Goal: Transaction & Acquisition: Obtain resource

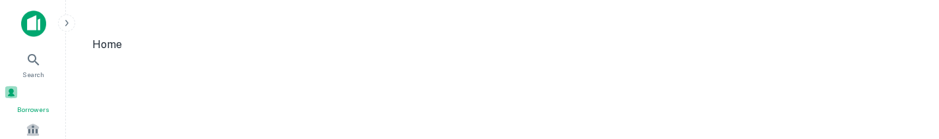
click at [42, 95] on div "Borrowers" at bounding box center [33, 100] width 58 height 30
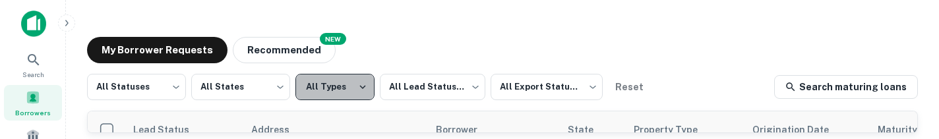
click at [323, 76] on button "All Types" at bounding box center [335, 87] width 79 height 26
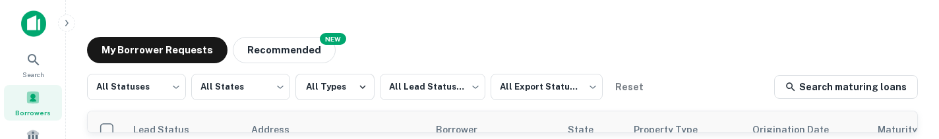
click at [251, 139] on div at bounding box center [469, 139] width 939 height 0
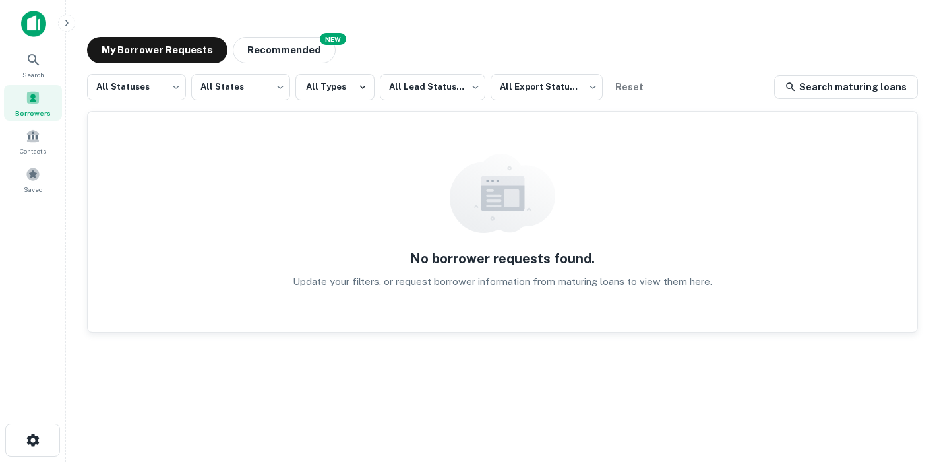
click at [22, 139] on div "Search Borrowers Contacts Saved" at bounding box center [32, 210] width 65 height 421
click at [28, 139] on icon "button" at bounding box center [32, 439] width 13 height 13
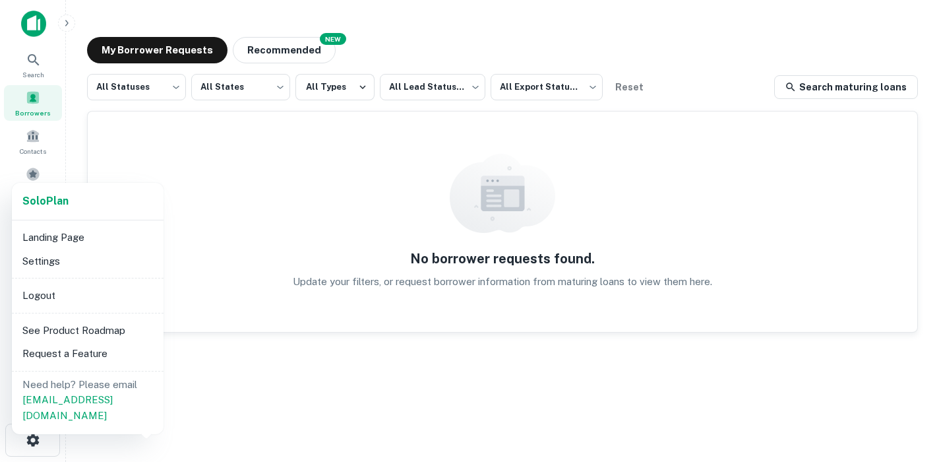
click at [28, 94] on div at bounding box center [469, 231] width 939 height 462
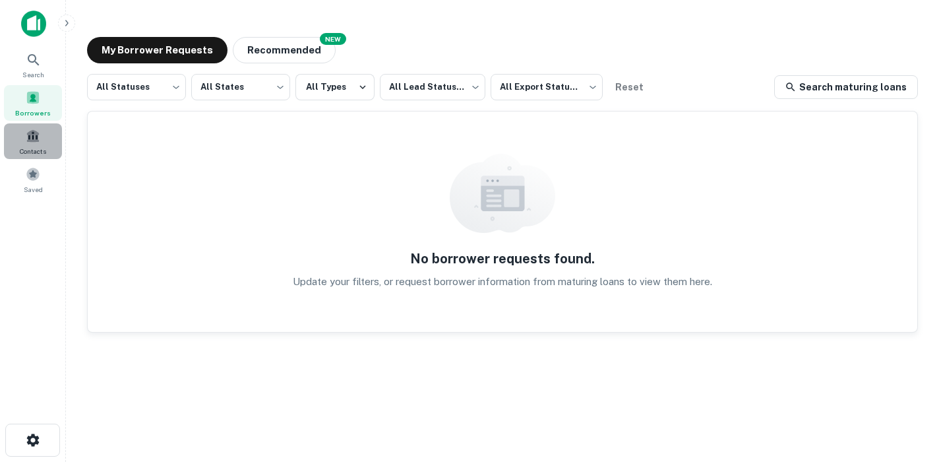
click at [41, 139] on div "Contacts" at bounding box center [33, 141] width 58 height 36
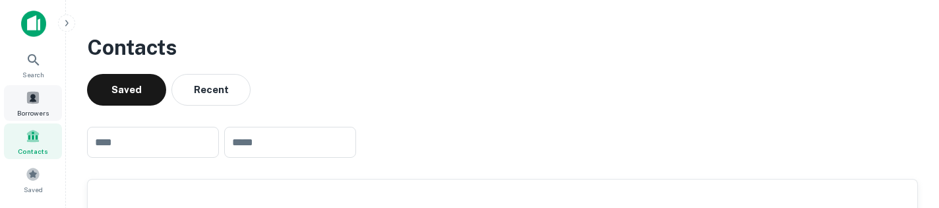
click at [34, 100] on span at bounding box center [33, 97] width 15 height 15
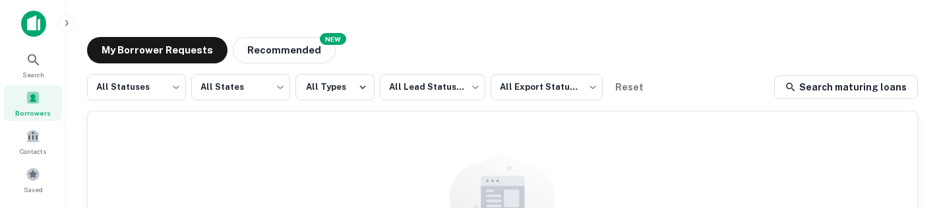
scroll to position [125, 0]
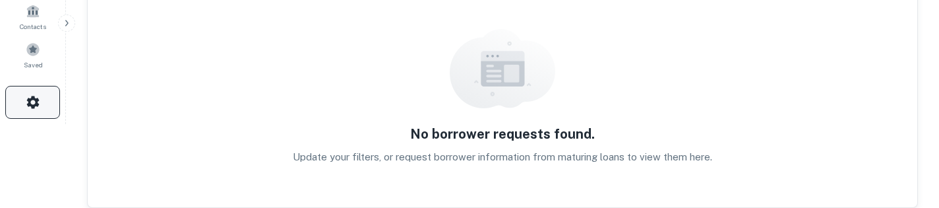
click at [56, 96] on button "button" at bounding box center [32, 102] width 55 height 33
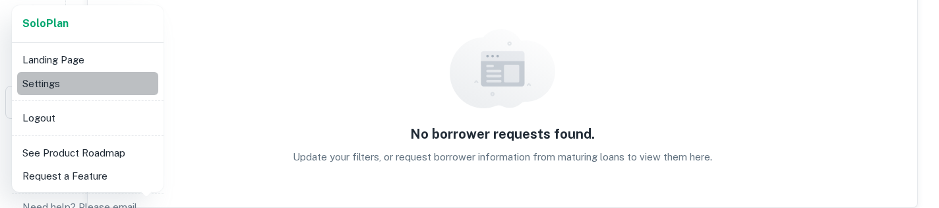
click at [102, 85] on li "Settings" at bounding box center [87, 84] width 141 height 24
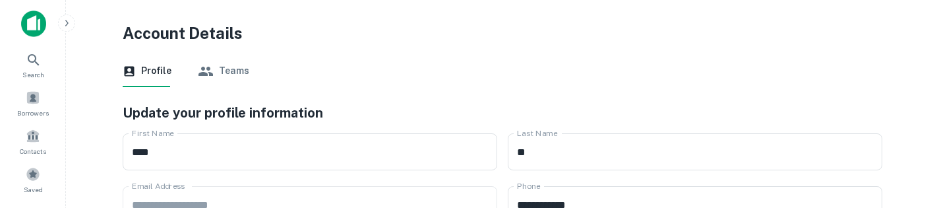
click at [222, 72] on button "Teams" at bounding box center [223, 71] width 51 height 32
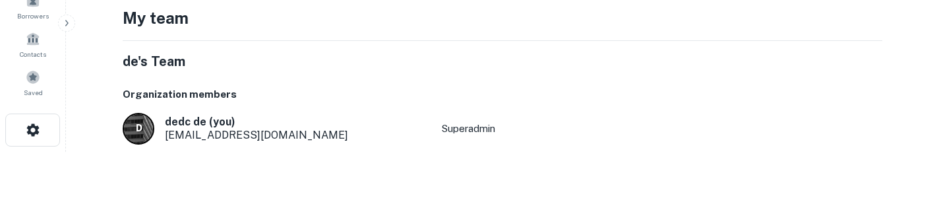
scroll to position [97, 0]
click at [464, 131] on p "superadmin" at bounding box center [468, 129] width 53 height 16
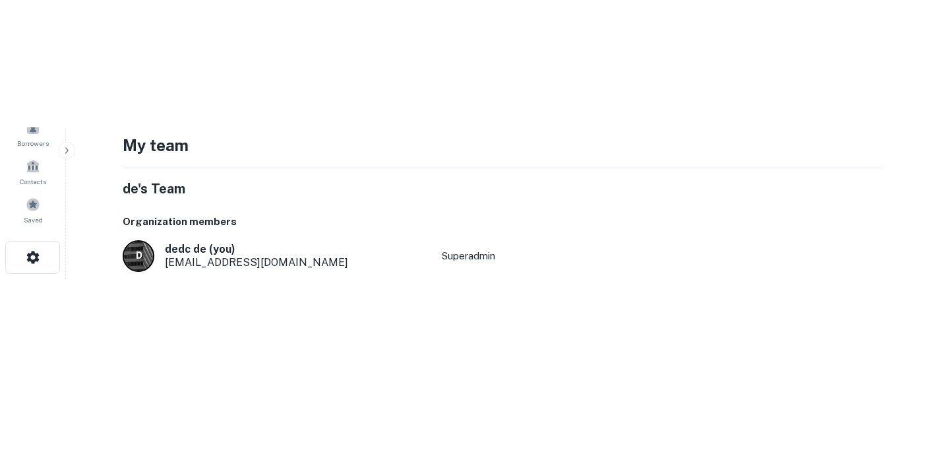
scroll to position [0, 0]
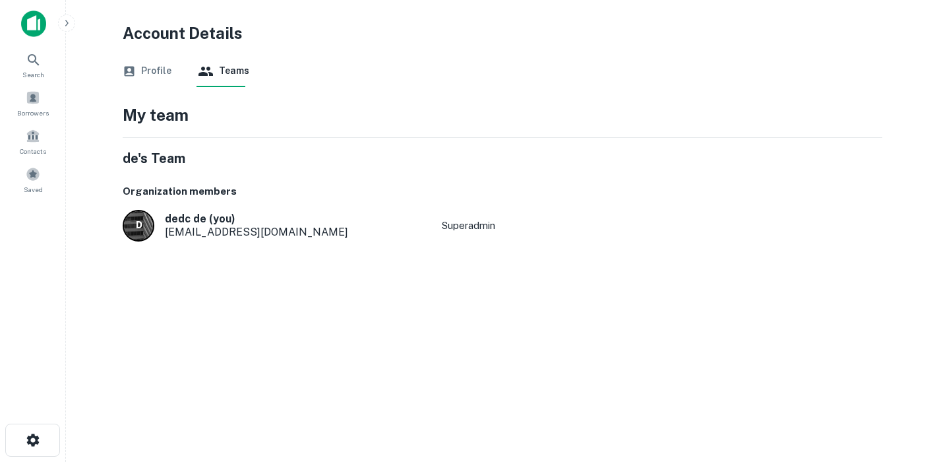
click at [197, 207] on div "Account Details Profile Teams My team de's Team Organization members d dedc de …" at bounding box center [503, 163] width 792 height 284
click at [152, 207] on div "d" at bounding box center [139, 226] width 32 height 32
click at [131, 207] on div "d" at bounding box center [139, 226] width 32 height 32
click at [37, 181] on div "Saved" at bounding box center [33, 180] width 58 height 36
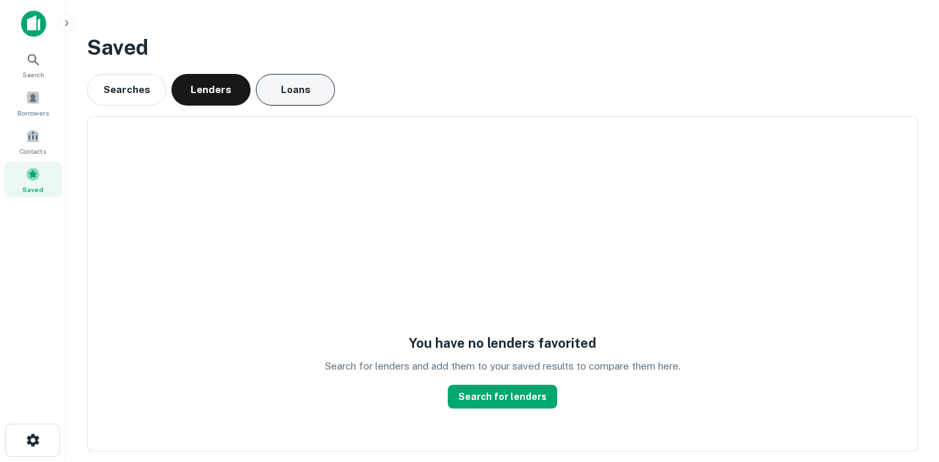
click at [327, 92] on button "Loans" at bounding box center [295, 90] width 79 height 32
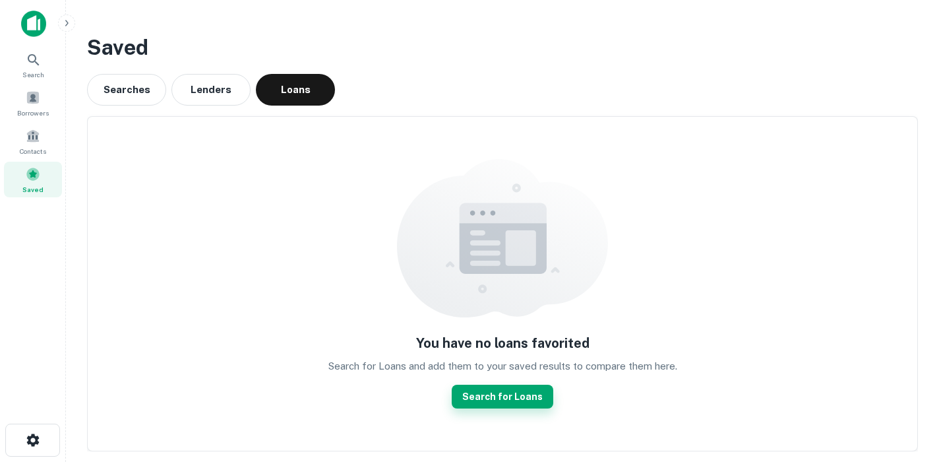
click at [499, 390] on link "Search for Loans" at bounding box center [503, 397] width 102 height 24
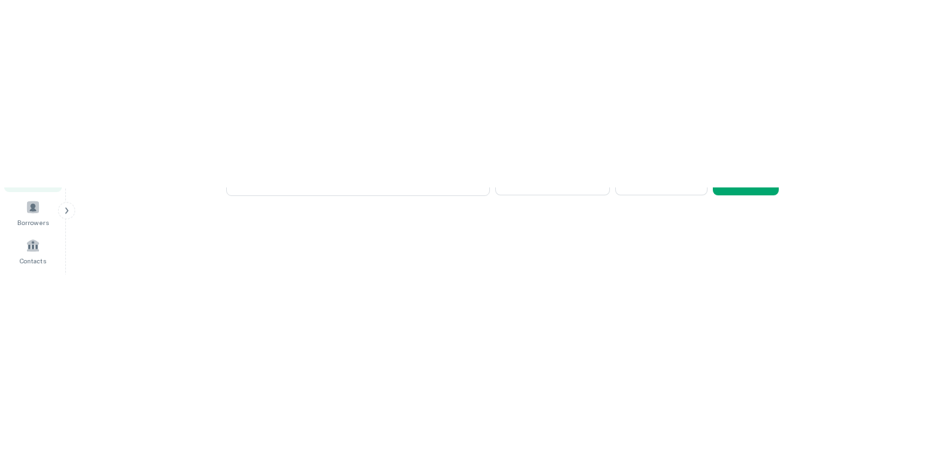
scroll to position [21, 0]
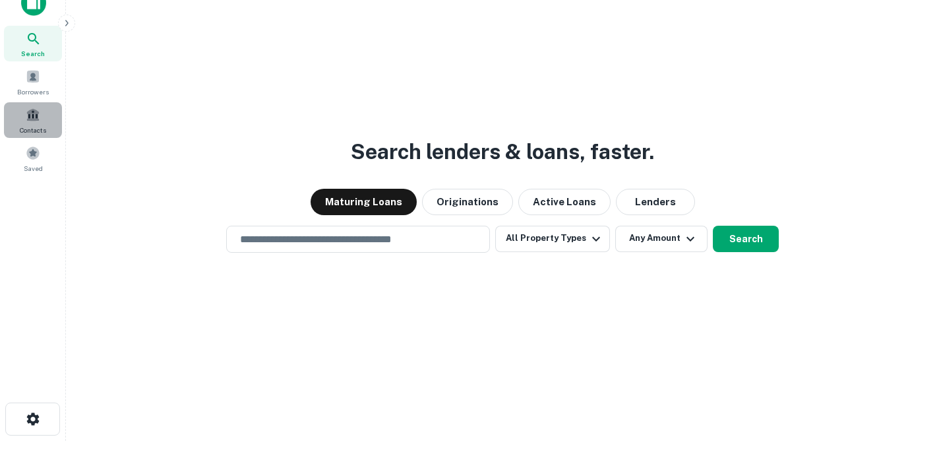
click at [48, 86] on div "Contacts" at bounding box center [33, 120] width 58 height 36
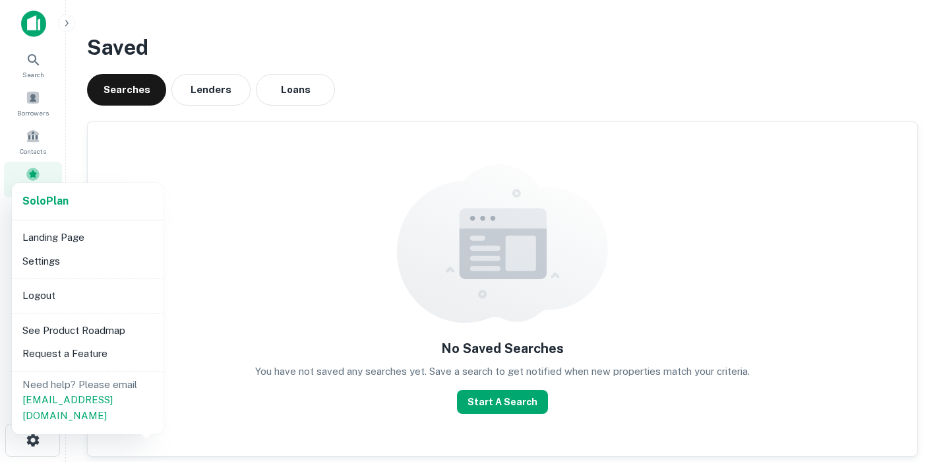
click at [90, 295] on li "Logout" at bounding box center [87, 296] width 141 height 24
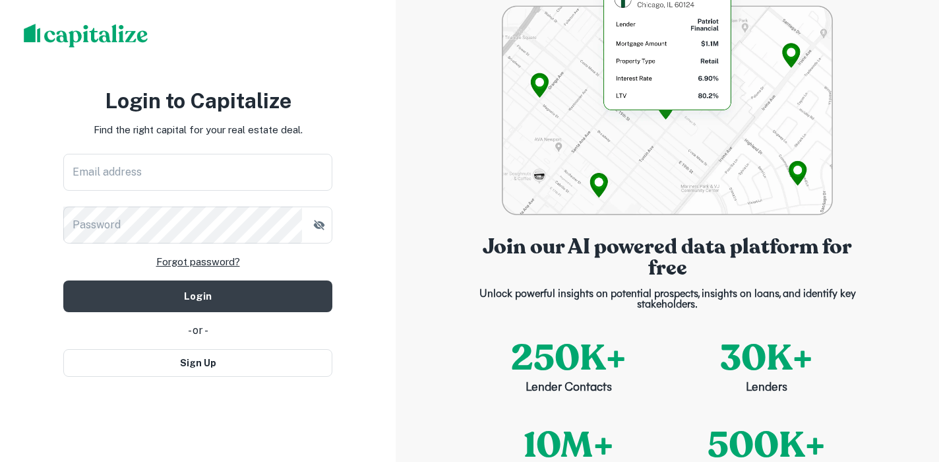
click at [217, 260] on link "Forgot password?" at bounding box center [198, 262] width 84 height 16
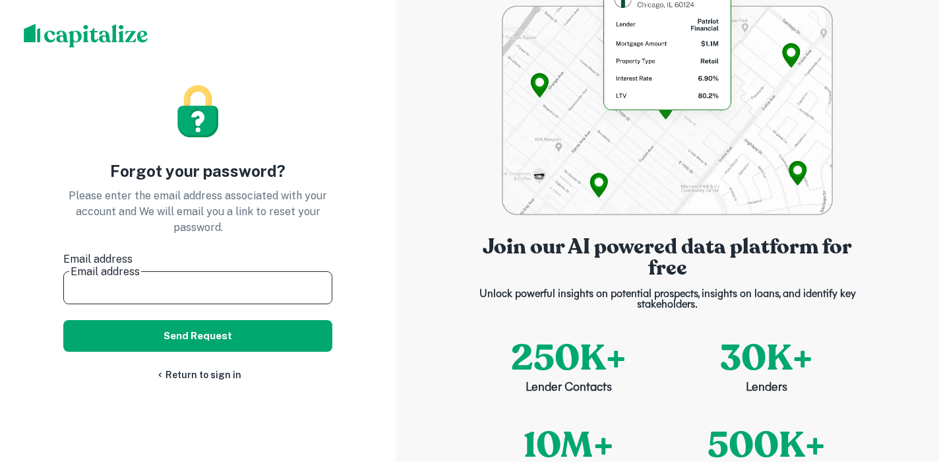
click at [217, 267] on input "Email address" at bounding box center [197, 285] width 269 height 37
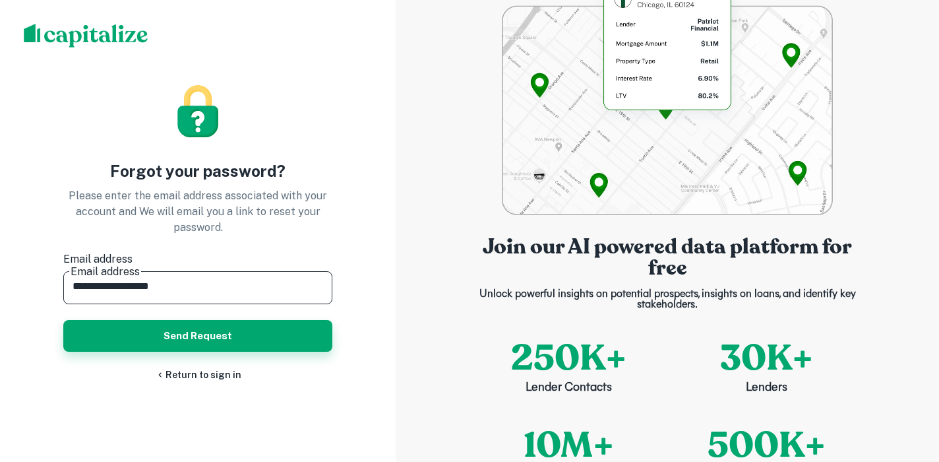
type input "**********"
click at [241, 330] on button "Send Request" at bounding box center [197, 336] width 269 height 32
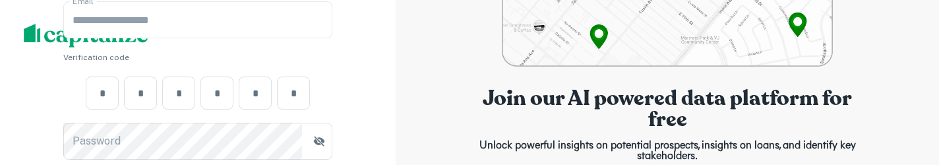
scroll to position [171, 0]
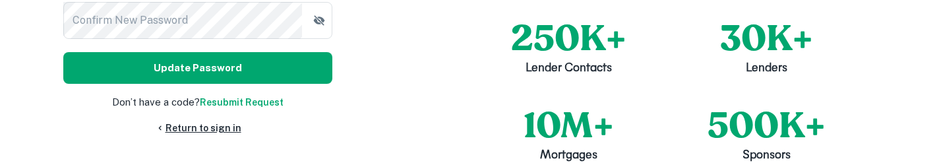
click at [235, 129] on link "Return to sign in" at bounding box center [198, 128] width 86 height 15
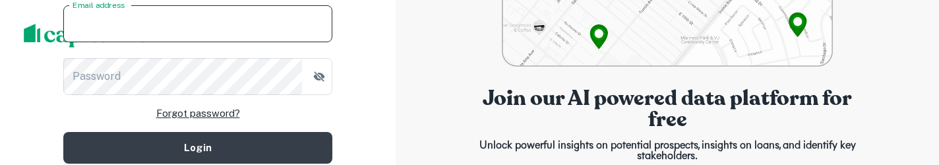
click at [243, 28] on input "Email address" at bounding box center [197, 23] width 269 height 37
type input "**********"
click at [222, 108] on link "Forgot password?" at bounding box center [198, 114] width 84 height 16
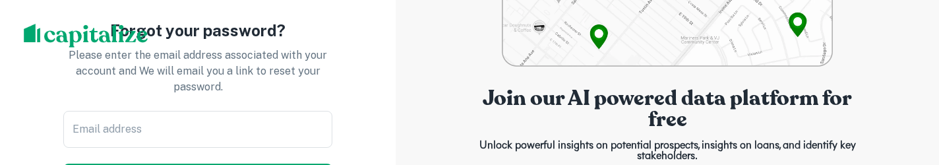
click at [253, 77] on p "Please enter the email address associated with your account and We will email y…" at bounding box center [197, 70] width 269 height 47
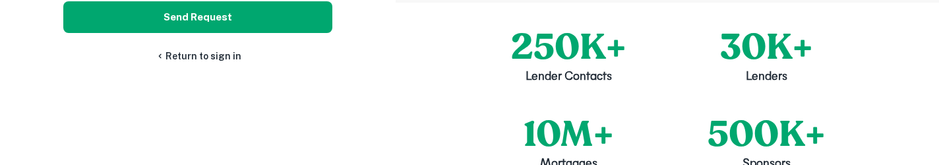
scroll to position [164, 0]
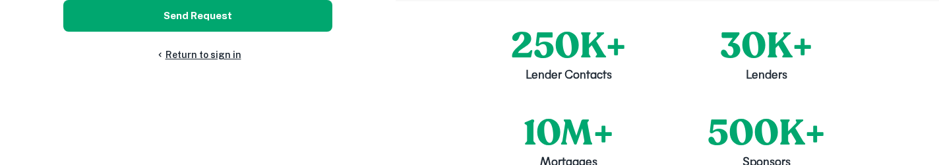
click at [224, 53] on link "Return to sign in" at bounding box center [198, 54] width 86 height 15
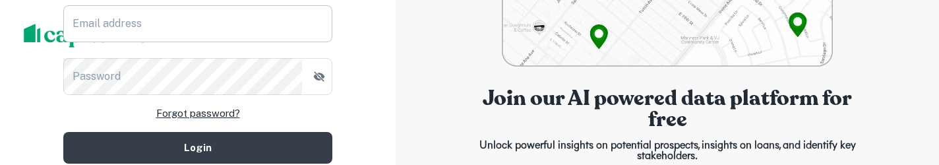
click at [236, 22] on input "Email address" at bounding box center [197, 23] width 269 height 37
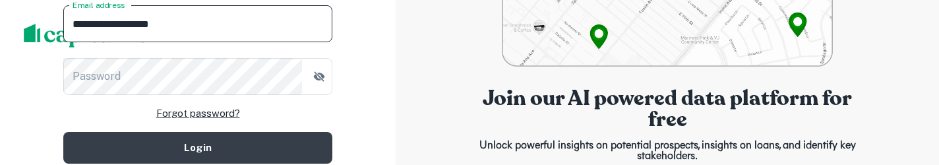
type input "**********"
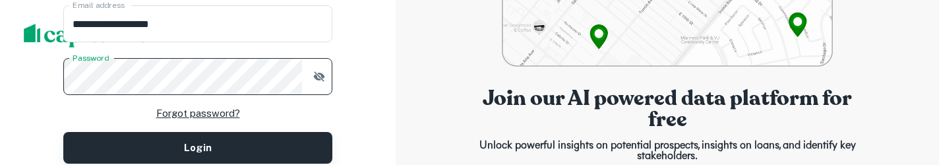
click at [256, 154] on button "Login" at bounding box center [197, 148] width 269 height 32
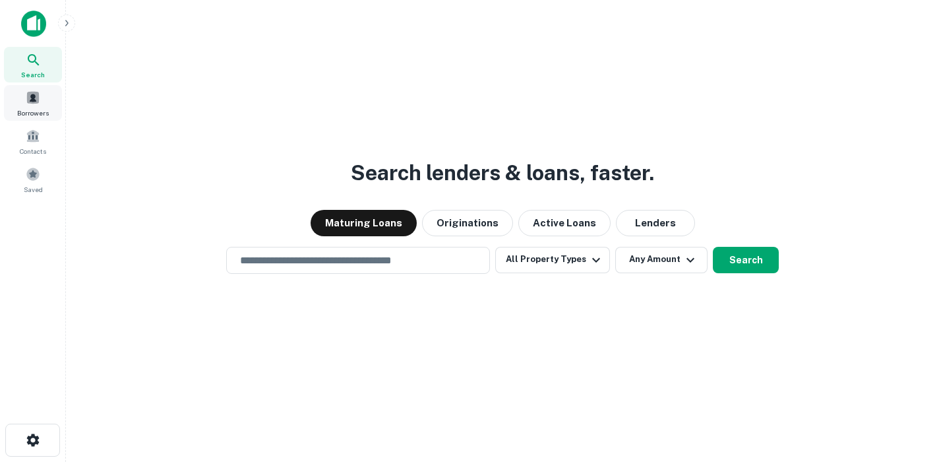
click at [47, 90] on div "Borrowers" at bounding box center [33, 103] width 58 height 36
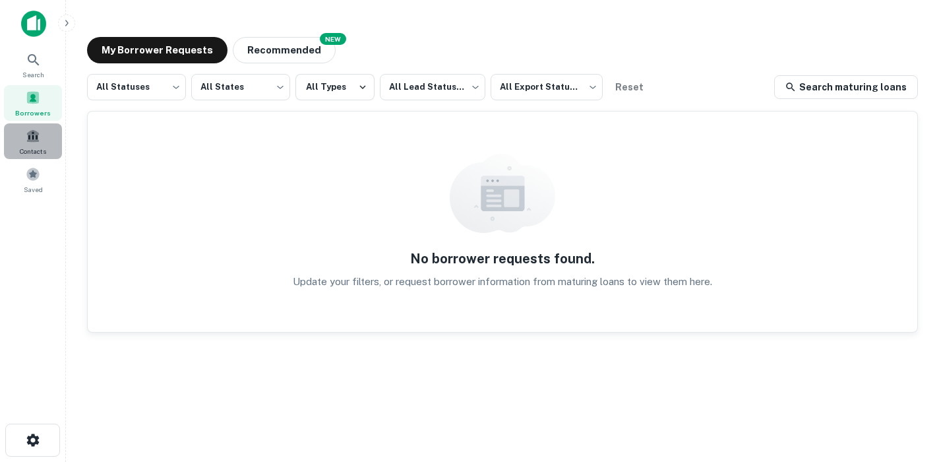
click at [24, 148] on span "Contacts" at bounding box center [33, 151] width 26 height 11
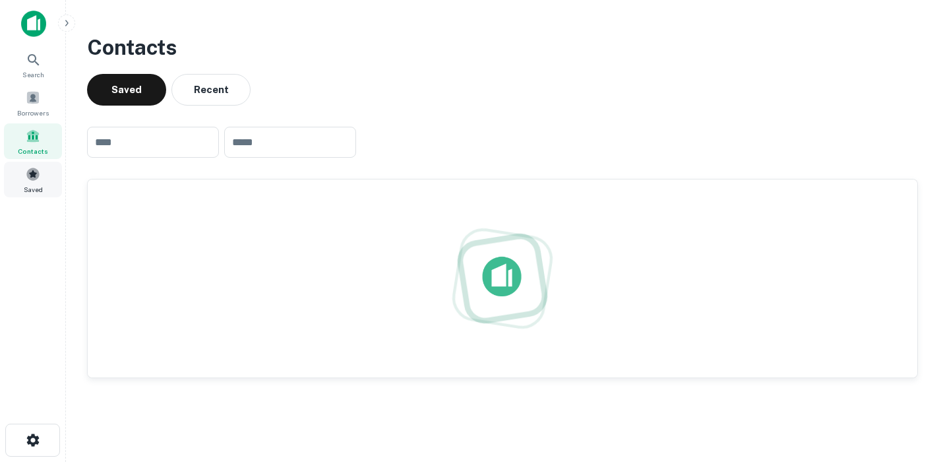
click at [42, 178] on div "Saved" at bounding box center [33, 180] width 58 height 36
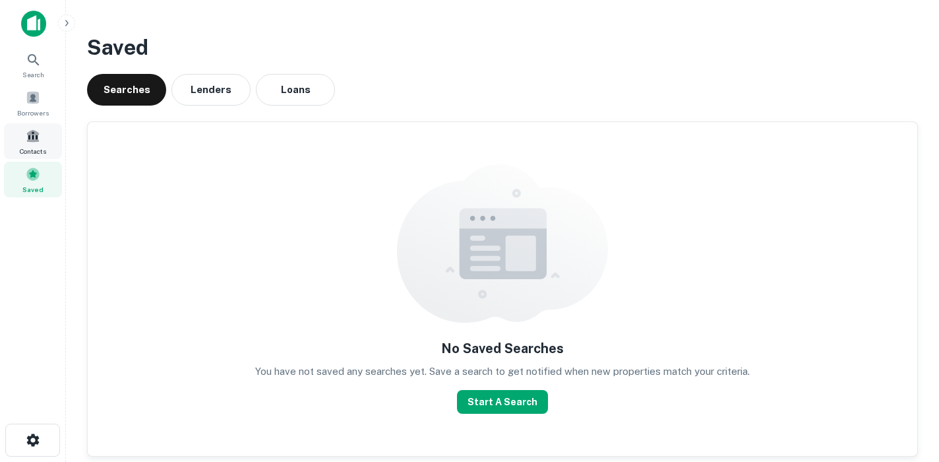
click at [43, 156] on div "Contacts" at bounding box center [33, 141] width 58 height 36
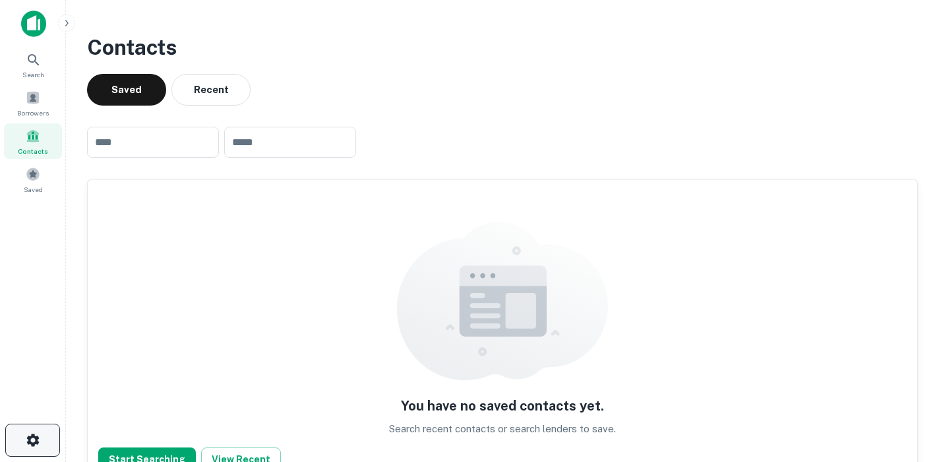
click at [31, 433] on icon "button" at bounding box center [33, 440] width 16 height 16
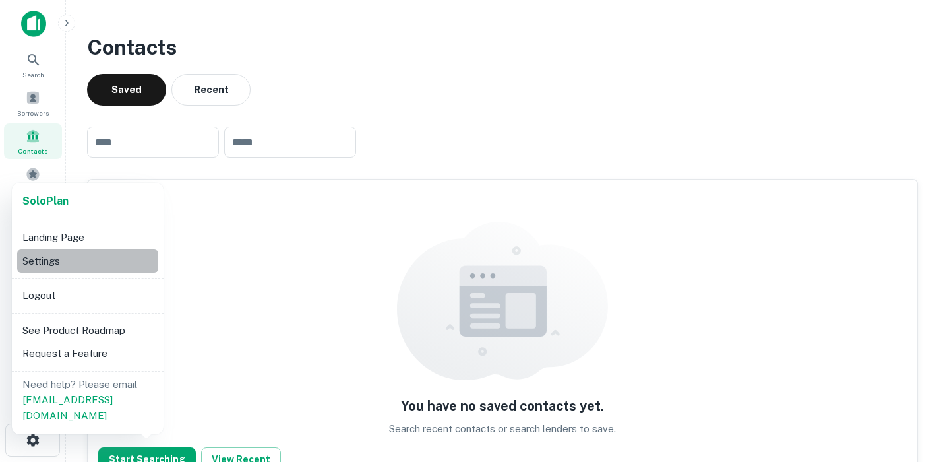
click at [98, 264] on li "Settings" at bounding box center [87, 261] width 141 height 24
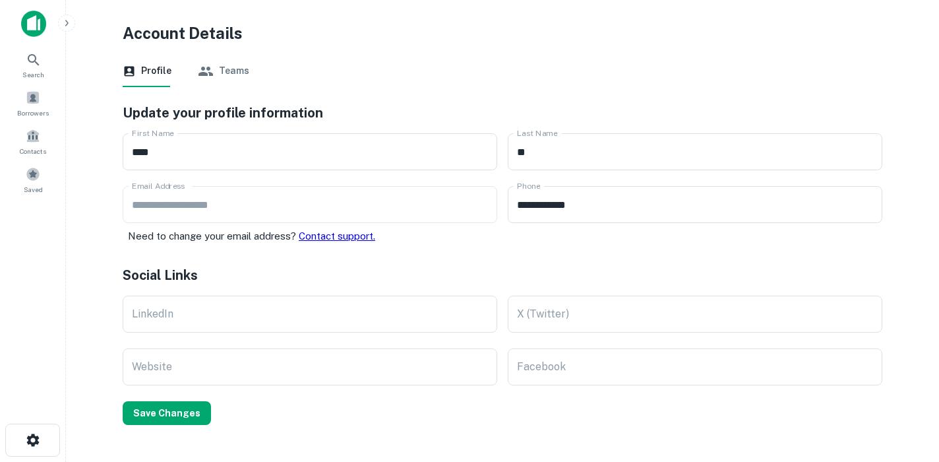
click at [243, 76] on button "Teams" at bounding box center [223, 71] width 51 height 32
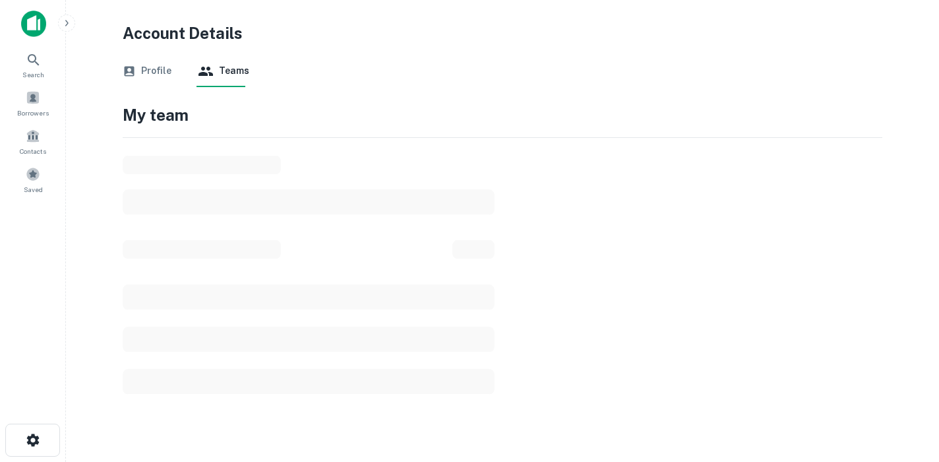
click at [172, 74] on div "Profile Teams" at bounding box center [503, 71] width 760 height 32
click at [162, 73] on button "Profile" at bounding box center [147, 71] width 49 height 32
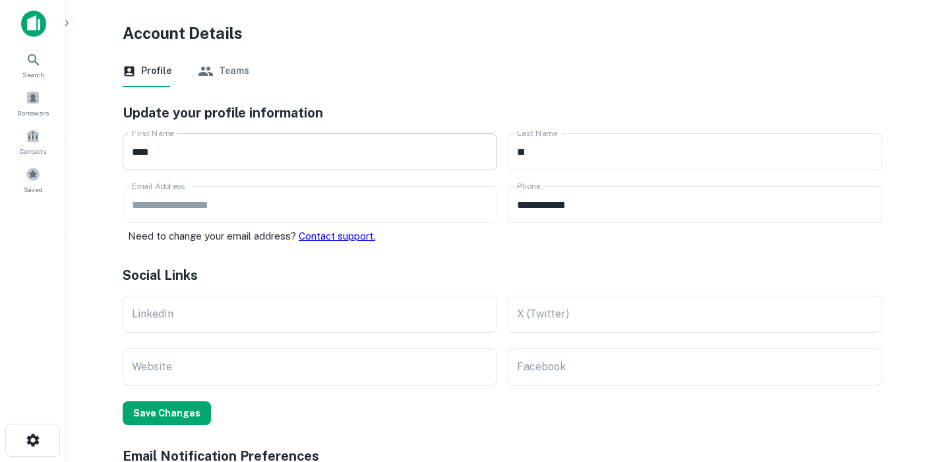
click at [278, 135] on input "****" at bounding box center [310, 151] width 375 height 37
type input "*******"
click at [173, 401] on button "Save Changes" at bounding box center [167, 413] width 88 height 24
click at [181, 400] on form "**********" at bounding box center [503, 264] width 760 height 322
click at [181, 411] on button "Save Changes" at bounding box center [167, 413] width 88 height 24
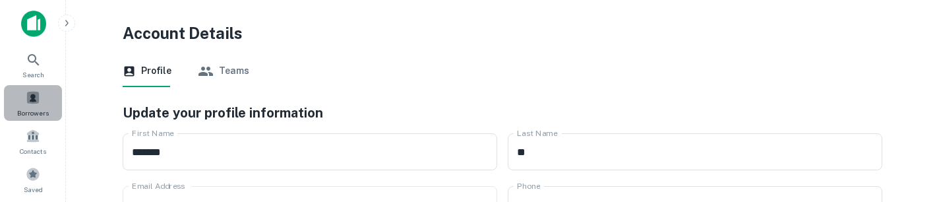
click at [24, 94] on div "Borrowers" at bounding box center [33, 103] width 58 height 36
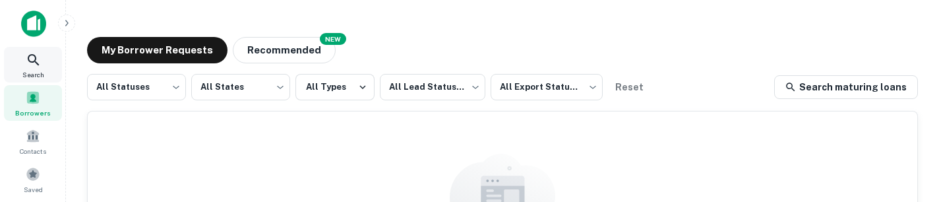
click at [42, 75] on span "Search" at bounding box center [33, 74] width 22 height 11
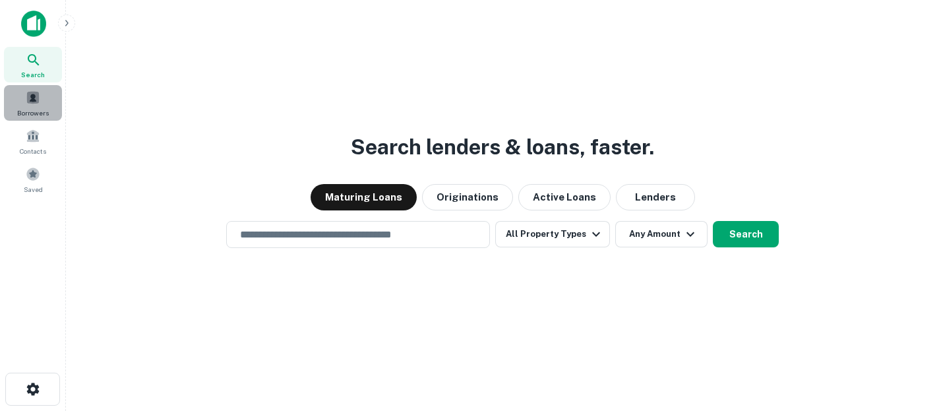
click at [38, 90] on span at bounding box center [33, 97] width 15 height 15
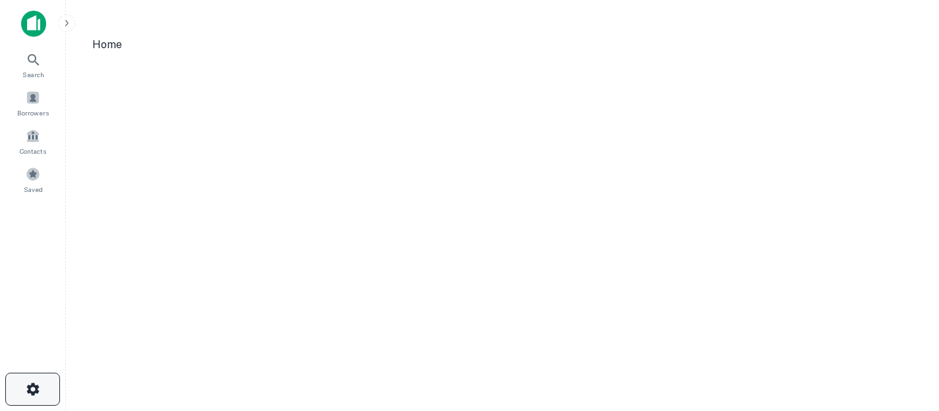
click at [55, 394] on button "button" at bounding box center [32, 389] width 55 height 33
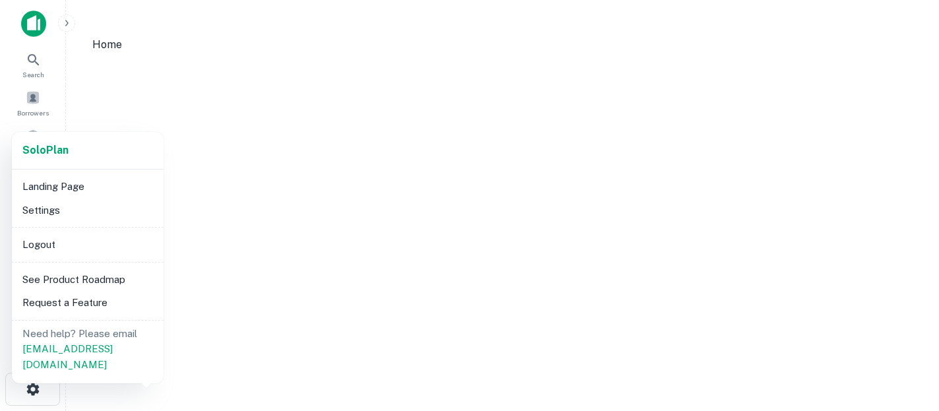
click at [109, 223] on div "Landing Page Settings" at bounding box center [88, 198] width 152 height 57
click at [98, 219] on li "Settings" at bounding box center [87, 211] width 141 height 24
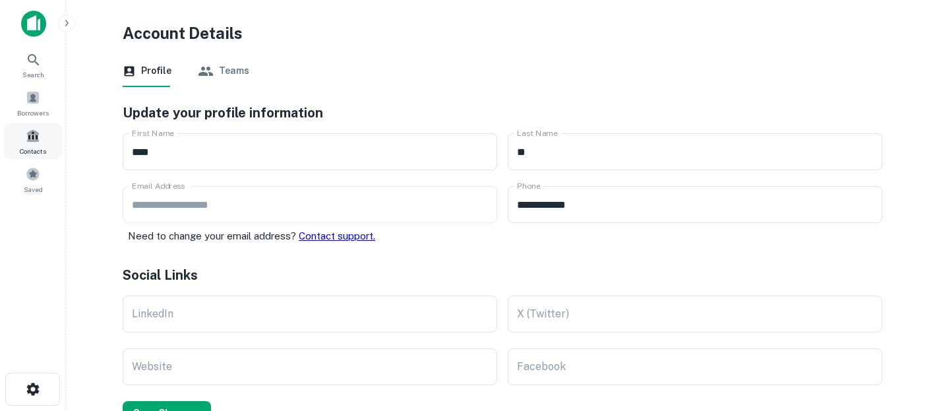
click at [41, 144] on div "Contacts" at bounding box center [33, 141] width 58 height 36
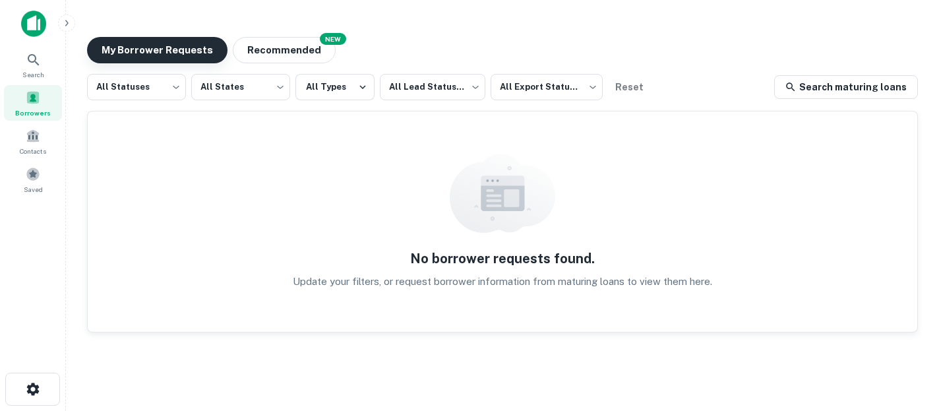
click at [182, 41] on button "My Borrower Requests" at bounding box center [157, 50] width 141 height 26
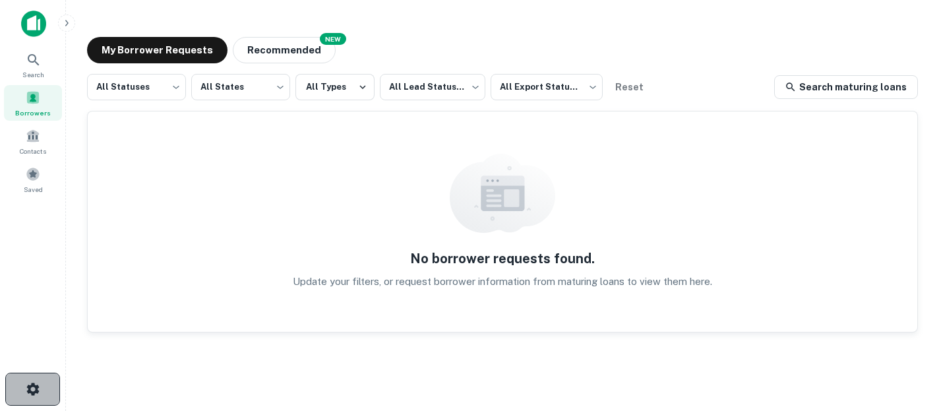
click at [26, 382] on icon "button" at bounding box center [33, 389] width 16 height 16
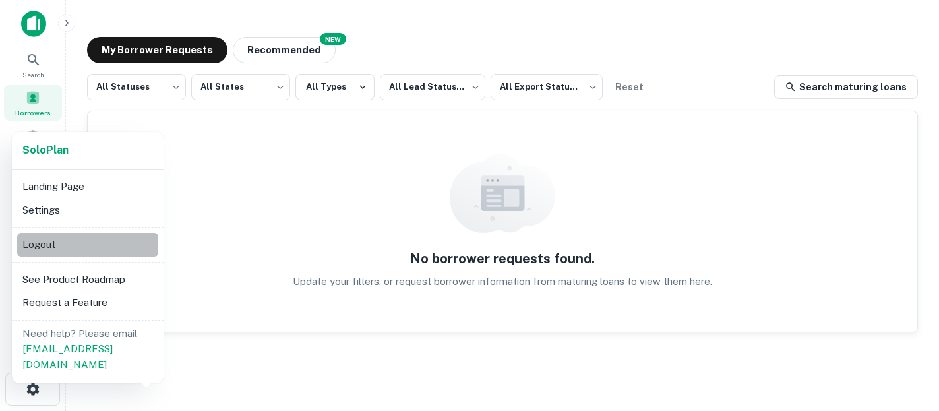
click at [53, 255] on li "Logout" at bounding box center [87, 245] width 141 height 24
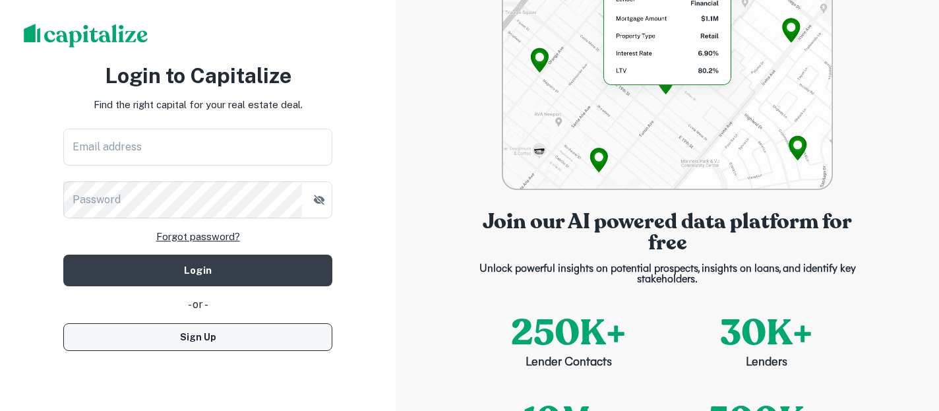
click at [221, 336] on button "Sign Up" at bounding box center [197, 337] width 269 height 28
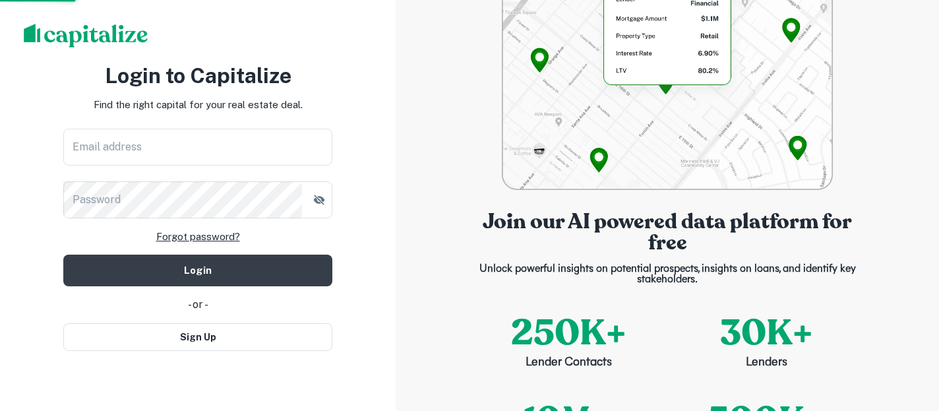
select select "**"
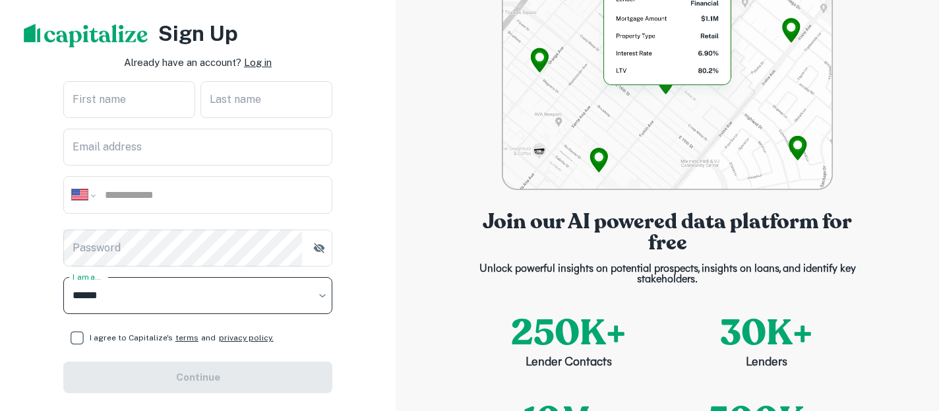
select select "********"
click option "********" at bounding box center [0, 0] width 0 height 0
click at [142, 106] on input "First name" at bounding box center [129, 99] width 132 height 37
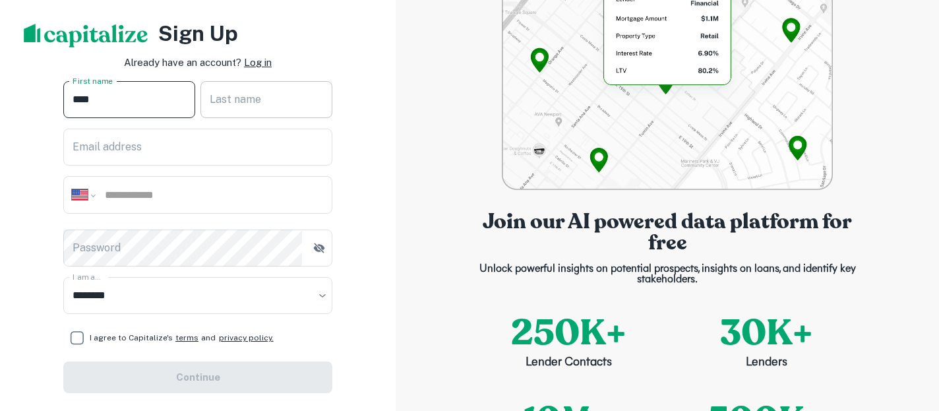
type input "****"
click at [242, 98] on input "Last name" at bounding box center [267, 99] width 132 height 37
type input "***"
click at [154, 156] on input "Email address" at bounding box center [197, 147] width 269 height 37
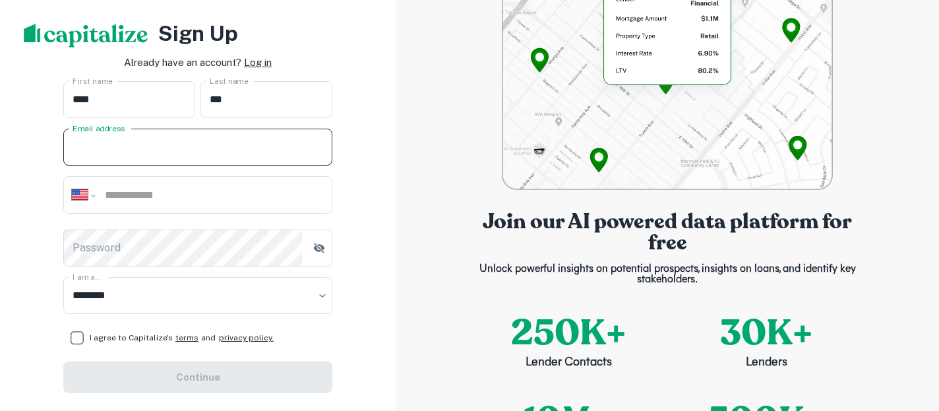
click at [154, 156] on input "Email address" at bounding box center [197, 147] width 269 height 37
type input "**********"
click at [164, 197] on input "tel" at bounding box center [214, 194] width 220 height 15
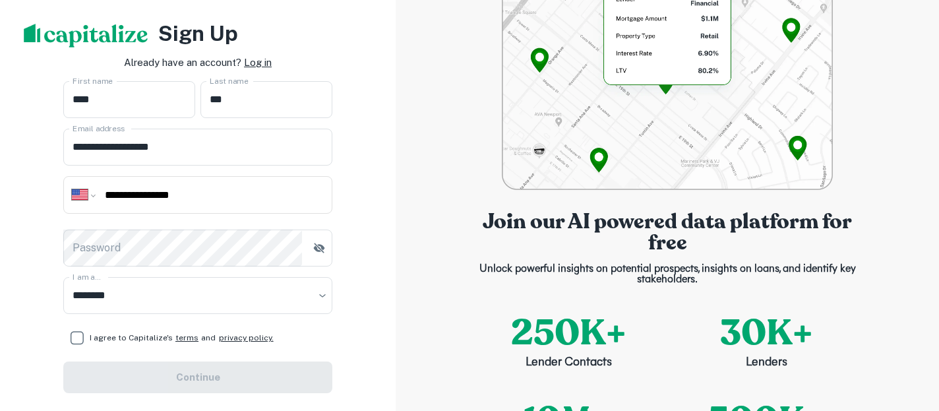
click at [111, 188] on input "**********" at bounding box center [214, 194] width 220 height 15
type input "**********"
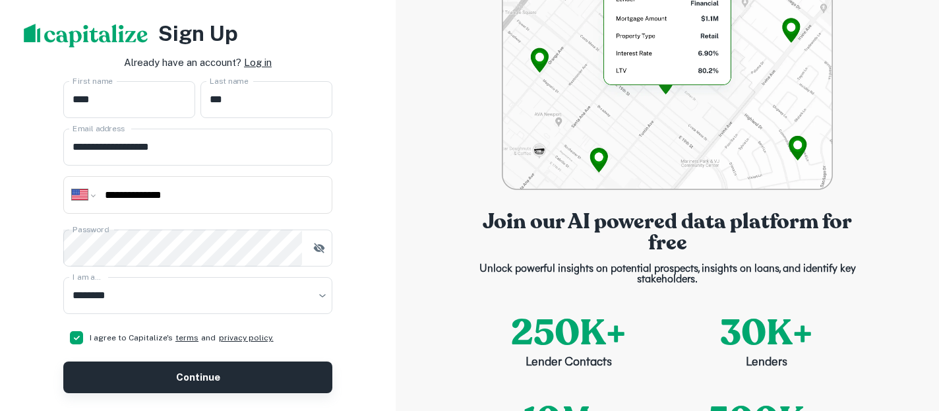
click at [290, 380] on button "Continue" at bounding box center [197, 377] width 269 height 32
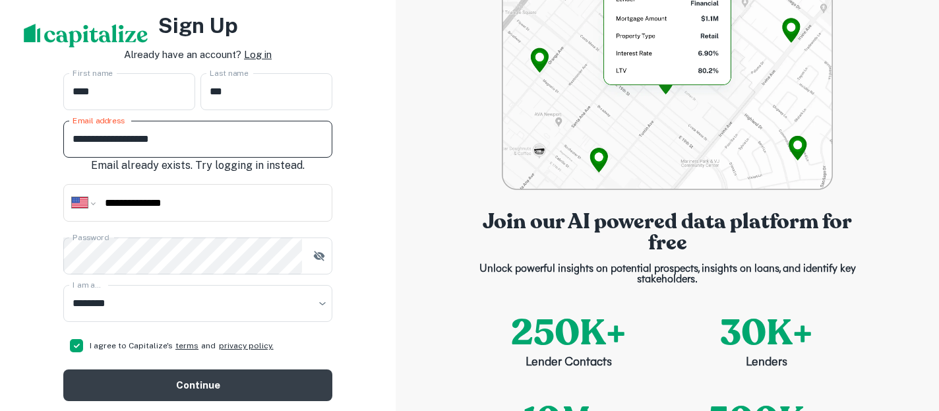
drag, startPoint x: 124, startPoint y: 136, endPoint x: 261, endPoint y: 137, distance: 137.2
click at [261, 137] on input "**********" at bounding box center [197, 139] width 269 height 37
type input "**********"
click at [448, 191] on div "Join our AI powered data platform for free Unlock powerful insights on potentia…" at bounding box center [668, 205] width 544 height 411
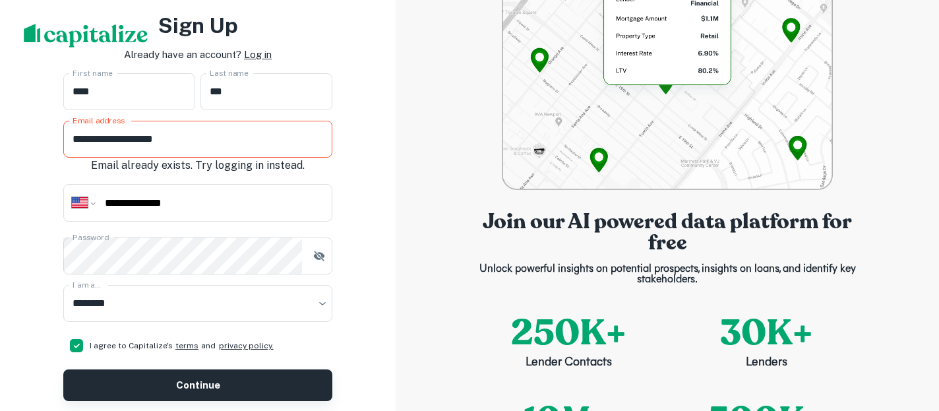
click at [235, 381] on button "Continue" at bounding box center [197, 385] width 269 height 32
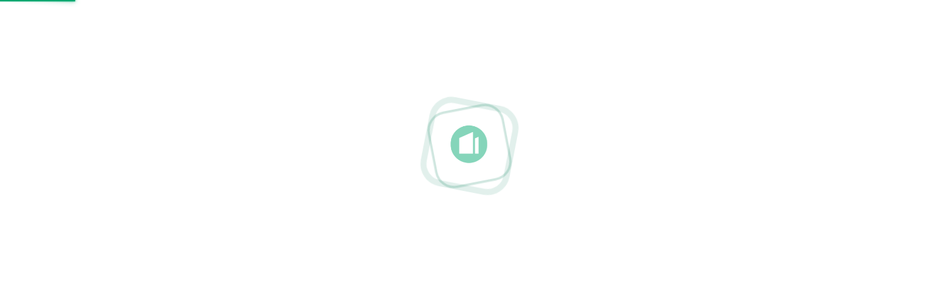
select select "**"
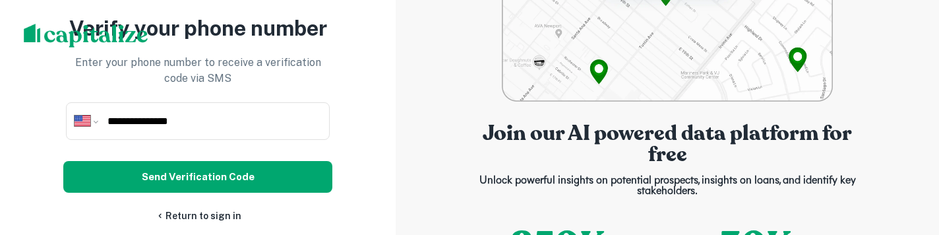
click at [234, 133] on div "**********" at bounding box center [198, 121] width 264 height 38
click at [226, 117] on input "**********" at bounding box center [213, 120] width 215 height 15
paste input "tel"
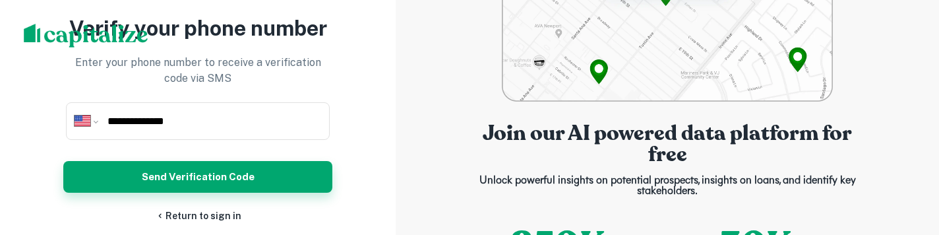
type input "**********"
click at [196, 179] on button "Send Verification Code" at bounding box center [197, 177] width 269 height 32
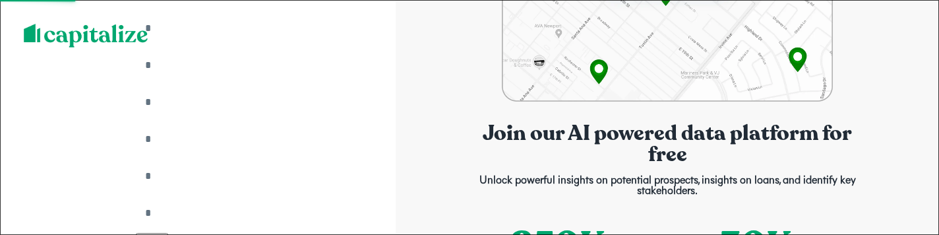
select select "**"
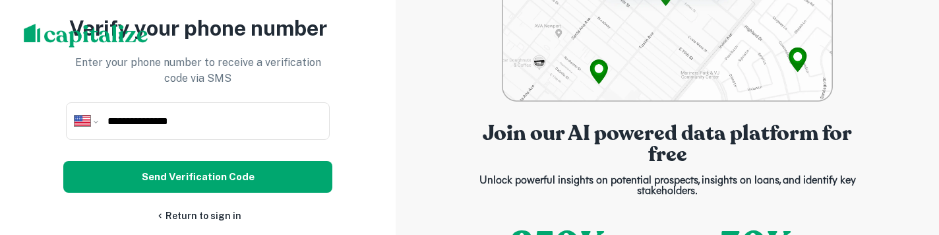
click at [237, 116] on input "**********" at bounding box center [213, 120] width 215 height 15
paste input "tel"
type input "**********"
click at [210, 203] on div "**********" at bounding box center [197, 118] width 269 height 210
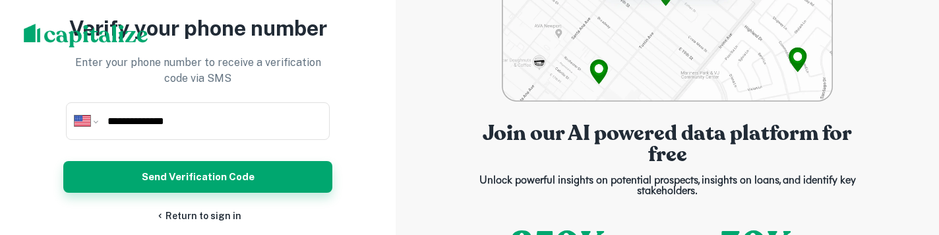
click at [228, 186] on button "Send Verification Code" at bounding box center [197, 177] width 269 height 32
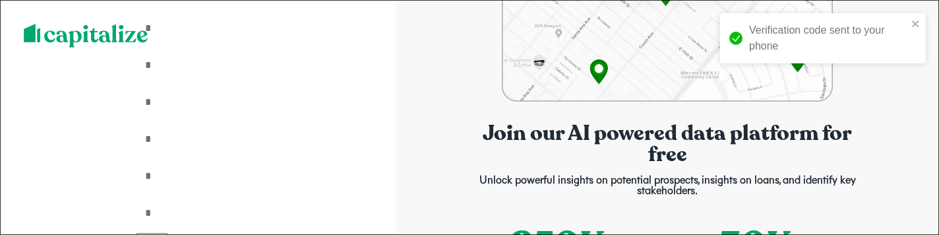
paste input "*"
type input "*"
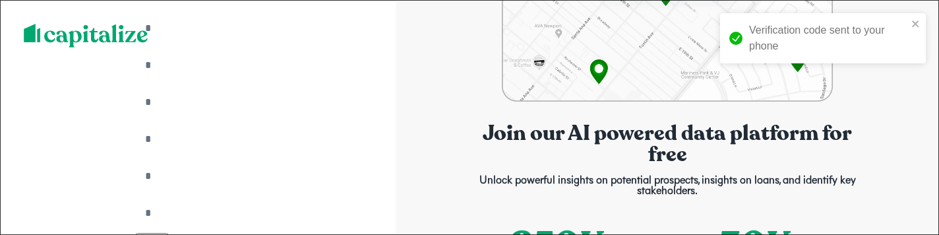
type input "*"
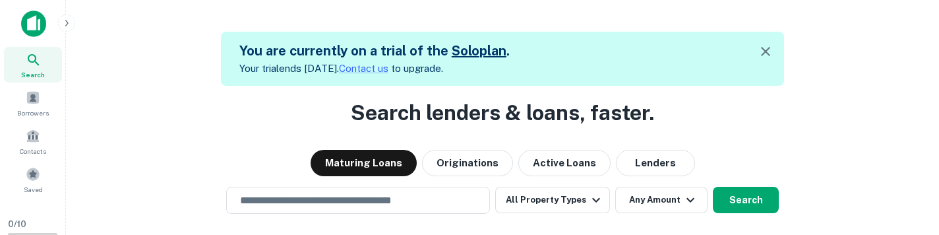
scroll to position [75, 0]
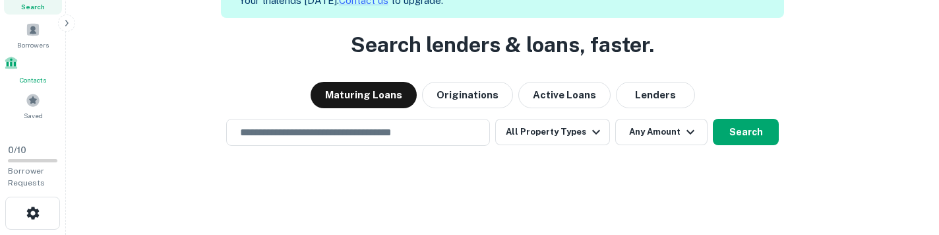
click at [18, 64] on span at bounding box center [11, 62] width 15 height 15
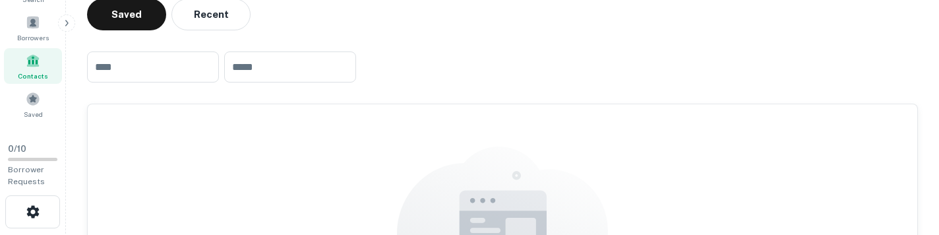
scroll to position [67, 0]
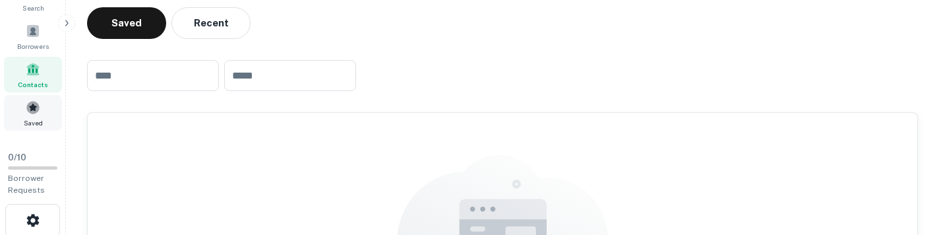
click at [38, 126] on span "Saved" at bounding box center [33, 122] width 19 height 11
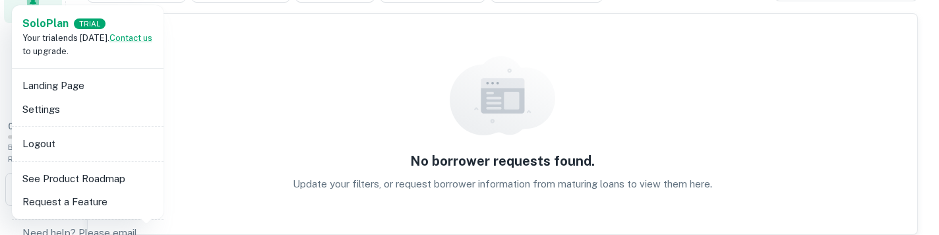
scroll to position [98, 0]
click at [87, 115] on li "Settings" at bounding box center [87, 110] width 141 height 24
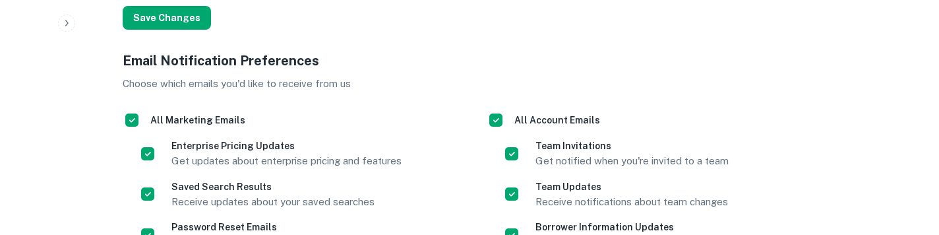
scroll to position [570, 0]
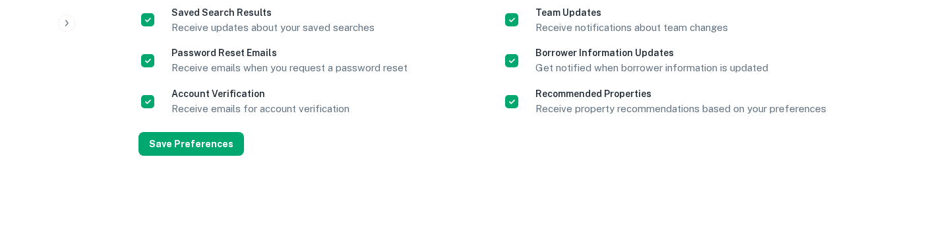
click at [171, 15] on div at bounding box center [157, 20] width 30 height 26
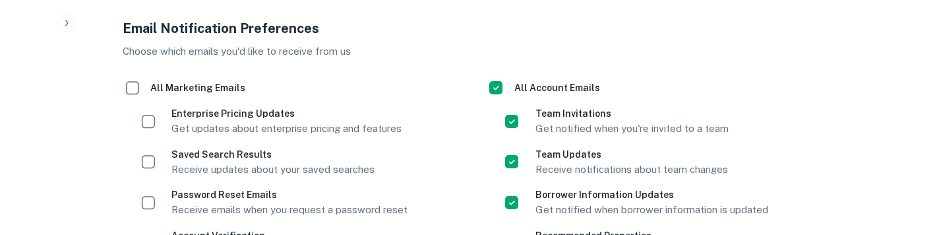
scroll to position [392, 0]
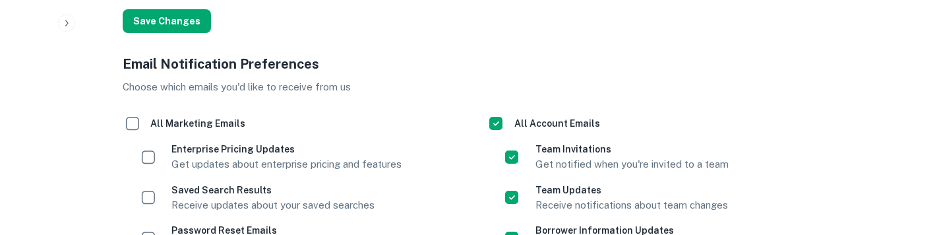
click at [185, 47] on div "**********" at bounding box center [495, 22] width 776 height 654
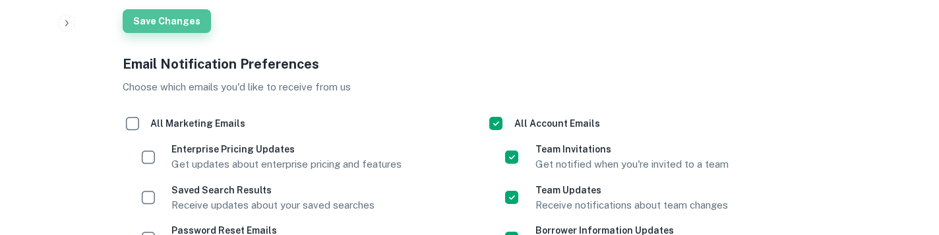
click at [180, 32] on button "Save Changes" at bounding box center [167, 21] width 88 height 24
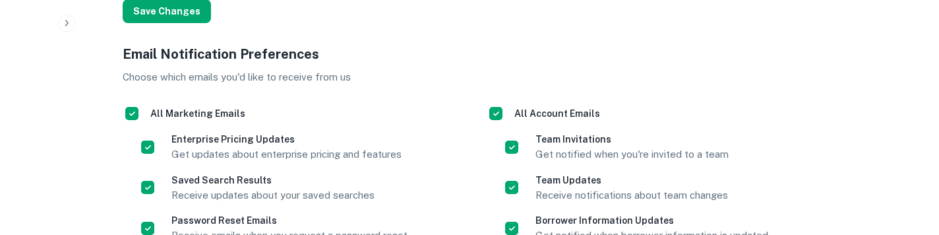
scroll to position [288, 0]
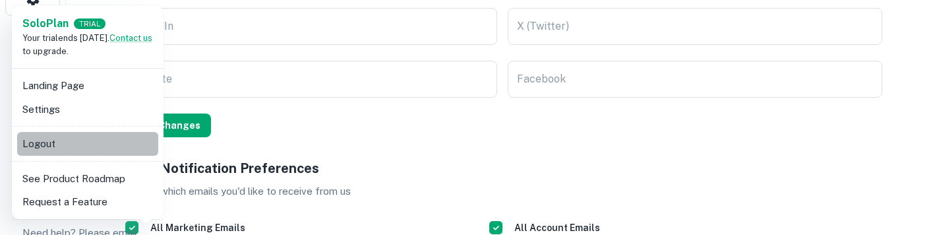
click at [63, 148] on li "Logout" at bounding box center [87, 144] width 141 height 24
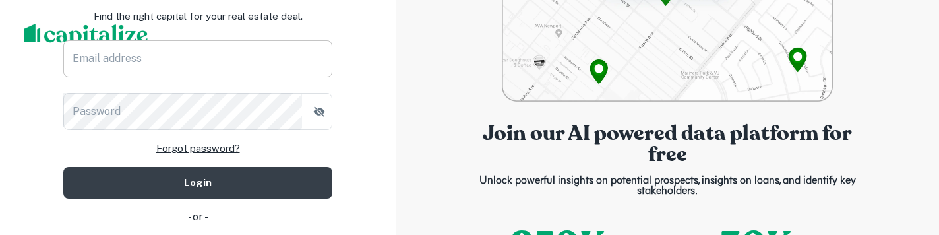
click at [216, 73] on input "Email address" at bounding box center [197, 58] width 269 height 37
type input "**********"
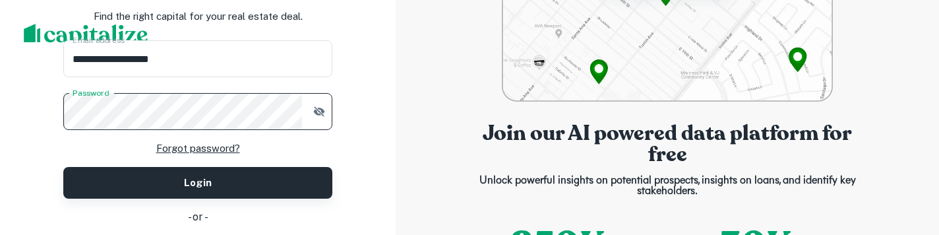
click at [250, 189] on button "Login" at bounding box center [197, 183] width 269 height 32
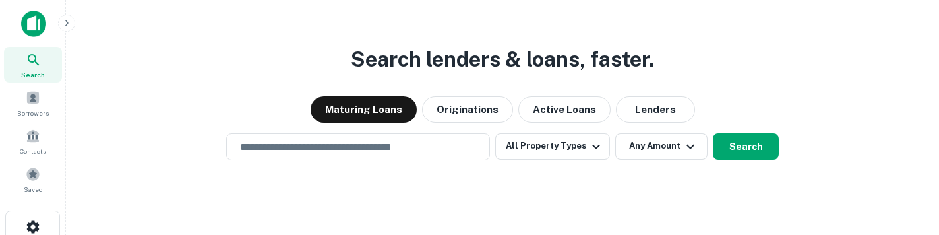
scroll to position [21, 0]
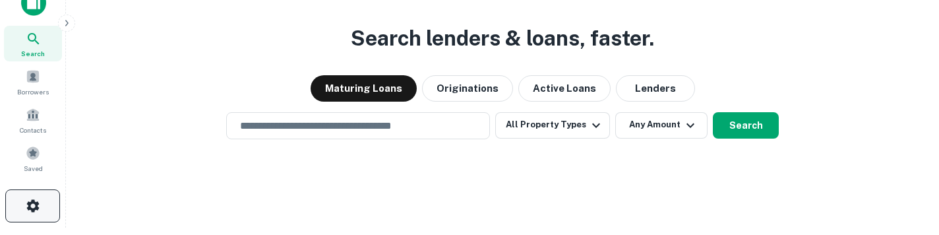
click at [38, 216] on button "button" at bounding box center [32, 205] width 55 height 33
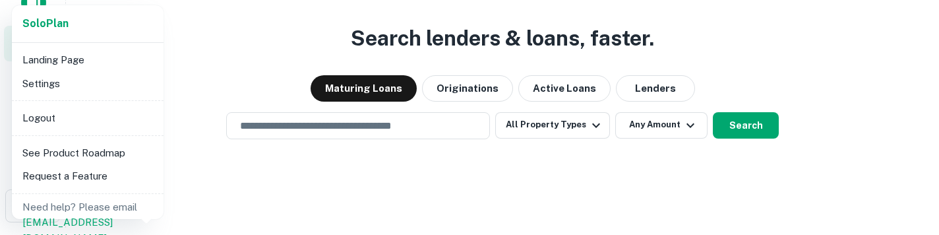
click at [69, 129] on li "Logout" at bounding box center [87, 118] width 141 height 24
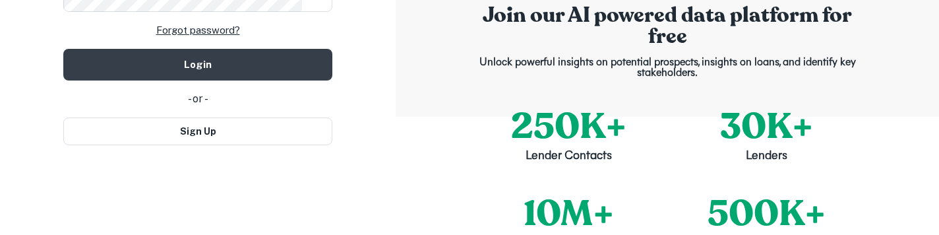
scroll to position [119, 0]
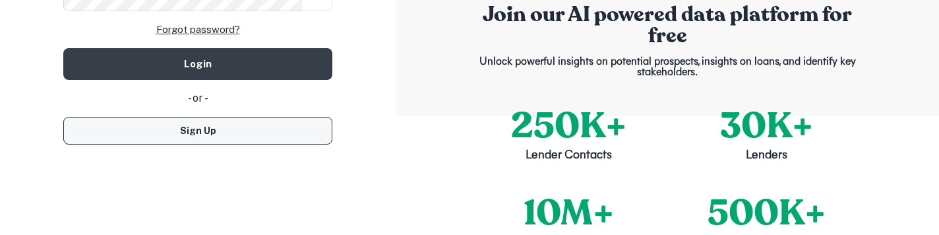
click at [234, 131] on button "Sign Up" at bounding box center [197, 131] width 269 height 28
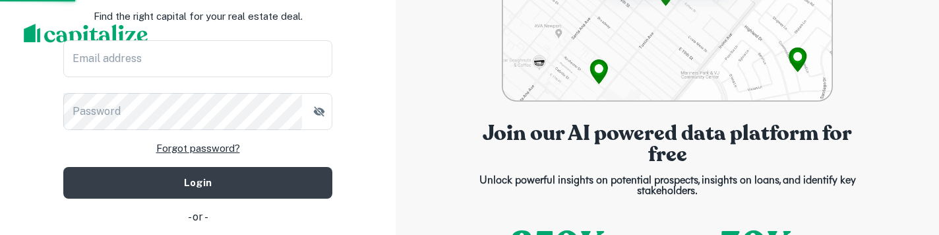
select select "**"
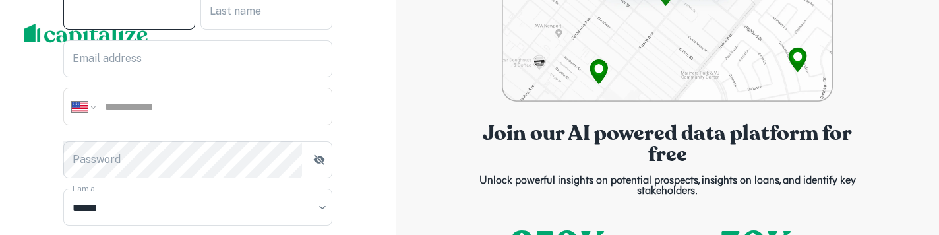
click at [136, 24] on input "First name" at bounding box center [129, 11] width 132 height 37
type input "***"
click at [235, 22] on input "Last name" at bounding box center [267, 11] width 132 height 37
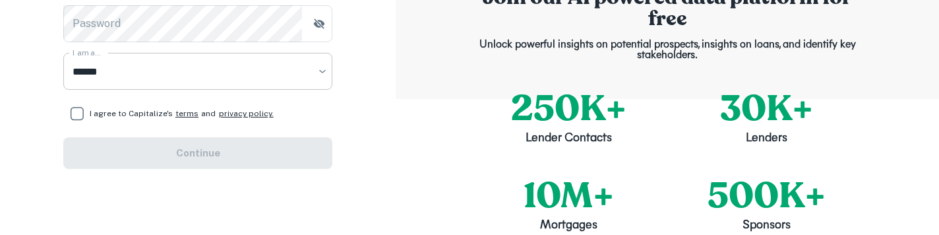
type input "*"
select select "********"
click option "********" at bounding box center [0, 0] width 0 height 0
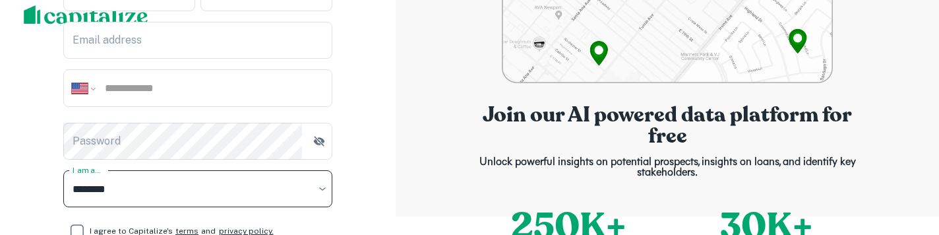
scroll to position [0, 0]
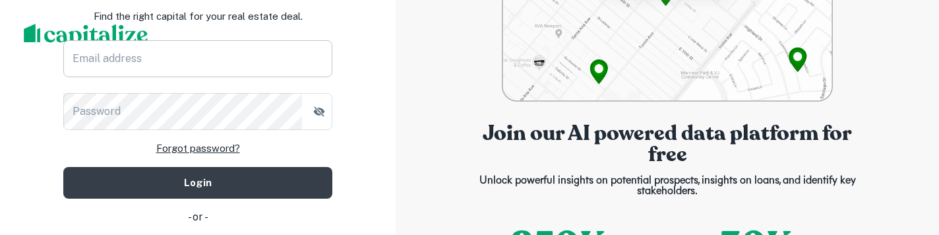
click at [183, 57] on input "Email address" at bounding box center [197, 58] width 269 height 37
type input "**********"
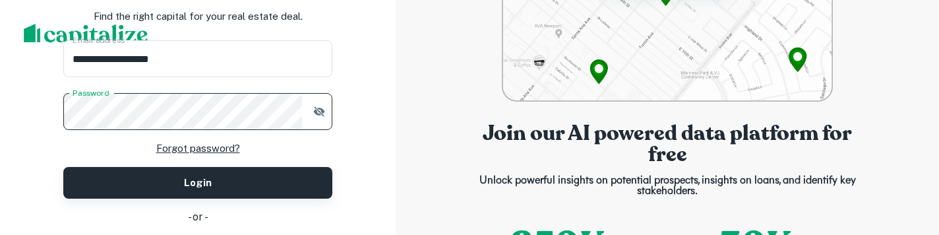
click at [229, 175] on button "Login" at bounding box center [197, 183] width 269 height 32
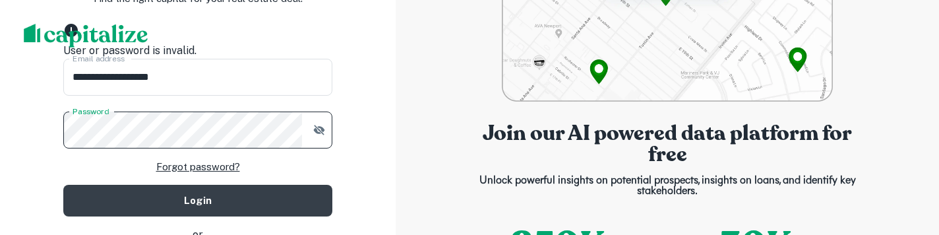
click at [219, 229] on div "**********" at bounding box center [197, 117] width 269 height 327
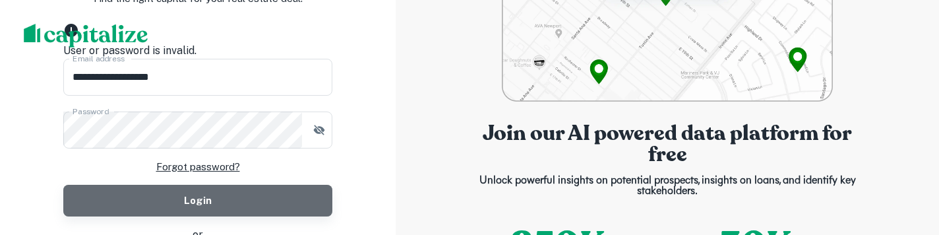
click at [226, 216] on button "Login" at bounding box center [197, 201] width 269 height 32
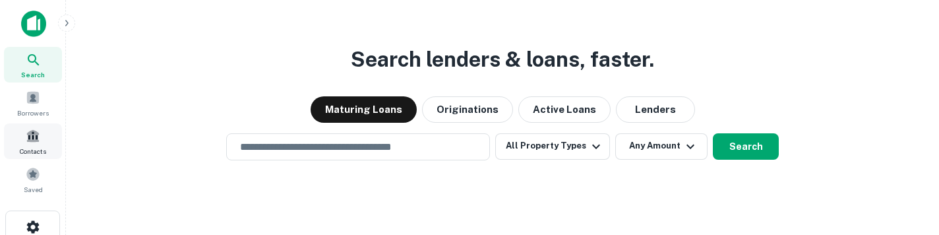
scroll to position [21, 0]
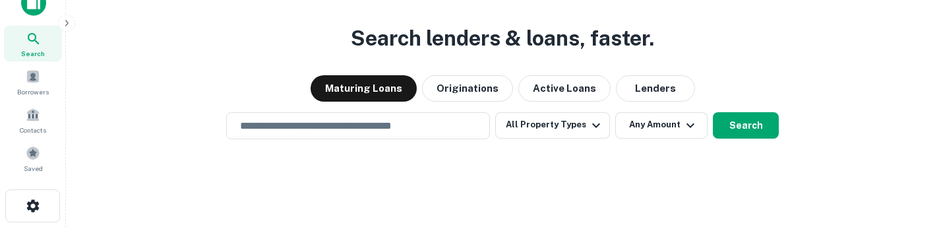
click at [47, 225] on div at bounding box center [32, 208] width 65 height 38
click at [40, 209] on icon "button" at bounding box center [33, 206] width 16 height 16
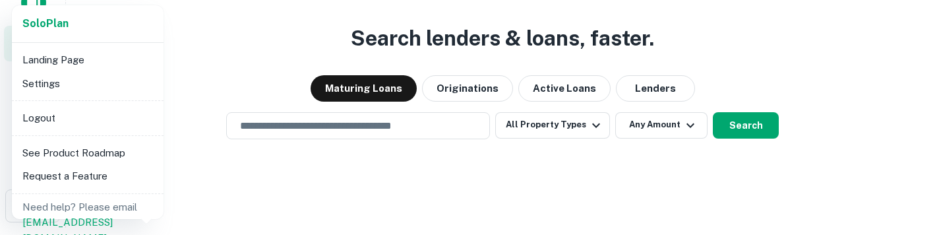
click at [123, 176] on li "Request a Feature" at bounding box center [87, 176] width 141 height 24
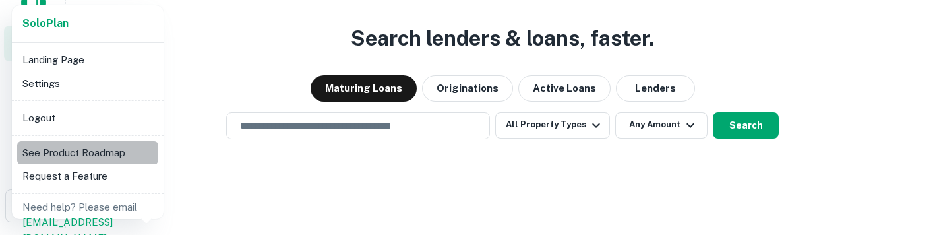
click at [106, 143] on li "See Product Roadmap" at bounding box center [87, 153] width 141 height 24
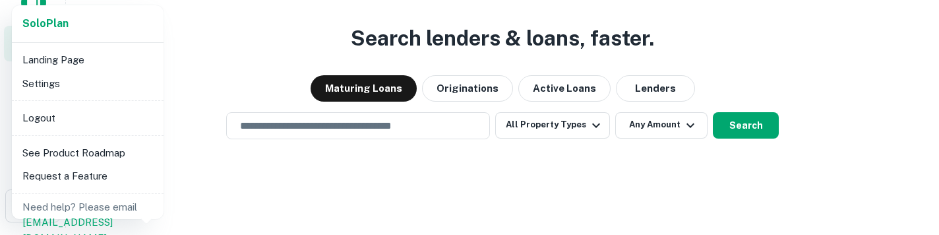
click at [113, 74] on li "Settings" at bounding box center [87, 84] width 141 height 24
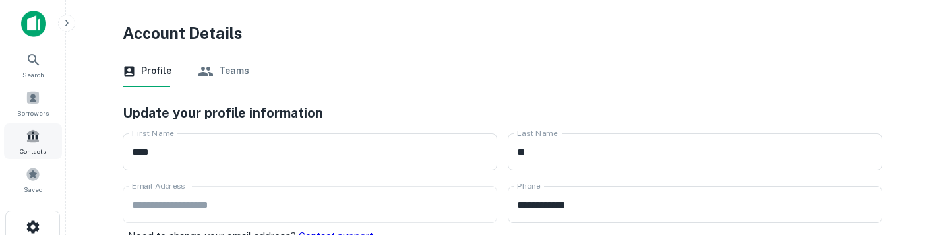
click at [50, 143] on div "Contacts" at bounding box center [33, 141] width 58 height 36
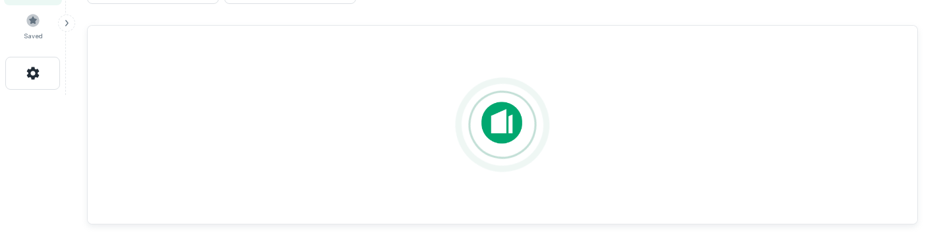
scroll to position [155, 0]
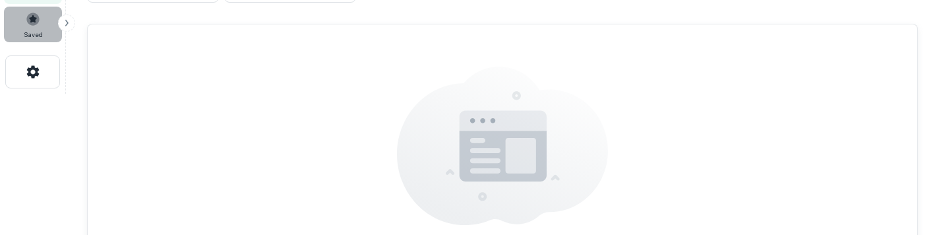
click at [38, 29] on span "Saved" at bounding box center [33, 34] width 19 height 11
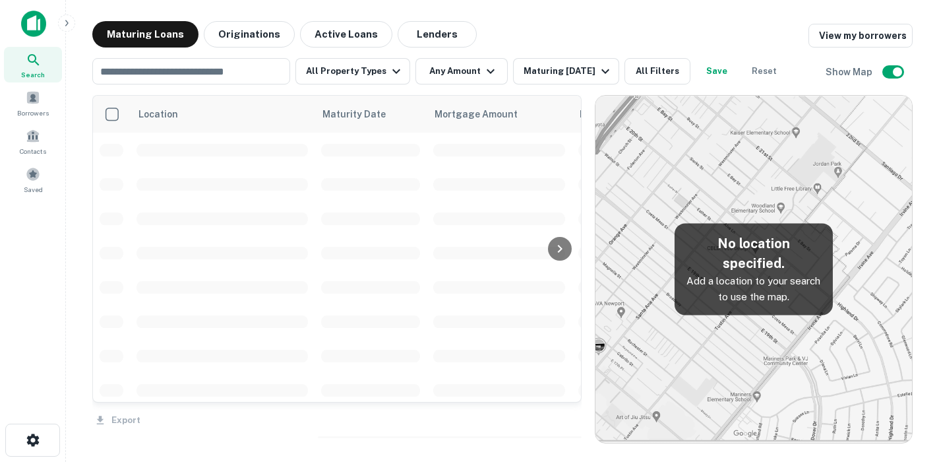
click at [786, 273] on p "Add a location to your search to use the map." at bounding box center [753, 288] width 137 height 31
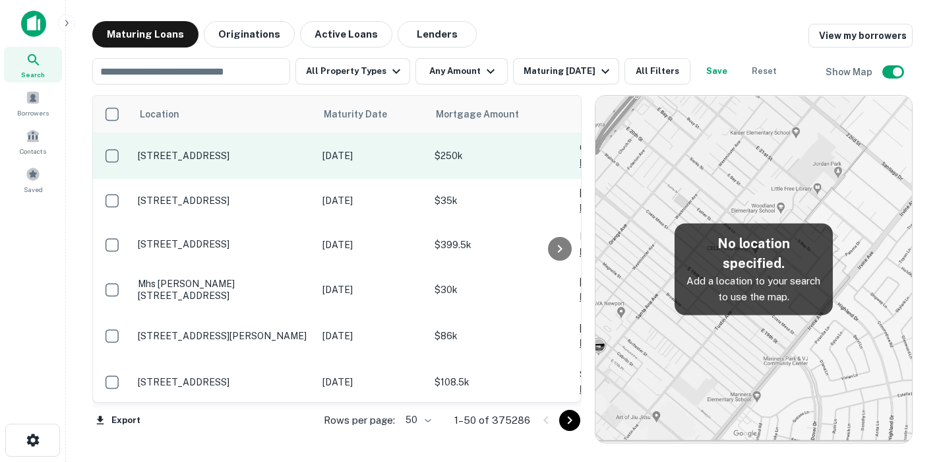
click at [323, 151] on p "Feb 06, 2026" at bounding box center [372, 155] width 99 height 15
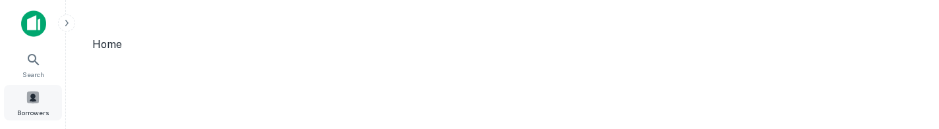
click at [42, 99] on div "Borrowers" at bounding box center [33, 103] width 58 height 36
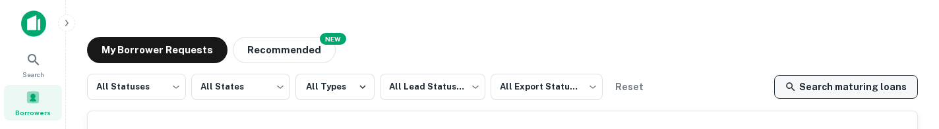
click at [856, 96] on link "Search maturing loans" at bounding box center [846, 87] width 144 height 24
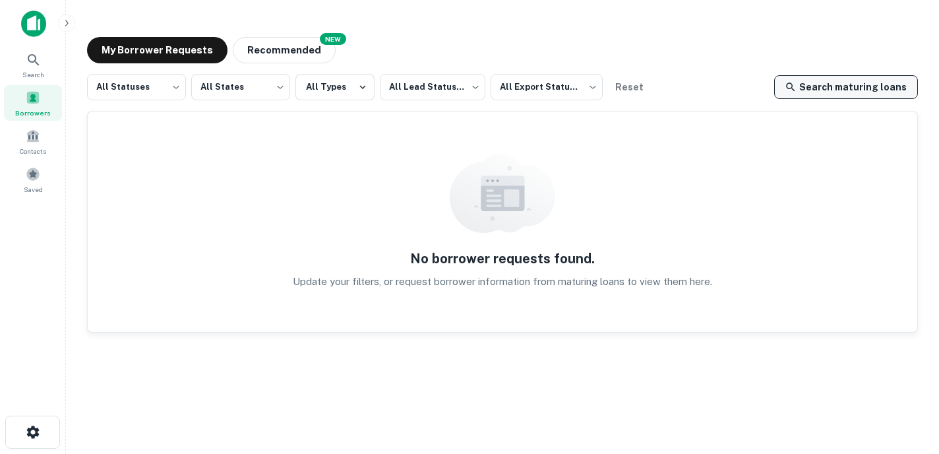
drag, startPoint x: 832, startPoint y: 70, endPoint x: 832, endPoint y: 85, distance: 15.2
click at [832, 70] on div "My Borrower Requests NEW Recommended All Statuses *** ​ All States *** ​ All Ty…" at bounding box center [503, 230] width 852 height 408
click at [832, 85] on link "Search maturing loans" at bounding box center [846, 87] width 144 height 24
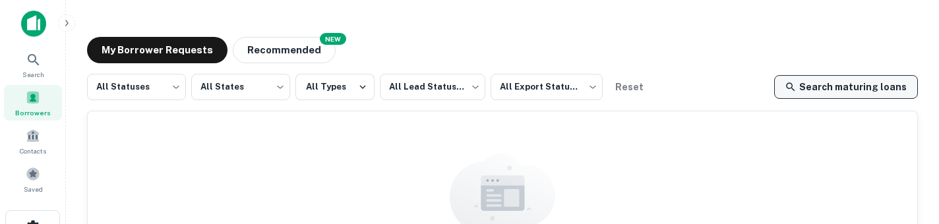
click at [873, 78] on link "Search maturing loans" at bounding box center [846, 87] width 144 height 24
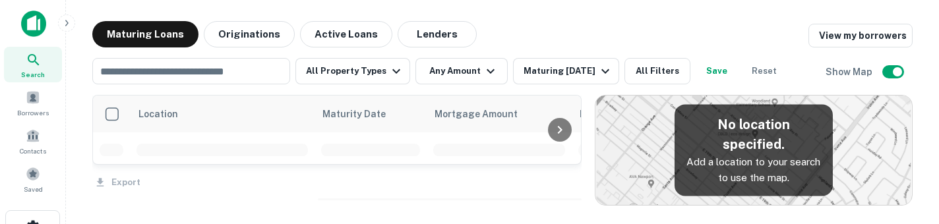
scroll to position [317, 0]
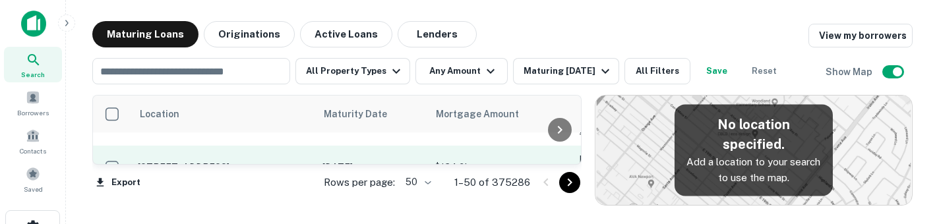
click at [293, 162] on p "921 E Waldburg St Savannah, GA31401" at bounding box center [224, 168] width 172 height 12
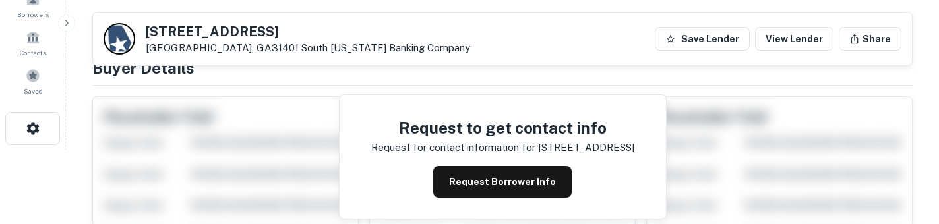
scroll to position [97, 0]
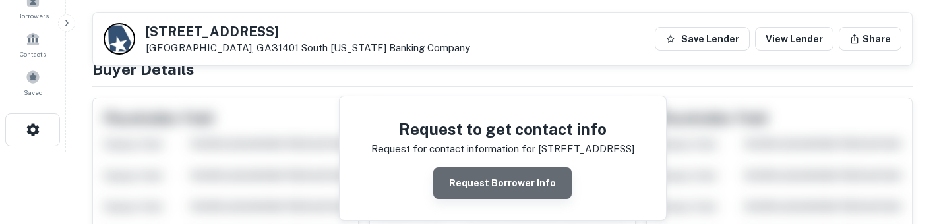
click at [509, 185] on button "Request Borrower Info" at bounding box center [502, 184] width 139 height 32
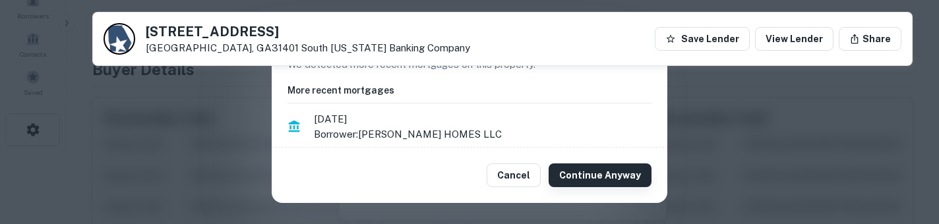
click at [614, 180] on button "Continue Anyway" at bounding box center [600, 176] width 103 height 24
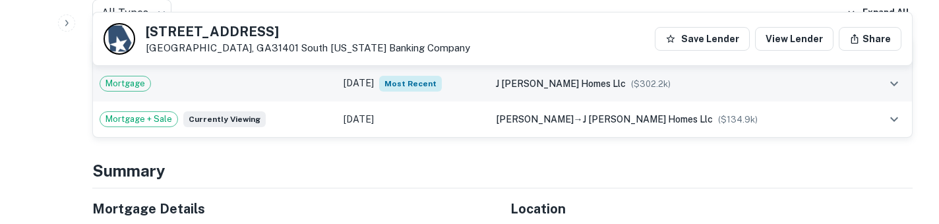
scroll to position [401, 0]
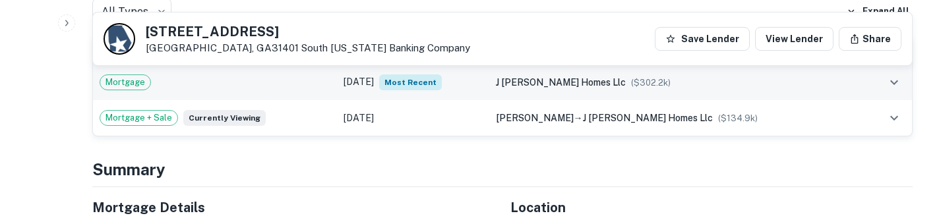
click at [197, 82] on div "Mortgage" at bounding box center [215, 83] width 231 height 16
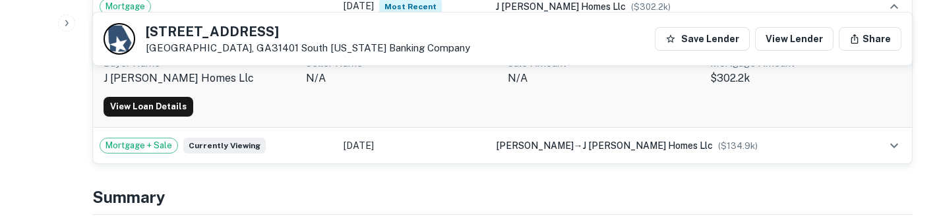
scroll to position [481, 0]
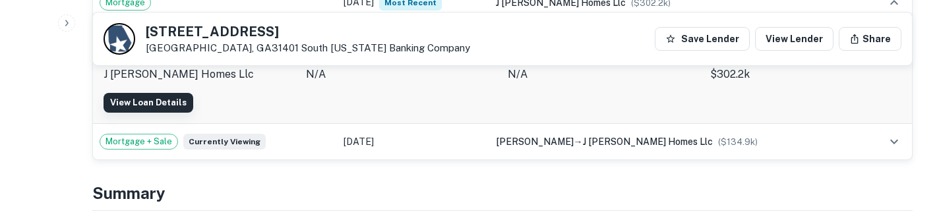
click at [172, 96] on link "View Loan Details" at bounding box center [149, 103] width 90 height 20
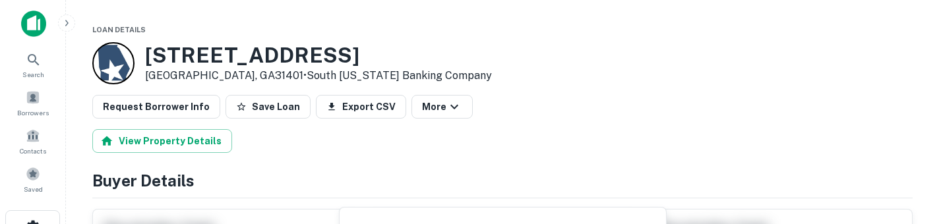
scroll to position [109, 0]
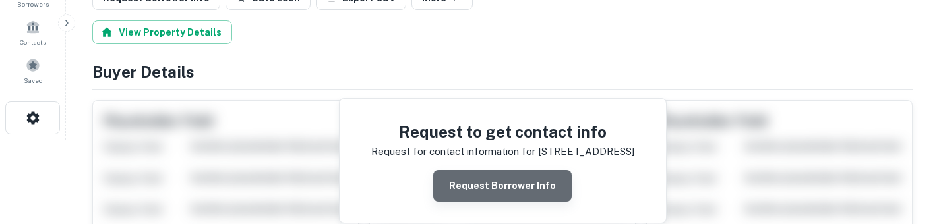
drag, startPoint x: 504, startPoint y: 182, endPoint x: 532, endPoint y: 188, distance: 28.3
click at [532, 188] on button "Request Borrower Info" at bounding box center [502, 186] width 139 height 32
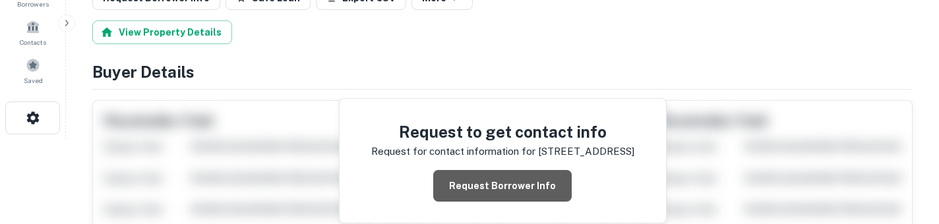
click at [504, 182] on div "Request Borrower Info" at bounding box center [502, 186] width 263 height 32
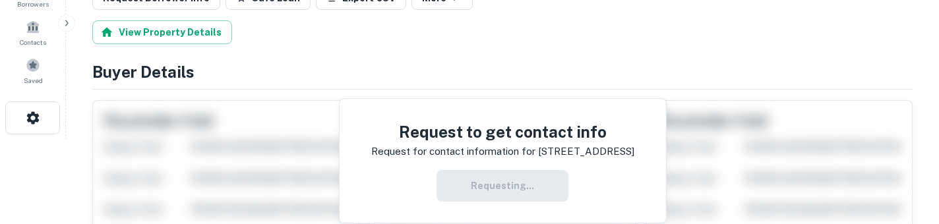
click at [489, 189] on div "Requesting..." at bounding box center [502, 186] width 263 height 32
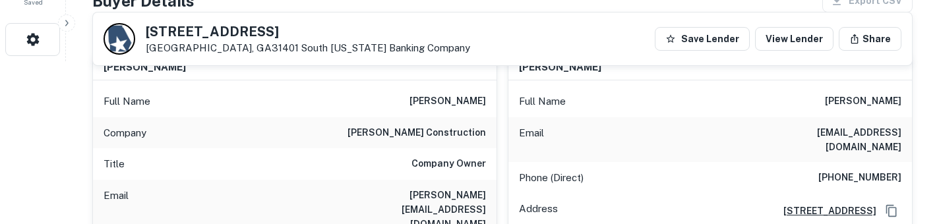
scroll to position [188, 0]
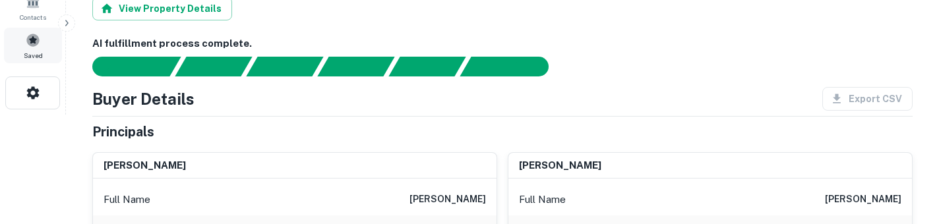
scroll to position [137, 0]
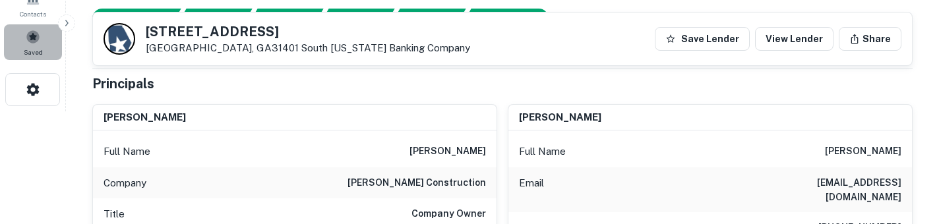
click at [37, 56] on span "Saved" at bounding box center [33, 52] width 19 height 11
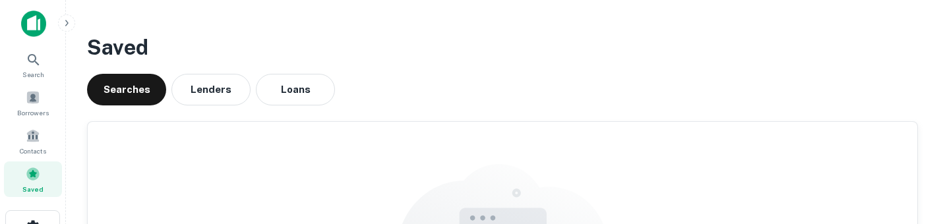
scroll to position [156, 0]
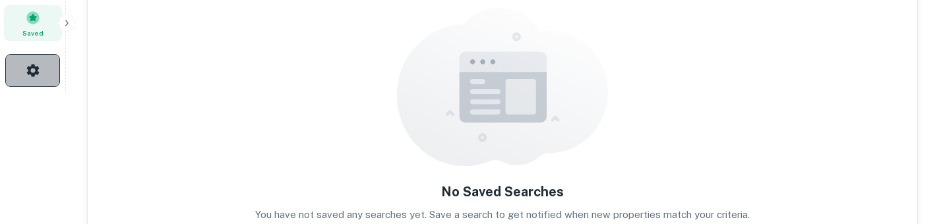
click at [53, 80] on button "button" at bounding box center [32, 70] width 55 height 33
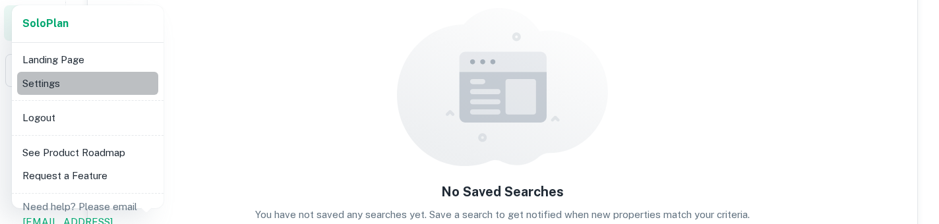
click at [86, 87] on li "Settings" at bounding box center [87, 84] width 141 height 24
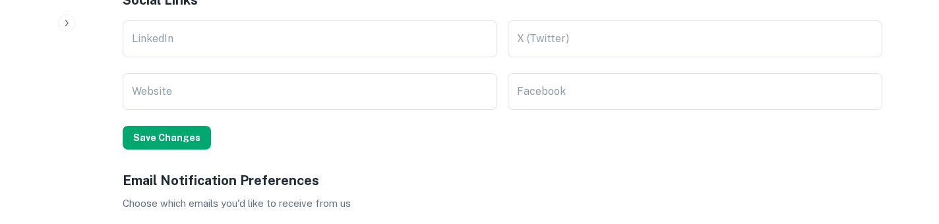
scroll to position [276, 0]
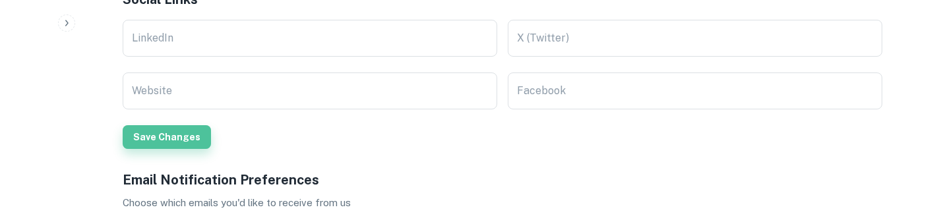
click at [182, 134] on button "Save Changes" at bounding box center [167, 137] width 88 height 24
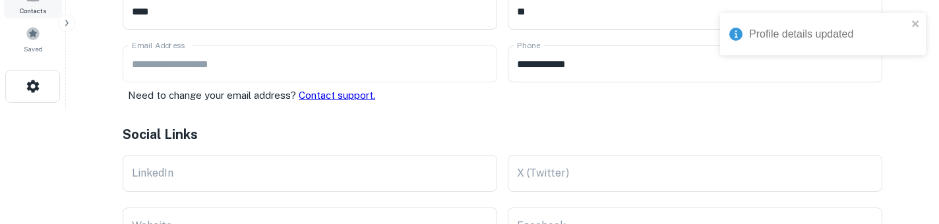
scroll to position [142, 0]
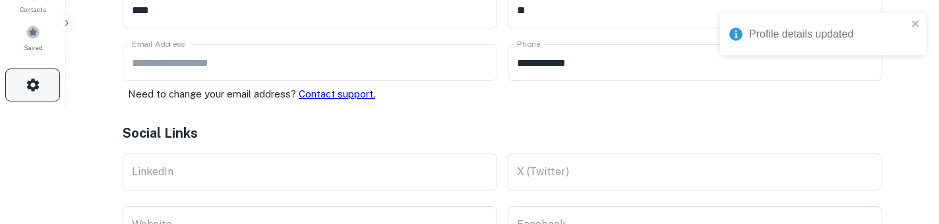
click at [35, 71] on button "button" at bounding box center [32, 85] width 55 height 33
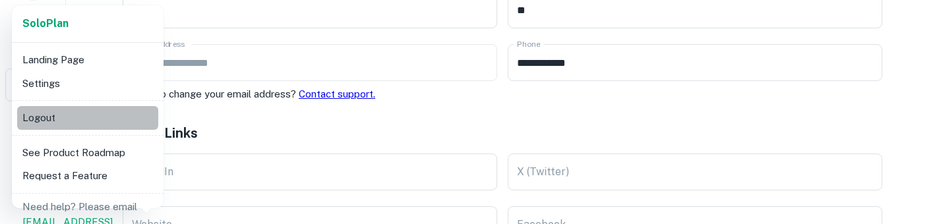
click at [40, 121] on li "Logout" at bounding box center [87, 118] width 141 height 24
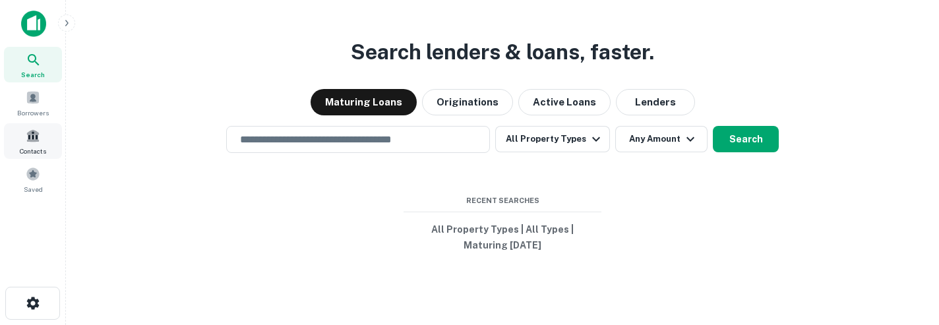
click at [46, 150] on span "Contacts" at bounding box center [33, 151] width 26 height 11
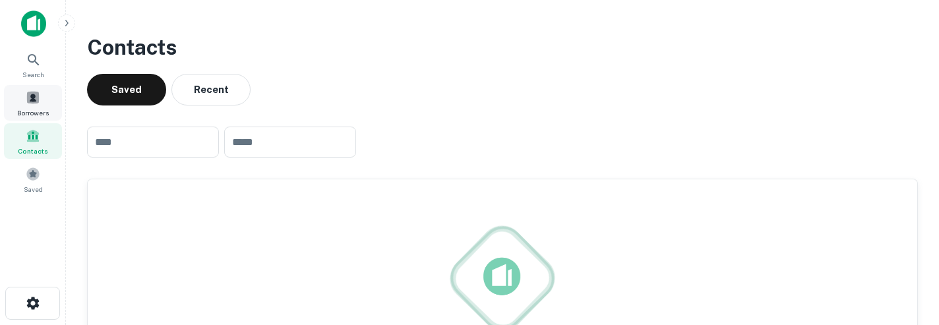
click at [44, 120] on div "Borrowers" at bounding box center [33, 103] width 58 height 36
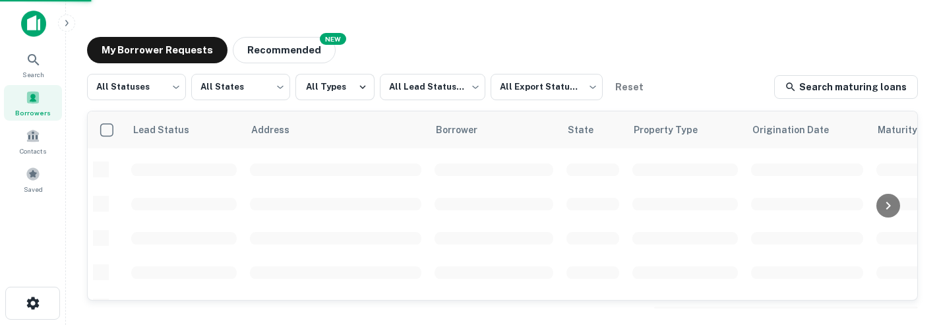
click at [43, 111] on span "Borrowers" at bounding box center [33, 113] width 36 height 11
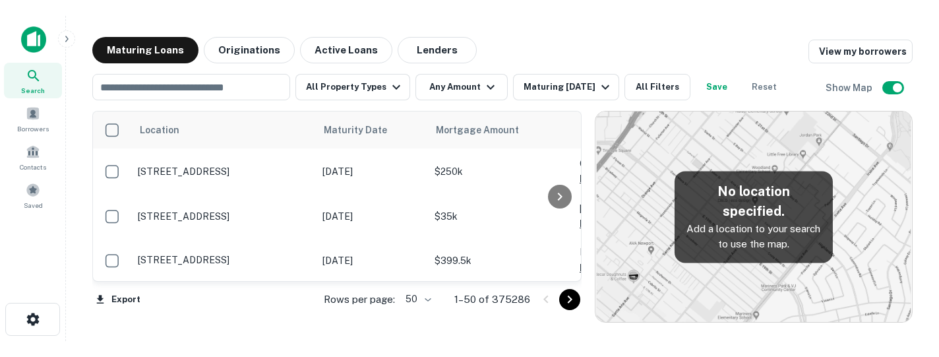
scroll to position [317, 0]
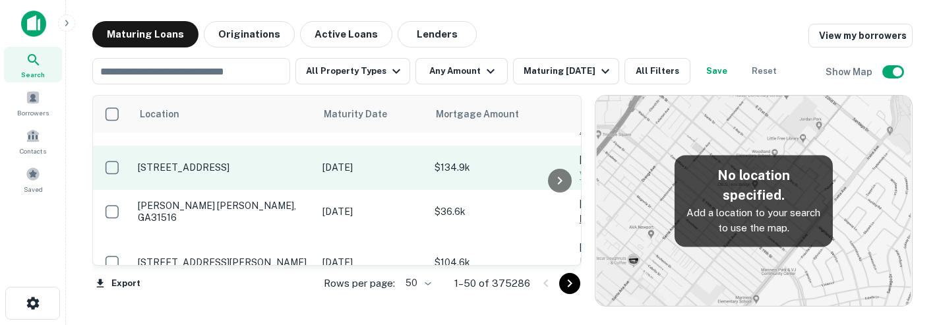
click at [307, 168] on td "921 E Waldburg St Savannah, GA31401" at bounding box center [223, 168] width 185 height 44
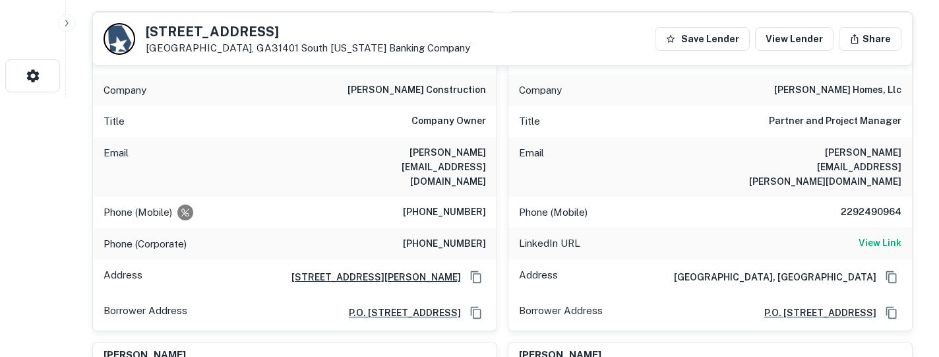
scroll to position [255, 0]
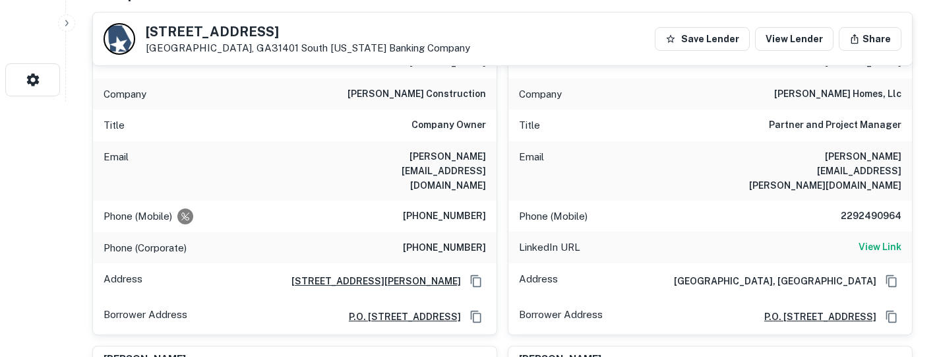
click at [520, 152] on p "Email" at bounding box center [531, 171] width 25 height 44
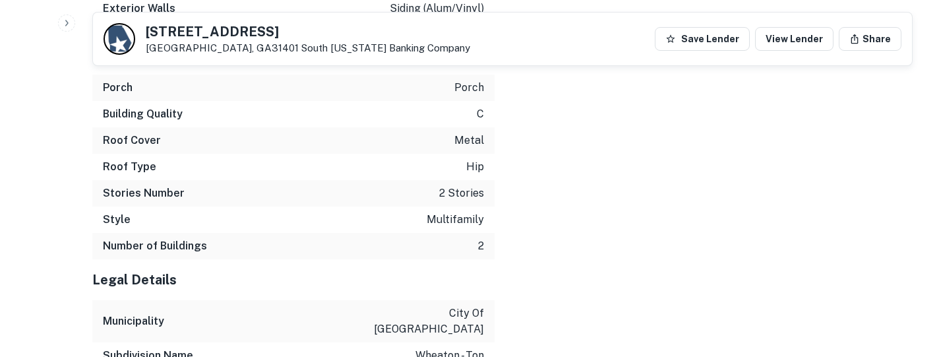
scroll to position [2674, 0]
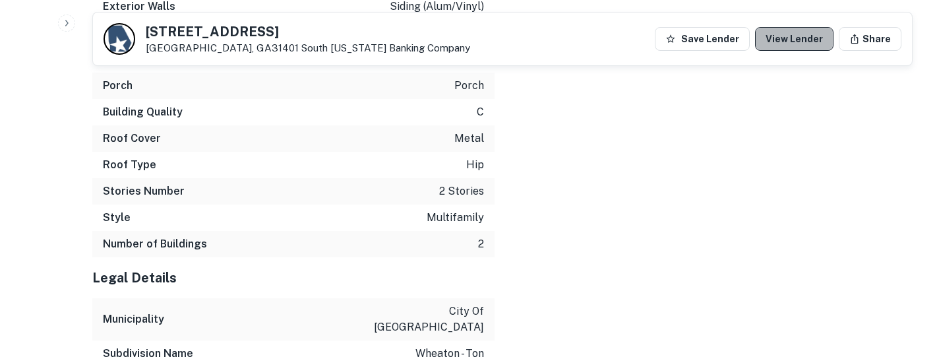
click at [818, 32] on link "View Lender" at bounding box center [794, 39] width 78 height 24
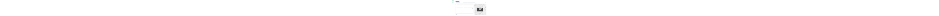
scroll to position [317, 0]
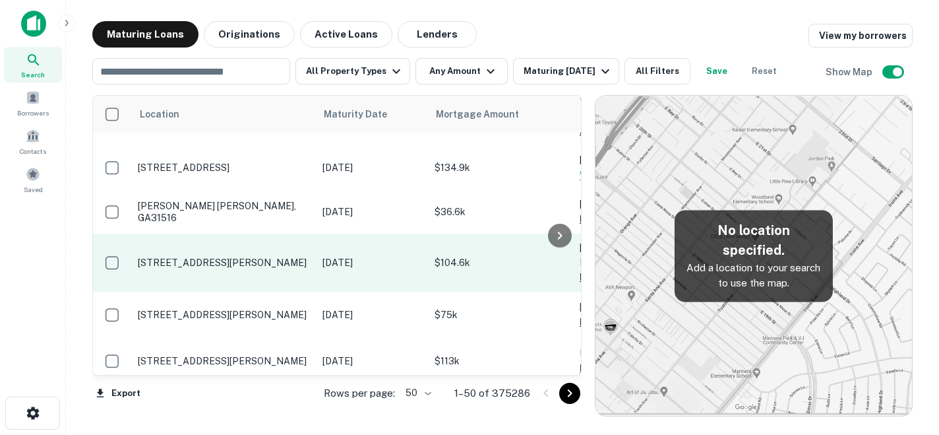
click at [441, 234] on td "$104.6k" at bounding box center [500, 263] width 145 height 58
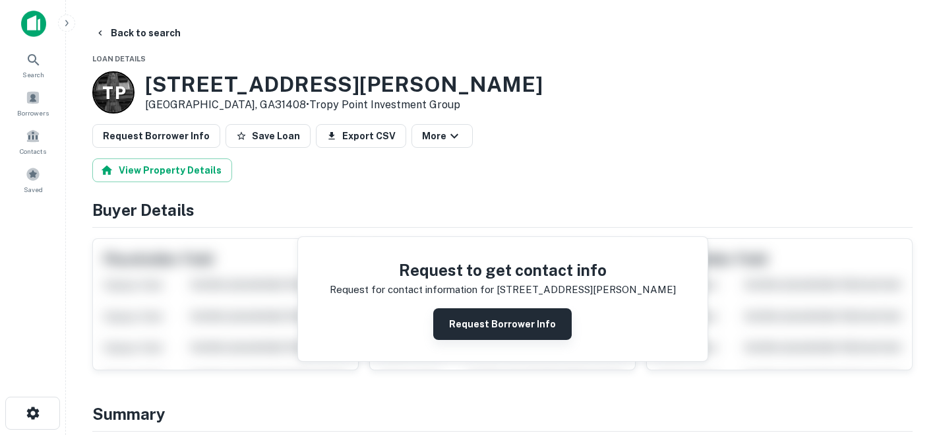
click at [522, 326] on button "Request Borrower Info" at bounding box center [502, 324] width 139 height 32
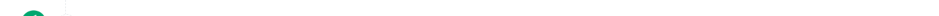
scroll to position [1510, 0]
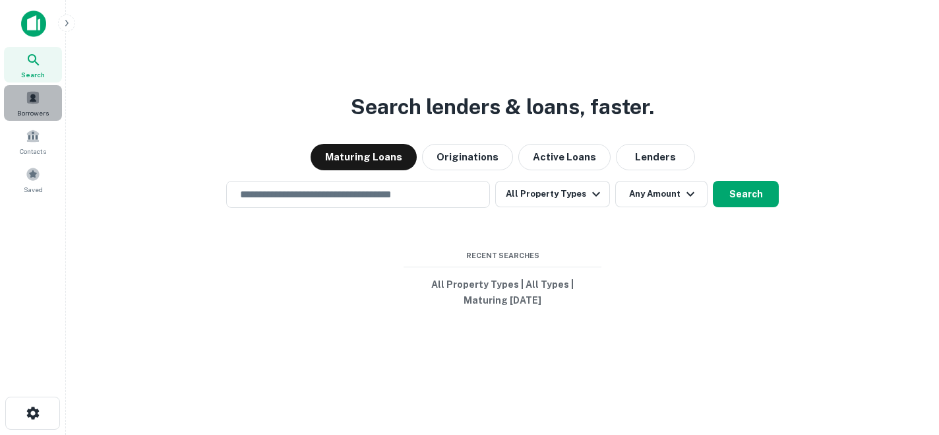
click at [41, 90] on div "Borrowers" at bounding box center [33, 103] width 58 height 36
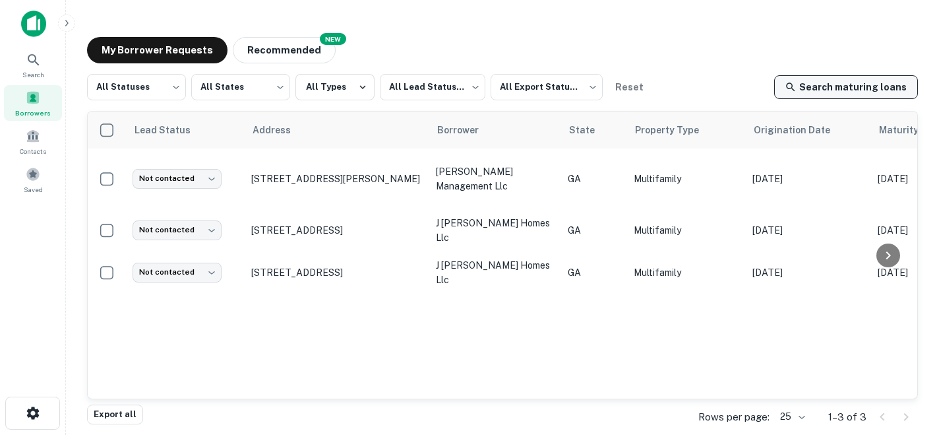
click at [883, 94] on link "Search maturing loans" at bounding box center [846, 87] width 144 height 24
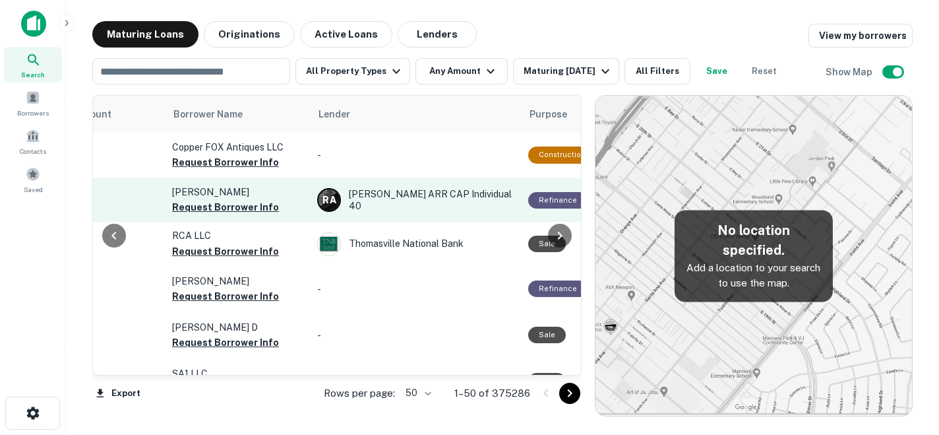
scroll to position [1, 408]
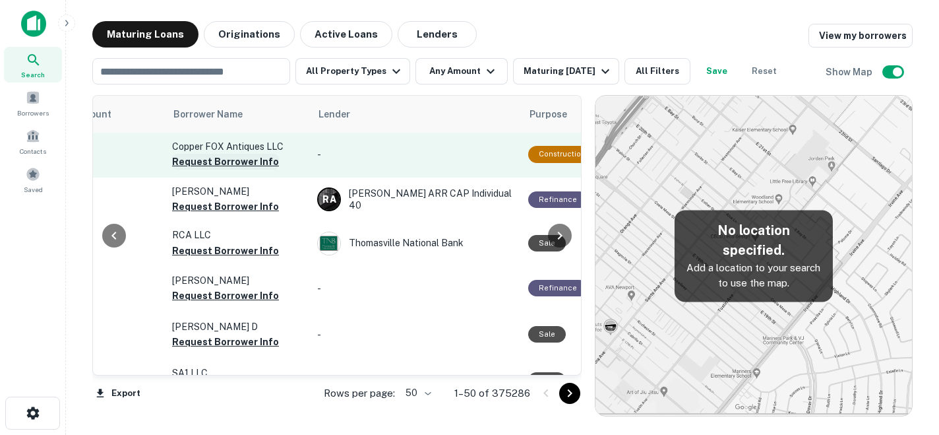
click at [253, 167] on button "Request Borrower Info" at bounding box center [225, 162] width 107 height 16
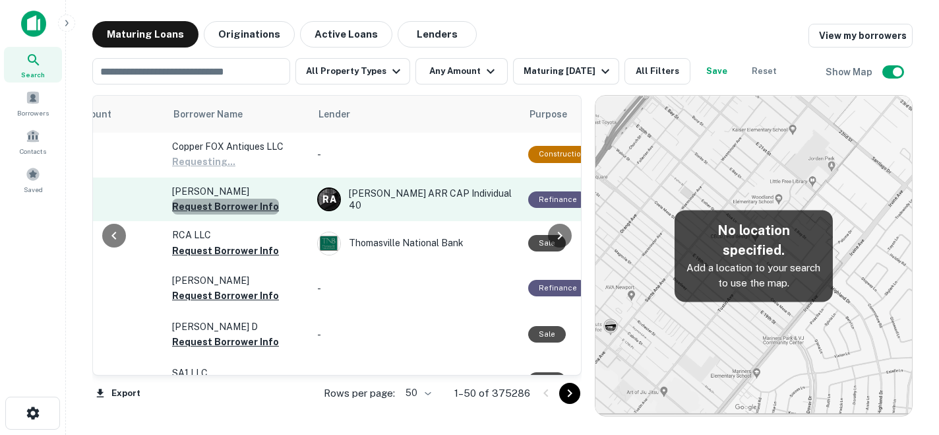
click at [243, 208] on button "Request Borrower Info" at bounding box center [225, 207] width 107 height 16
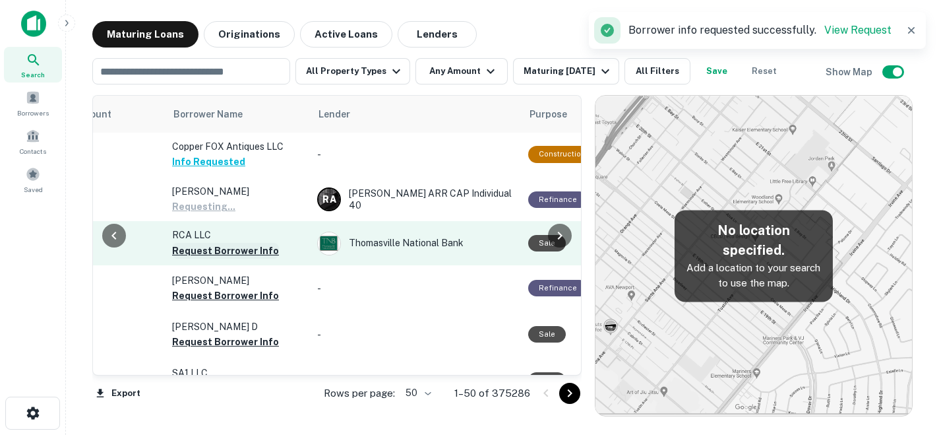
click at [245, 248] on button "Request Borrower Info" at bounding box center [225, 251] width 107 height 16
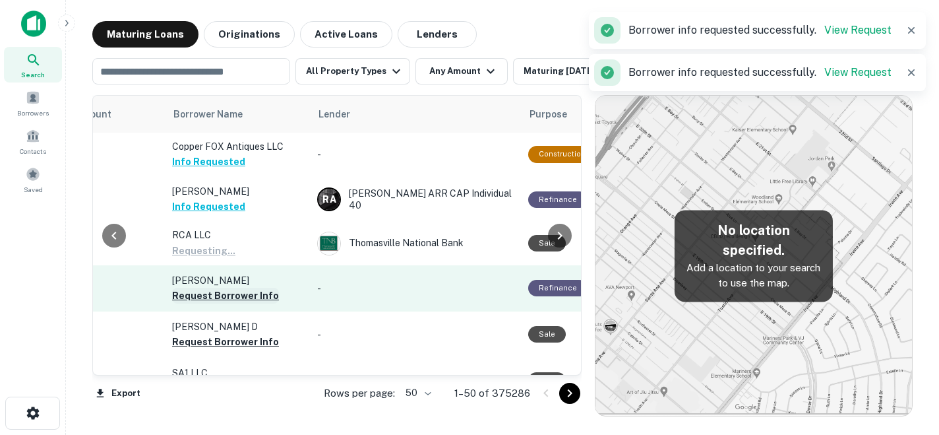
click at [246, 295] on button "Request Borrower Info" at bounding box center [225, 296] width 107 height 16
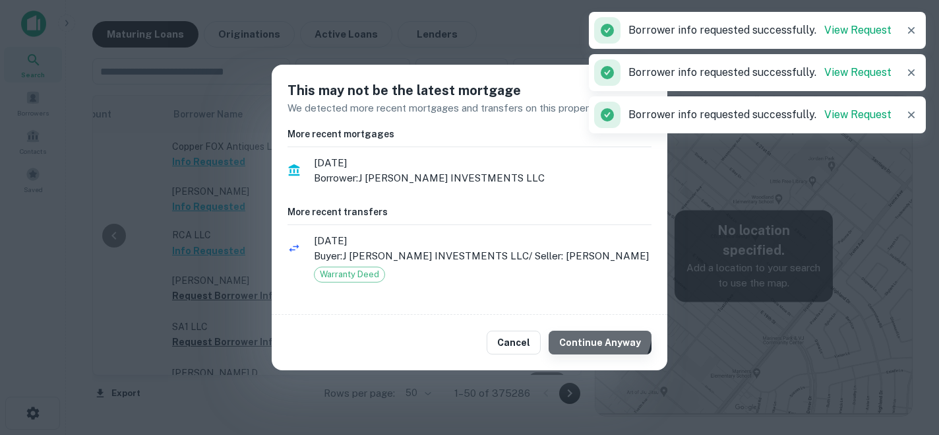
click at [601, 331] on button "Continue Anyway" at bounding box center [600, 342] width 103 height 24
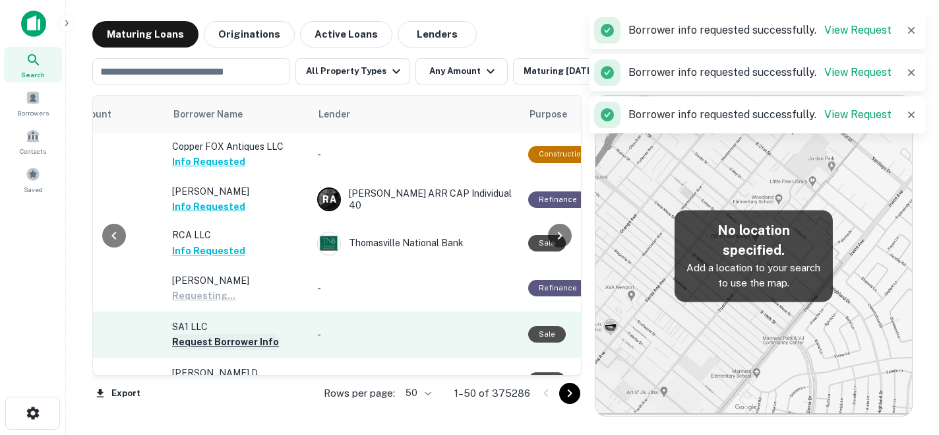
click at [251, 343] on button "Request Borrower Info" at bounding box center [225, 342] width 107 height 16
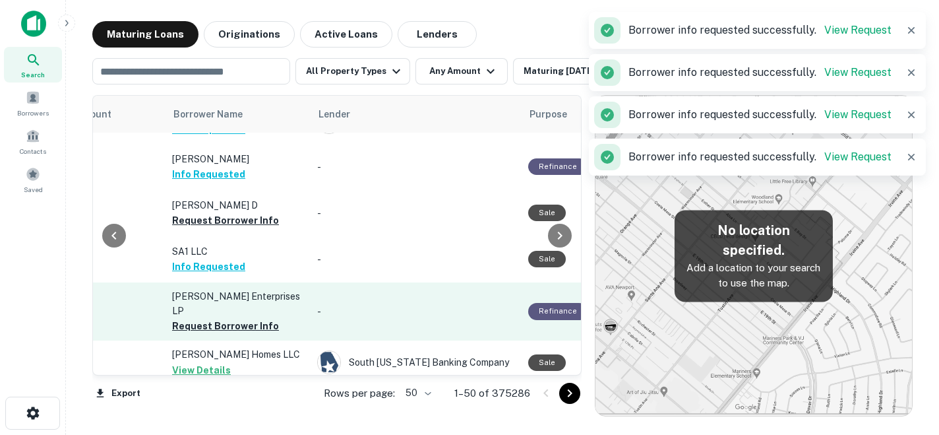
scroll to position [125, 408]
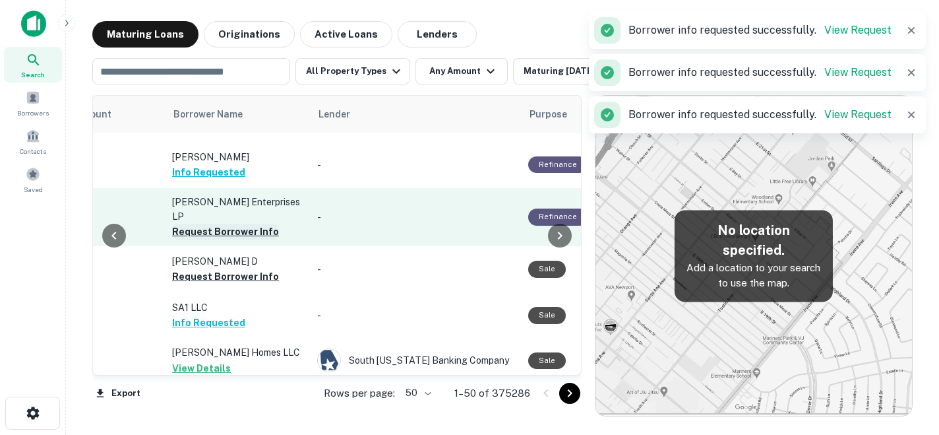
click at [264, 224] on button "Request Borrower Info" at bounding box center [225, 232] width 107 height 16
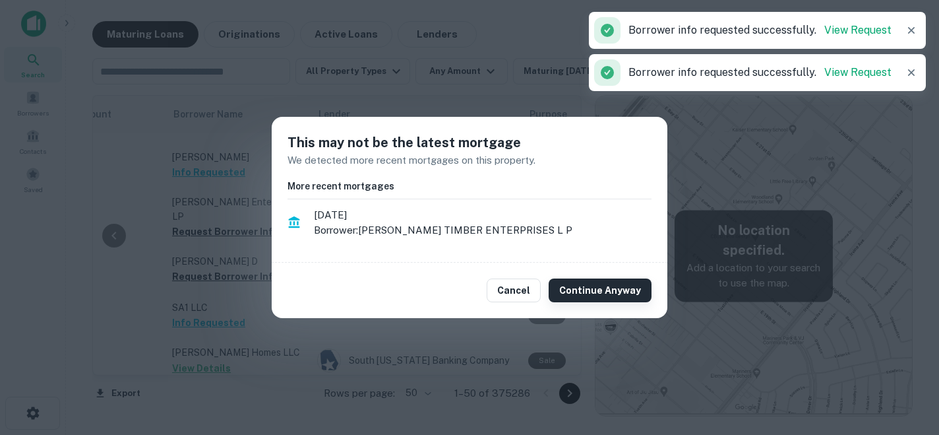
click at [580, 288] on button "Continue Anyway" at bounding box center [600, 290] width 103 height 24
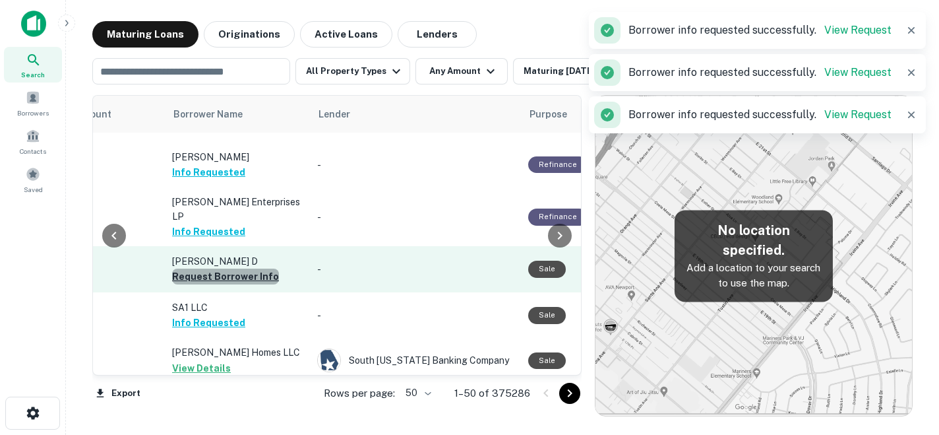
click at [250, 268] on button "Request Borrower Info" at bounding box center [225, 276] width 107 height 16
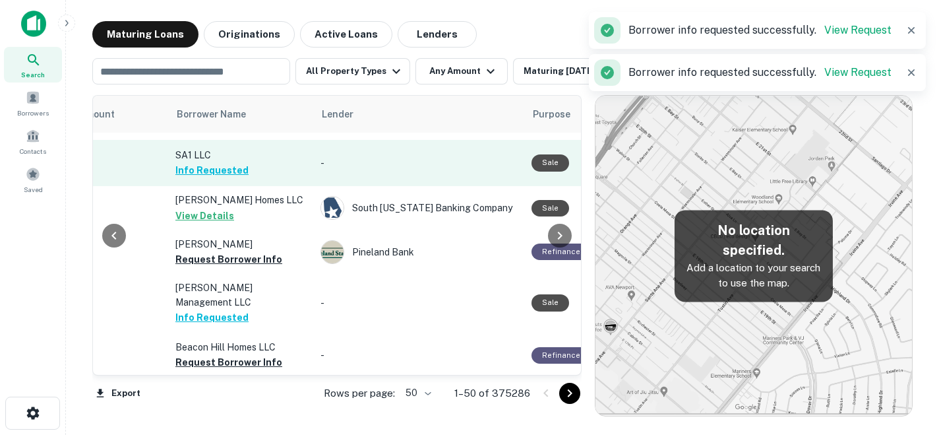
scroll to position [278, 401]
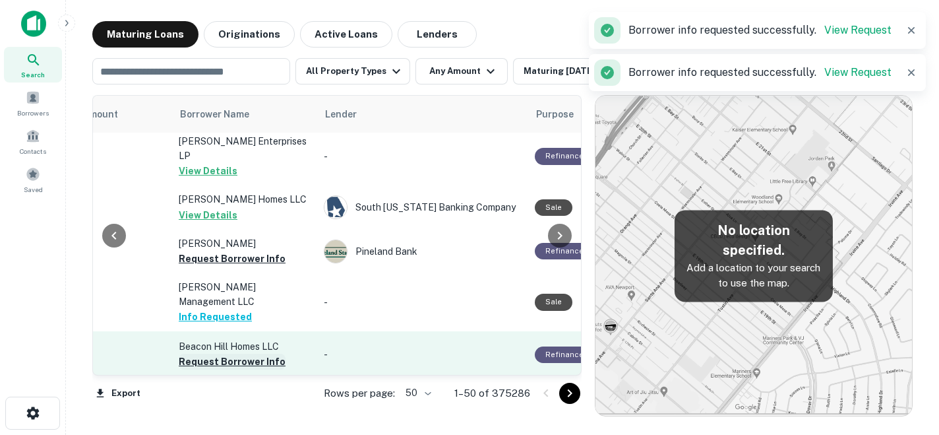
click at [249, 354] on button "Request Borrower Info" at bounding box center [232, 362] width 107 height 16
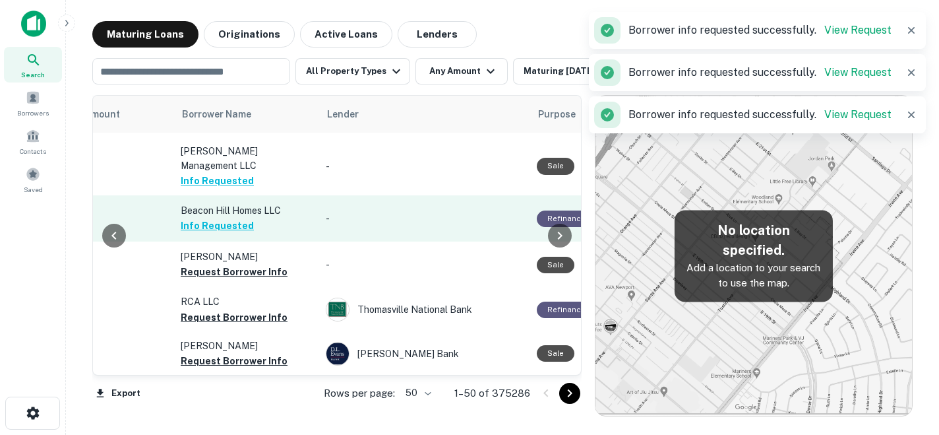
scroll to position [415, 398]
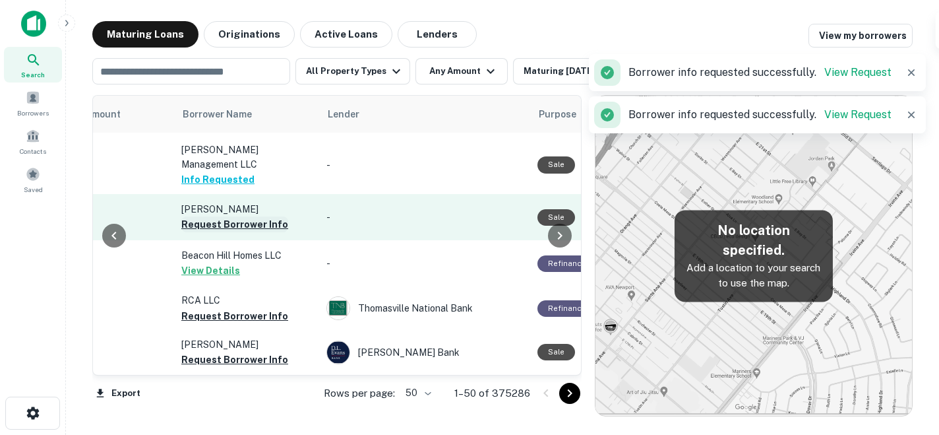
click at [274, 216] on button "Request Borrower Info" at bounding box center [234, 224] width 107 height 16
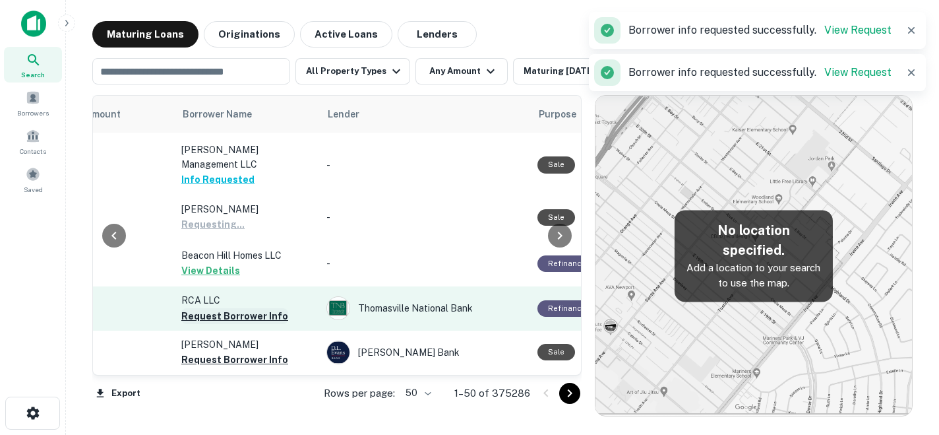
click at [268, 308] on button "Request Borrower Info" at bounding box center [234, 316] width 107 height 16
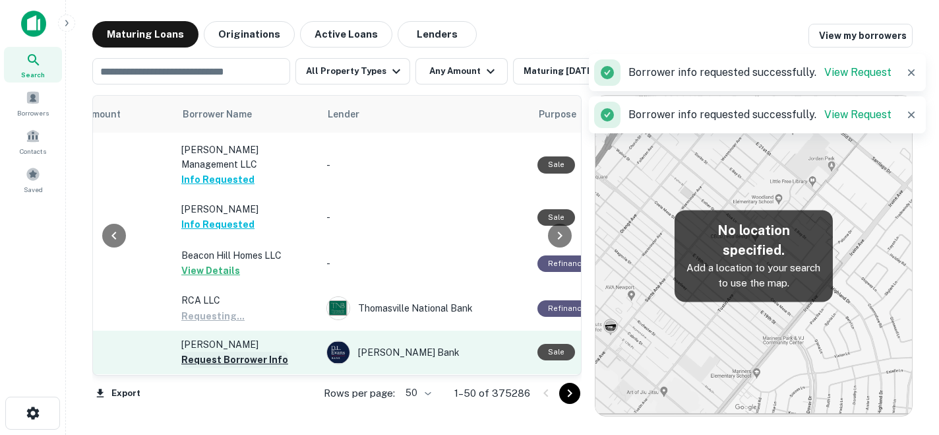
click at [266, 352] on button "Request Borrower Info" at bounding box center [234, 360] width 107 height 16
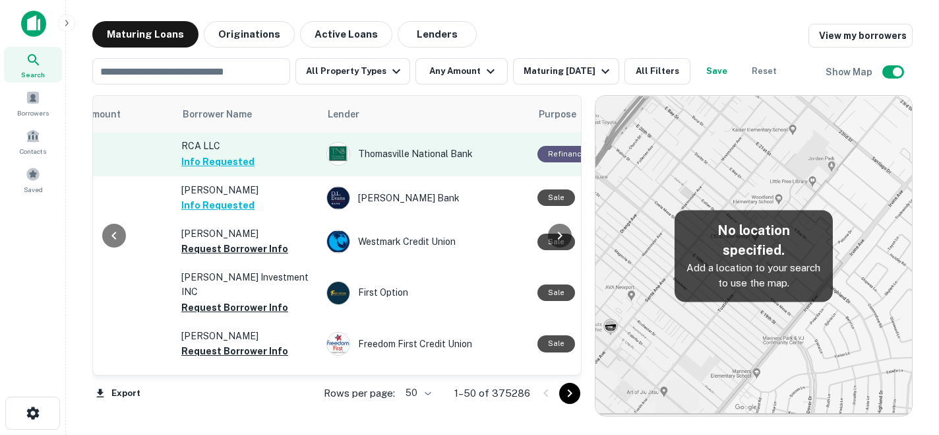
scroll to position [571, 398]
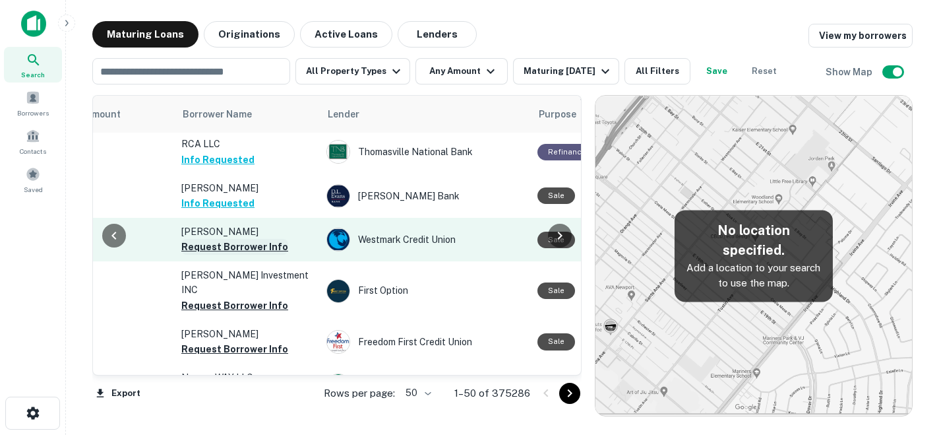
click at [276, 239] on button "Request Borrower Info" at bounding box center [234, 247] width 107 height 16
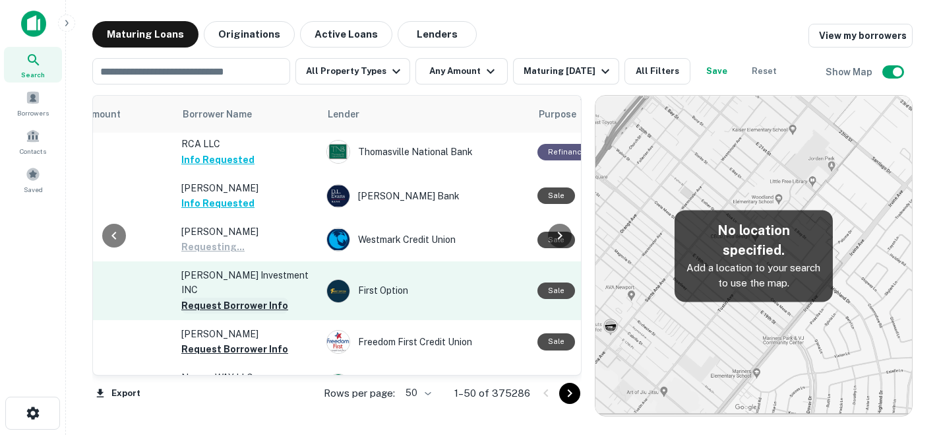
click at [268, 297] on button "Request Borrower Info" at bounding box center [234, 305] width 107 height 16
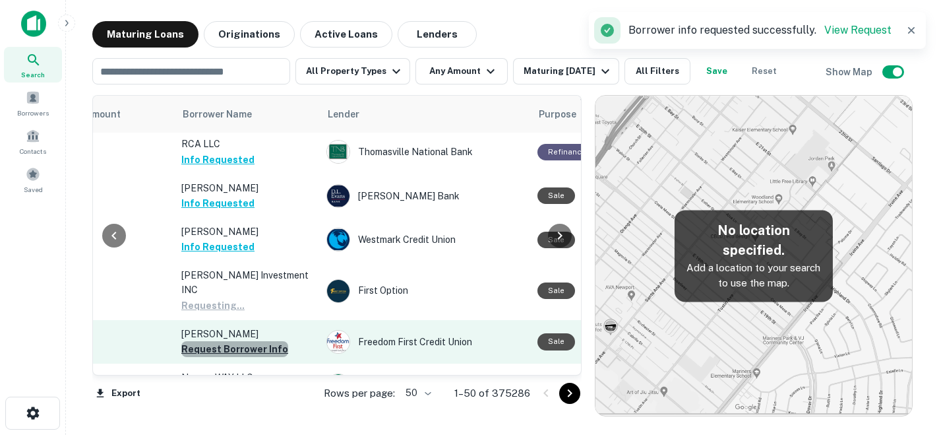
click at [261, 341] on button "Request Borrower Info" at bounding box center [234, 349] width 107 height 16
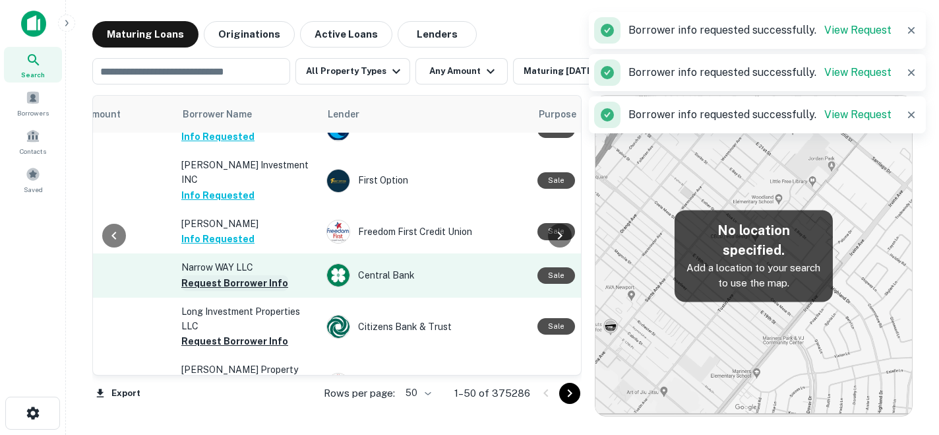
click at [261, 275] on button "Request Borrower Info" at bounding box center [234, 283] width 107 height 16
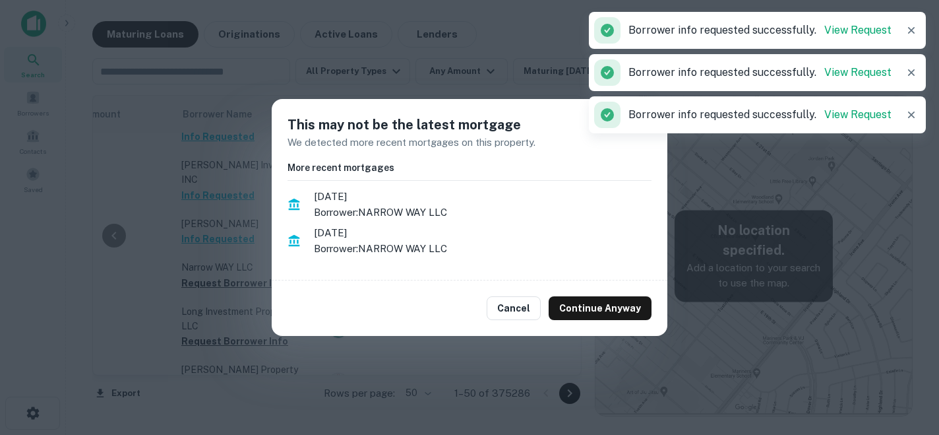
click at [627, 322] on div "Cancel Continue Anyway" at bounding box center [470, 307] width 396 height 55
click at [627, 306] on button "Continue Anyway" at bounding box center [600, 308] width 103 height 24
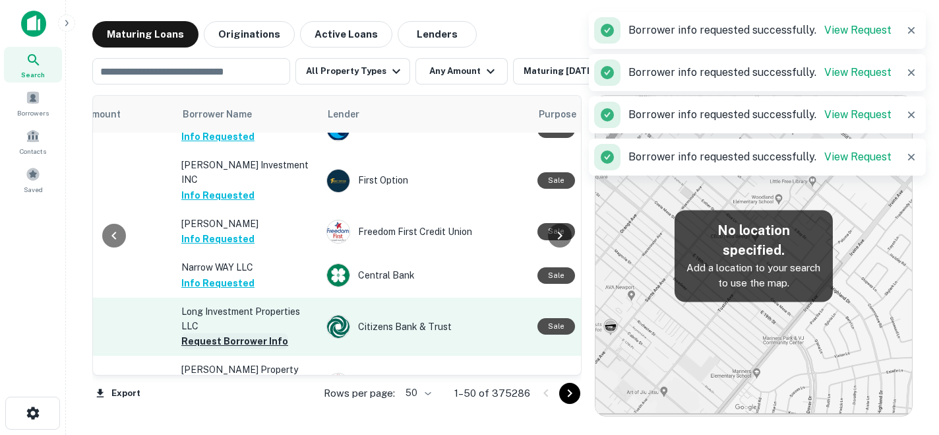
click at [262, 333] on button "Request Borrower Info" at bounding box center [234, 341] width 107 height 16
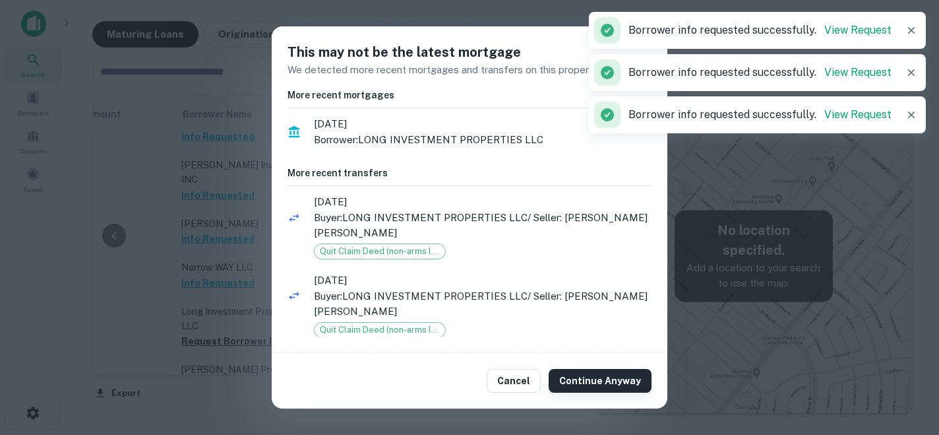
click at [599, 391] on button "Continue Anyway" at bounding box center [600, 381] width 103 height 24
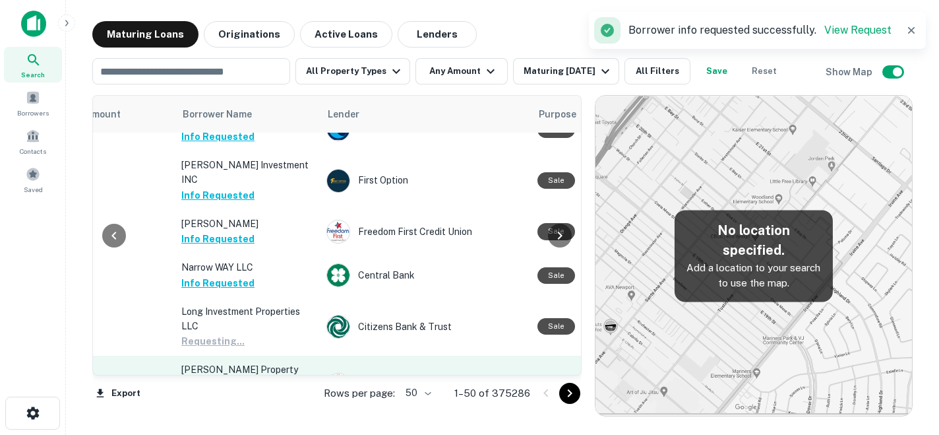
click at [251, 391] on button "Request Borrower Info" at bounding box center [234, 399] width 107 height 16
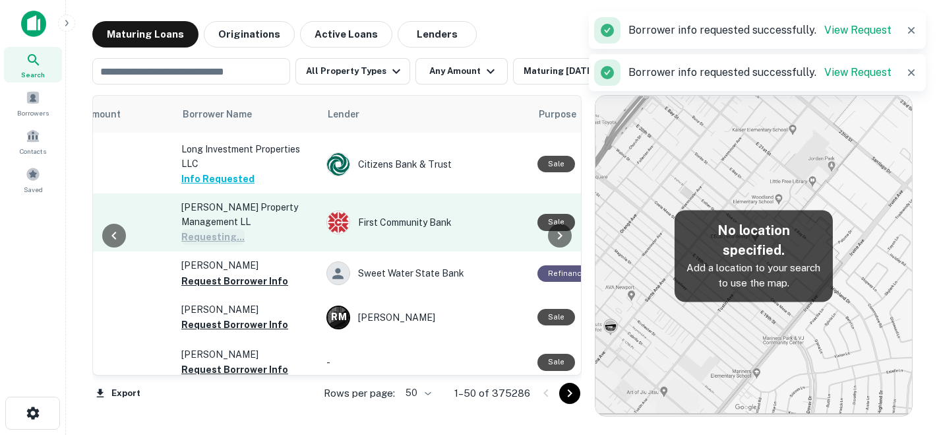
scroll to position [846, 398]
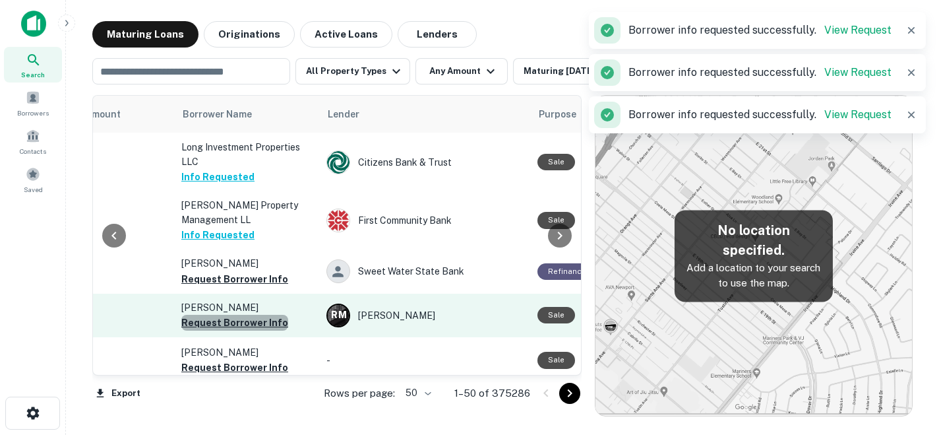
click at [270, 315] on button "Request Borrower Info" at bounding box center [234, 323] width 107 height 16
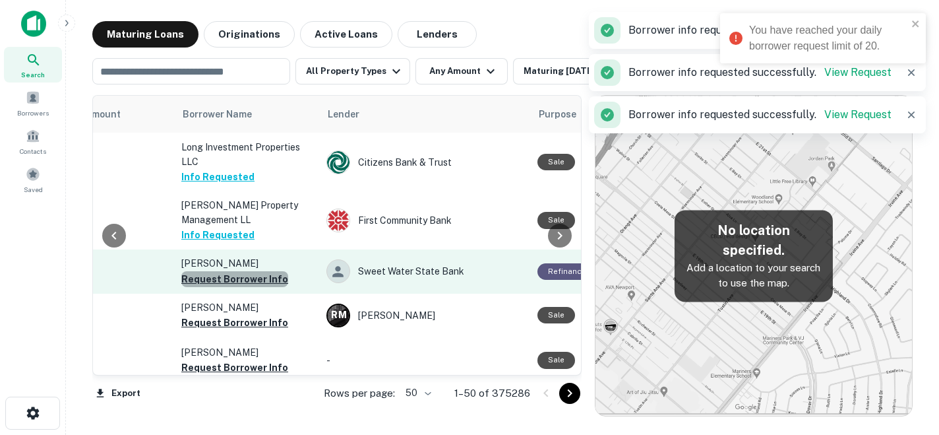
click at [275, 271] on button "Request Borrower Info" at bounding box center [234, 279] width 107 height 16
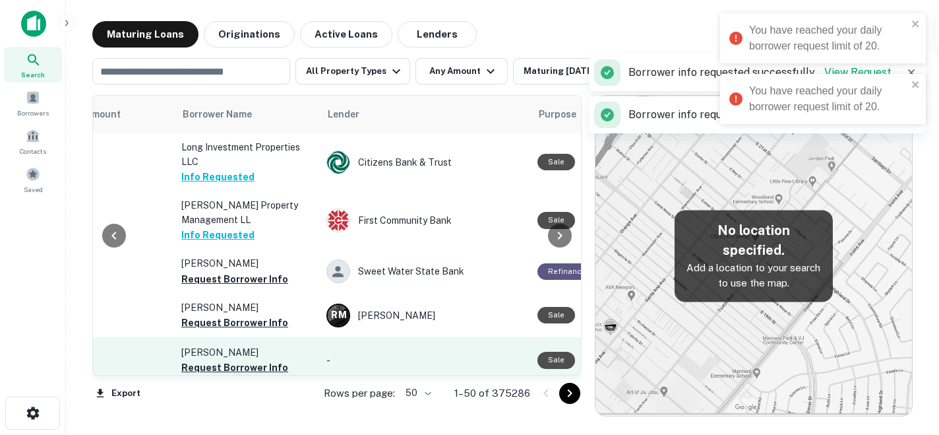
click at [265, 339] on td "Carlstrom Chelsea Request Borrower Info" at bounding box center [247, 360] width 145 height 46
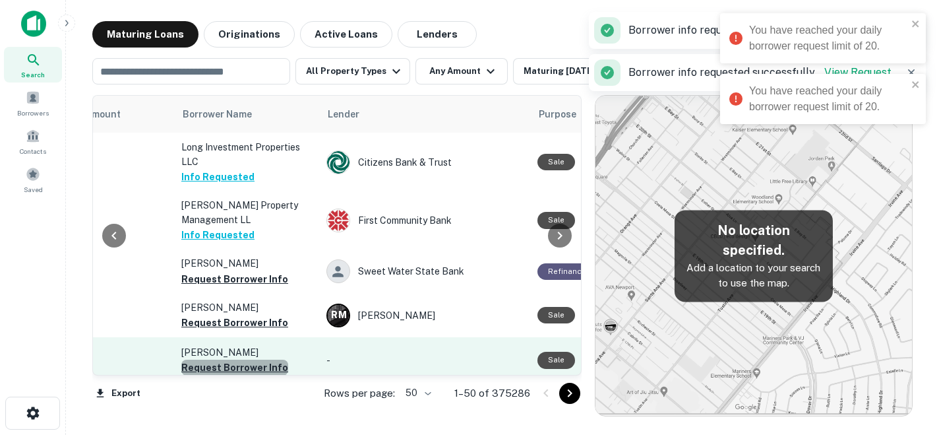
click at [270, 360] on button "Request Borrower Info" at bounding box center [234, 368] width 107 height 16
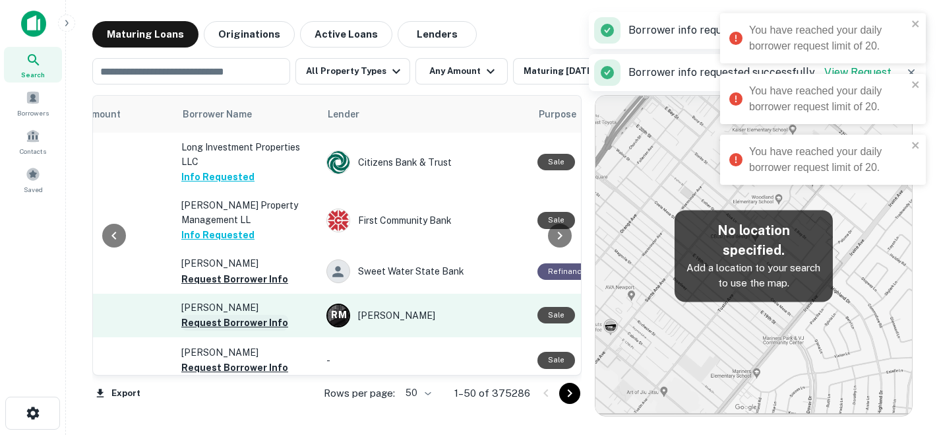
click at [273, 315] on button "Request Borrower Info" at bounding box center [234, 323] width 107 height 16
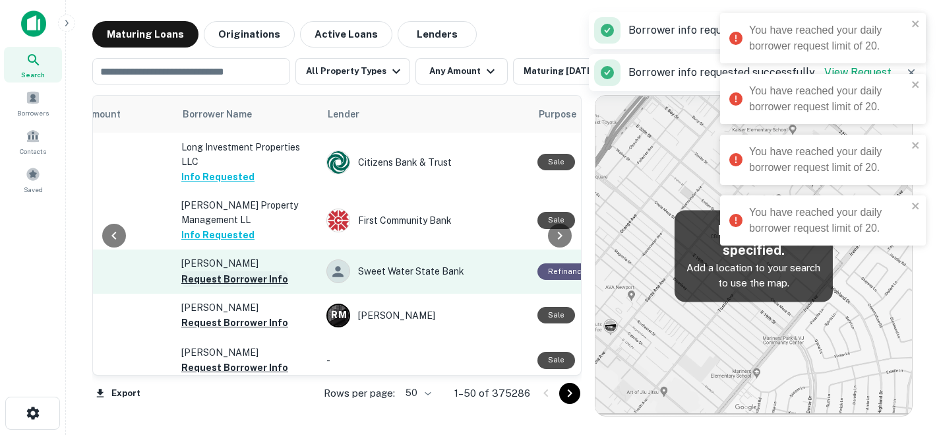
click at [274, 271] on button "Request Borrower Info" at bounding box center [234, 279] width 107 height 16
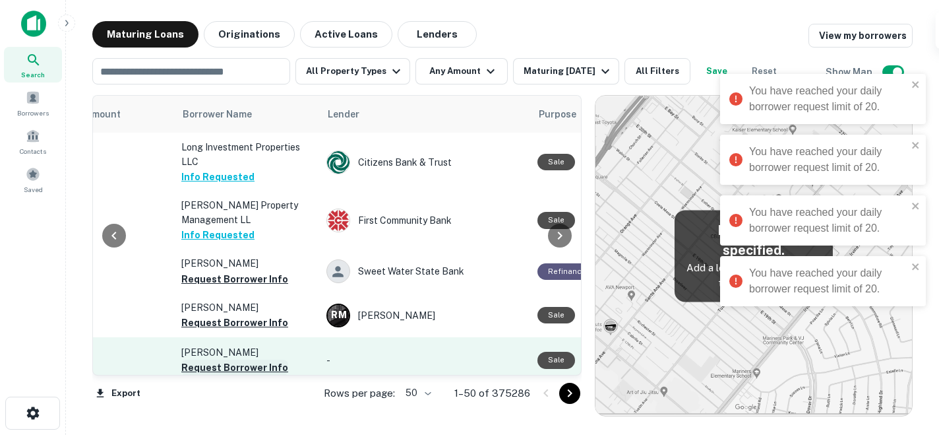
click at [266, 360] on button "Request Borrower Info" at bounding box center [234, 368] width 107 height 16
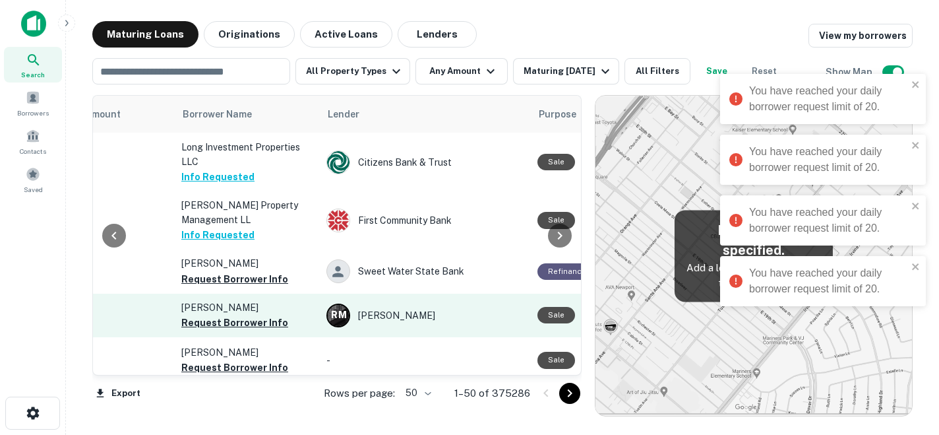
click at [270, 300] on p "Fowler Jana G" at bounding box center [247, 307] width 132 height 15
click at [267, 315] on button "Request Borrower Info" at bounding box center [234, 323] width 107 height 16
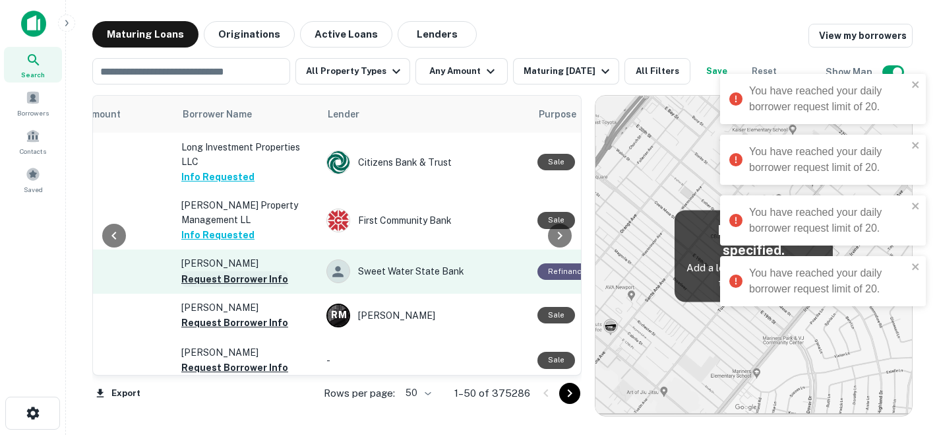
click at [263, 271] on button "Request Borrower Info" at bounding box center [234, 279] width 107 height 16
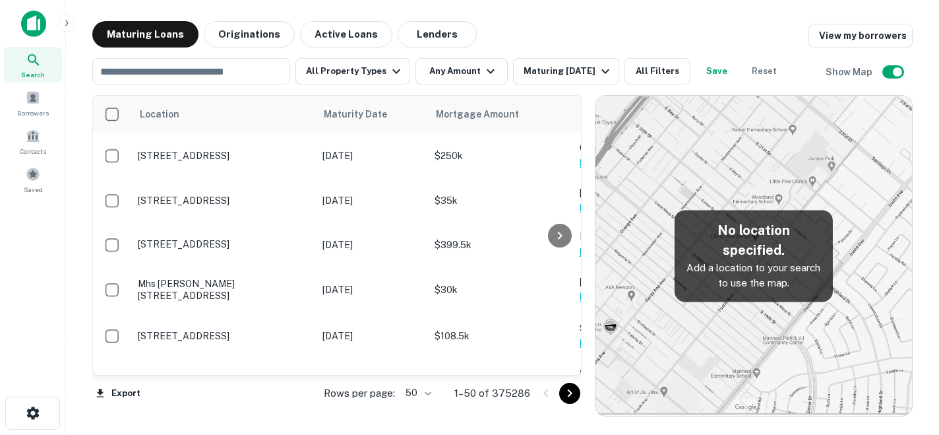
scroll to position [846, 0]
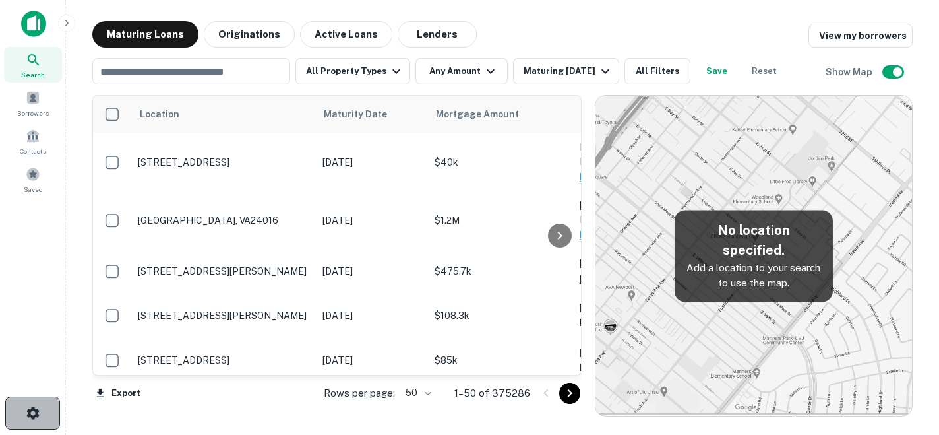
click at [47, 410] on button "button" at bounding box center [32, 412] width 55 height 33
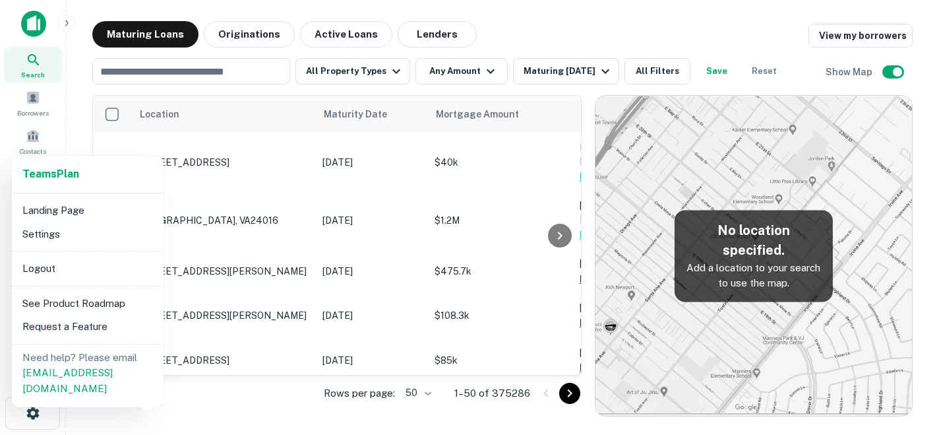
click at [433, 269] on div at bounding box center [469, 217] width 939 height 435
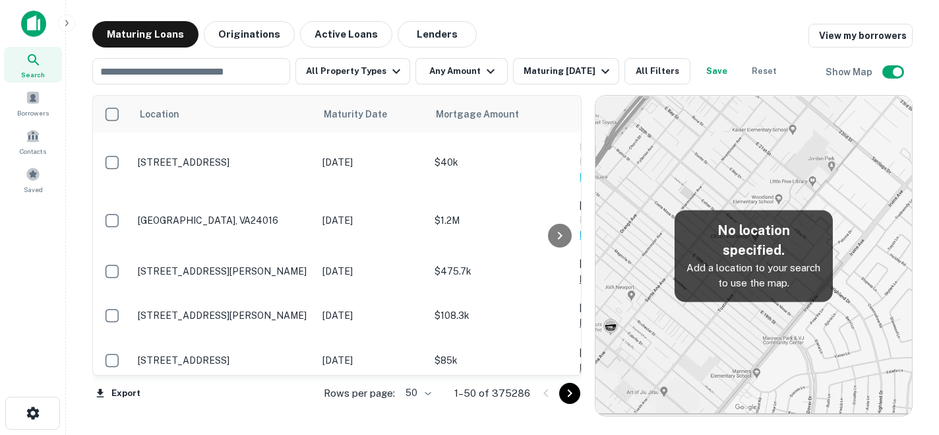
click at [25, 32] on img at bounding box center [33, 24] width 25 height 26
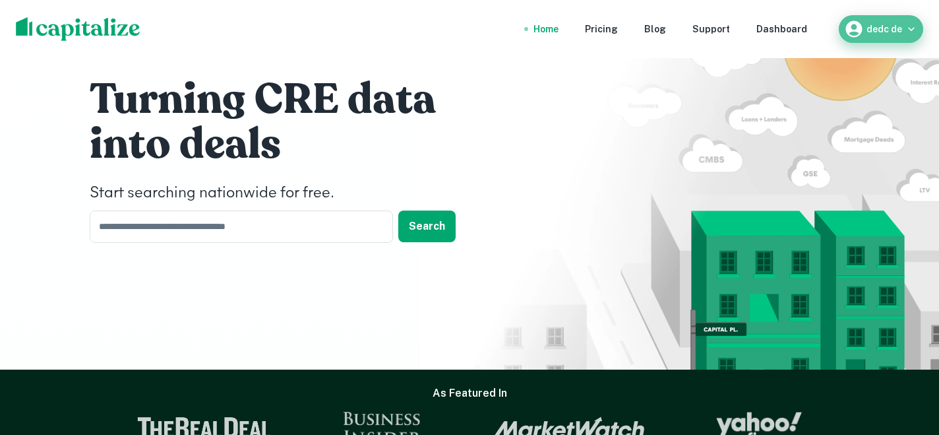
click at [861, 28] on icon "button" at bounding box center [854, 29] width 16 height 16
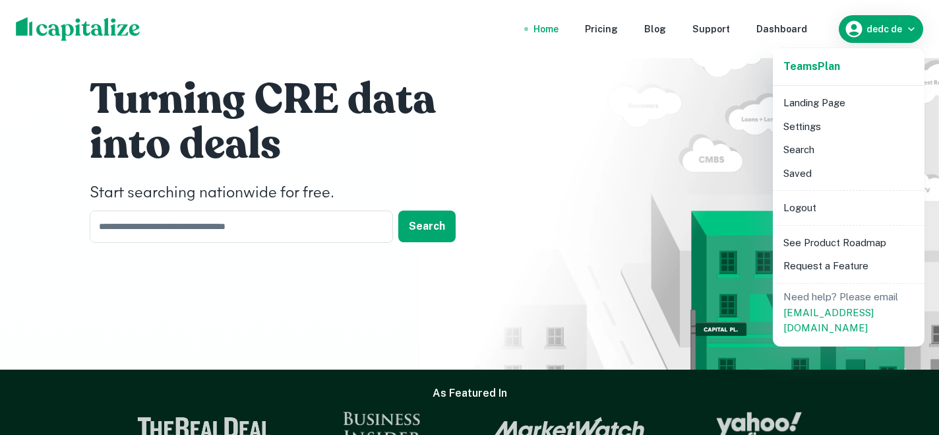
click at [846, 132] on li "Settings" at bounding box center [848, 127] width 141 height 24
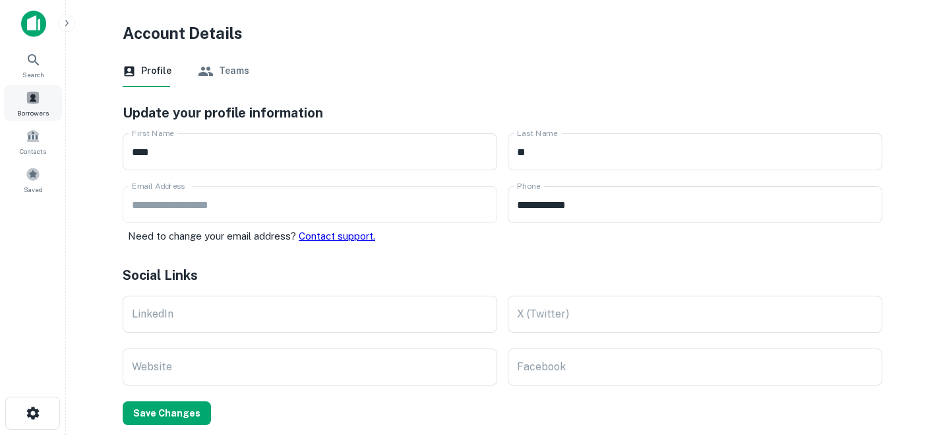
click at [47, 102] on div "Borrowers" at bounding box center [33, 103] width 58 height 36
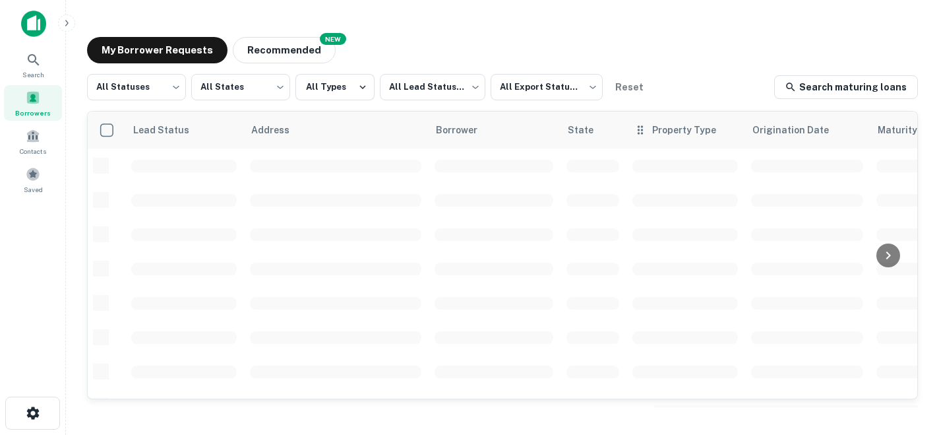
scroll to position [595, 0]
click at [836, 94] on link "Search maturing loans" at bounding box center [846, 87] width 144 height 24
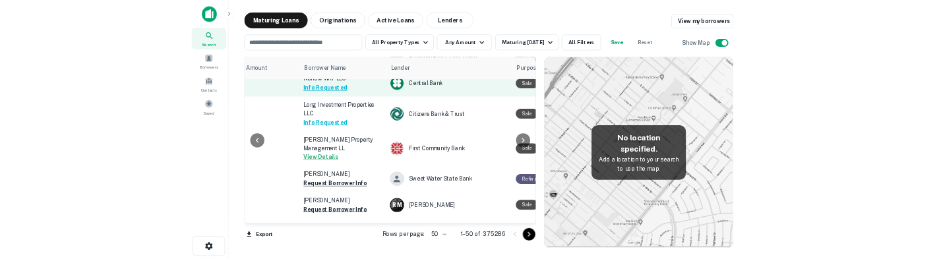
scroll to position [818, 388]
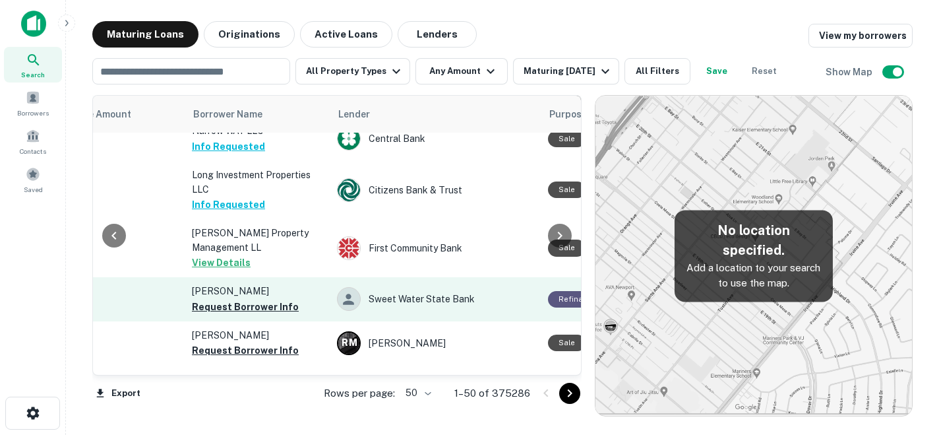
click at [271, 284] on p "Fisher David F" at bounding box center [258, 291] width 132 height 15
click at [272, 299] on button "Request Borrower Info" at bounding box center [245, 307] width 107 height 16
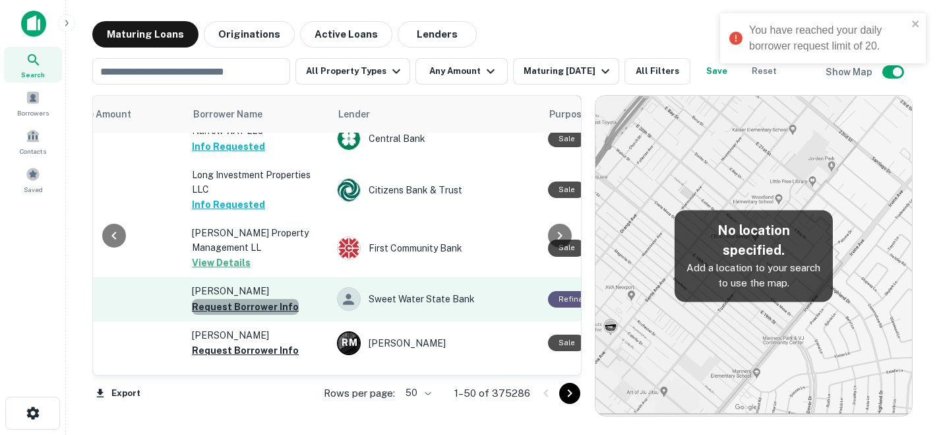
click at [272, 299] on button "Request Borrower Info" at bounding box center [245, 307] width 107 height 16
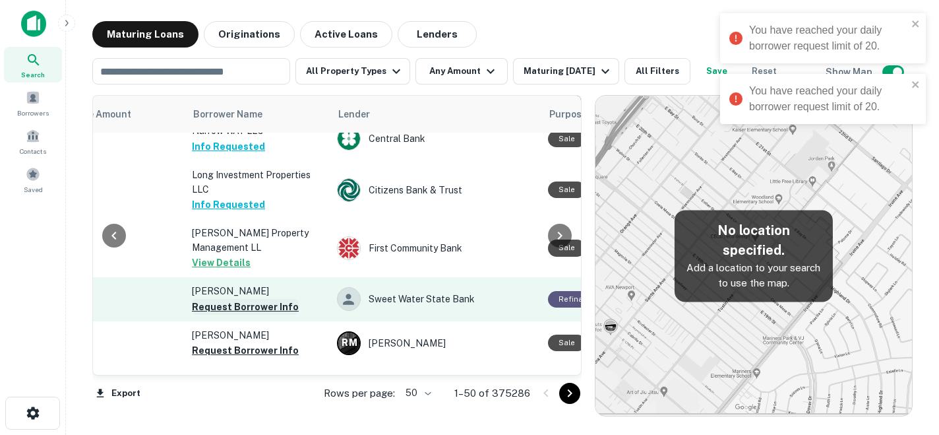
click at [272, 299] on button "Request Borrower Info" at bounding box center [245, 307] width 107 height 16
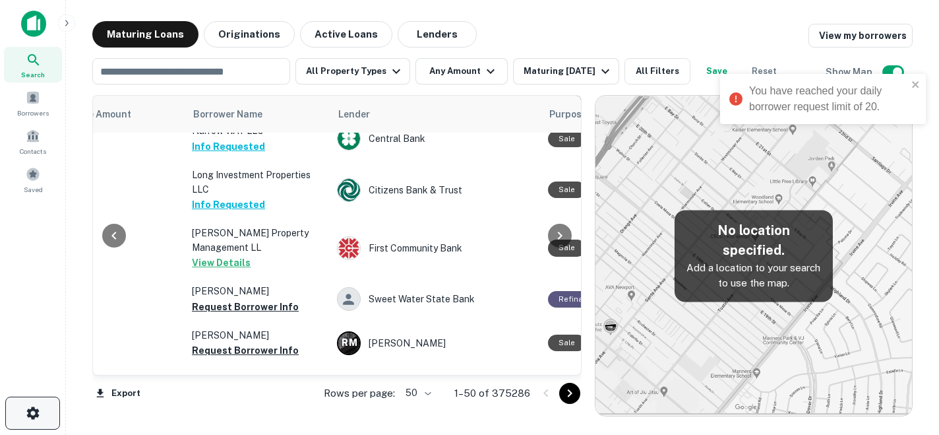
click at [38, 415] on icon "button" at bounding box center [32, 412] width 13 height 13
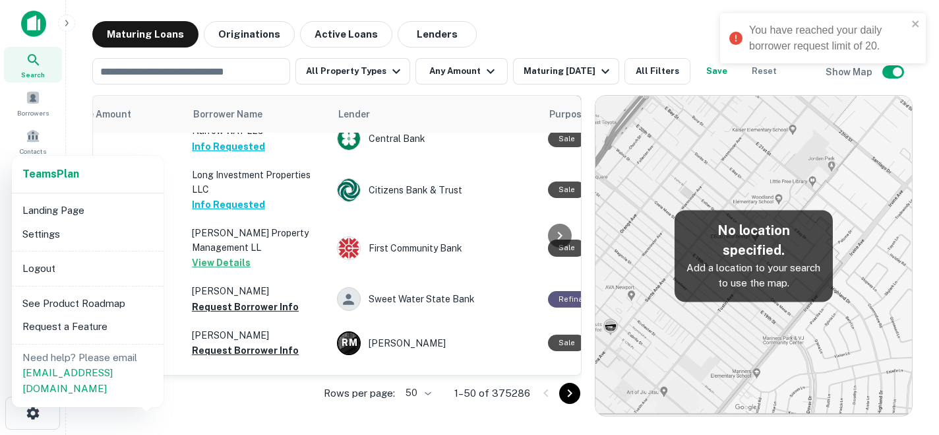
click at [100, 228] on li "Settings" at bounding box center [87, 234] width 141 height 24
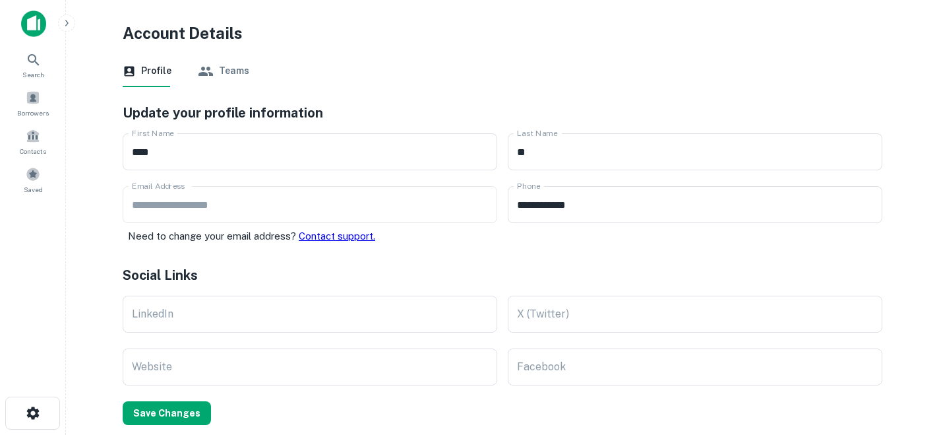
click at [241, 73] on button "Teams" at bounding box center [223, 71] width 51 height 32
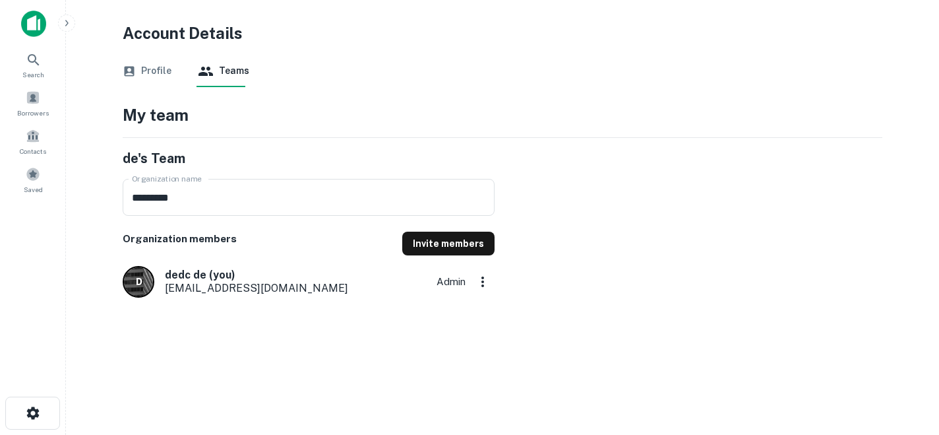
click at [453, 230] on div "de's Team Organization name ********* Organization name Organization members In…" at bounding box center [309, 222] width 372 height 149
click at [451, 241] on button "Invite members" at bounding box center [448, 244] width 92 height 24
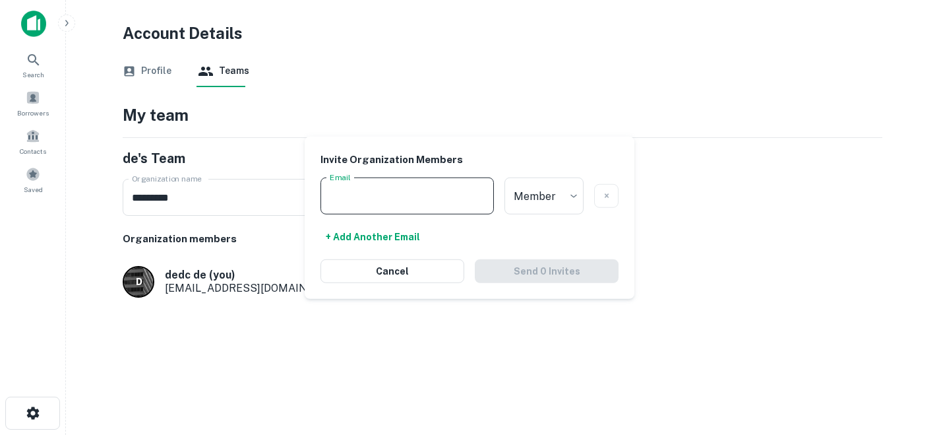
click at [435, 191] on input "Email" at bounding box center [407, 195] width 173 height 37
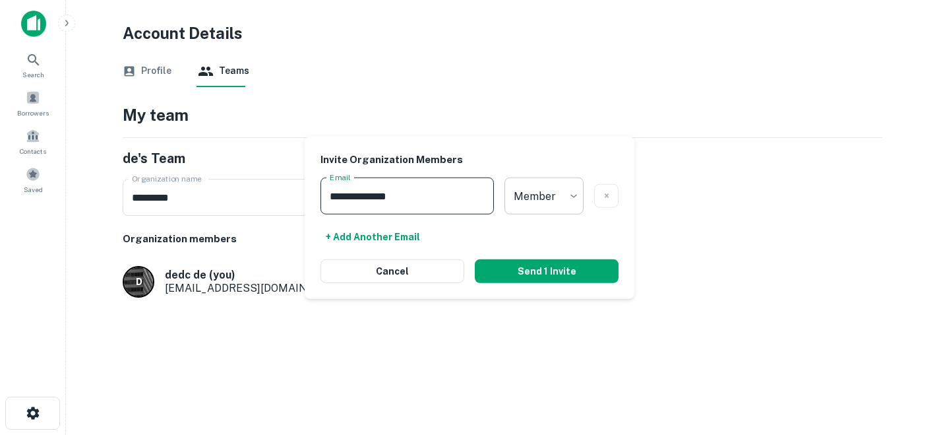
type input "**********"
click at [559, 189] on body "**********" at bounding box center [469, 217] width 939 height 435
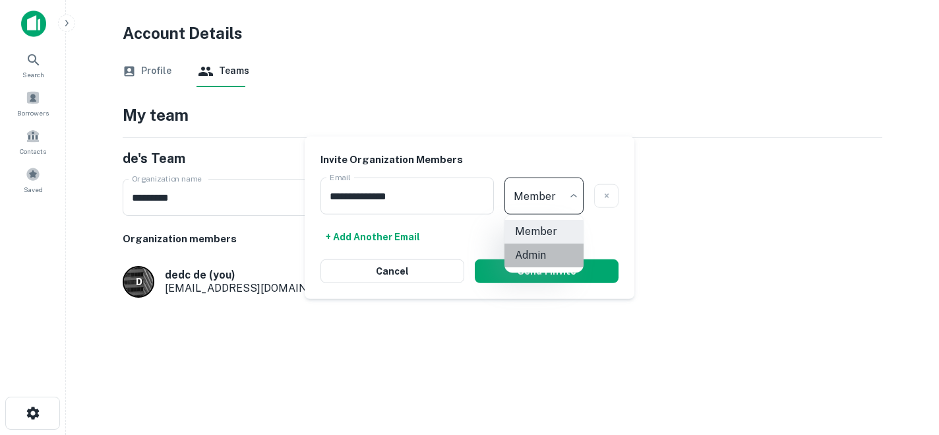
click at [547, 259] on li "Admin" at bounding box center [544, 255] width 79 height 24
type input "*****"
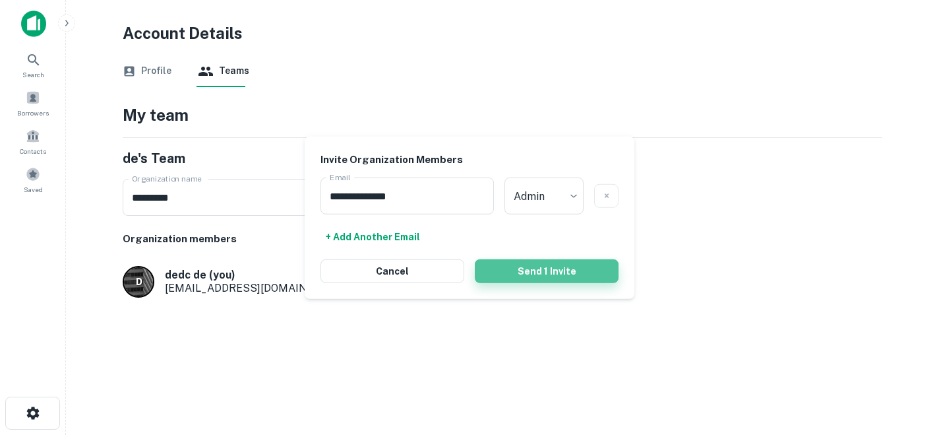
click at [551, 276] on button "Send 1 Invite" at bounding box center [547, 271] width 144 height 24
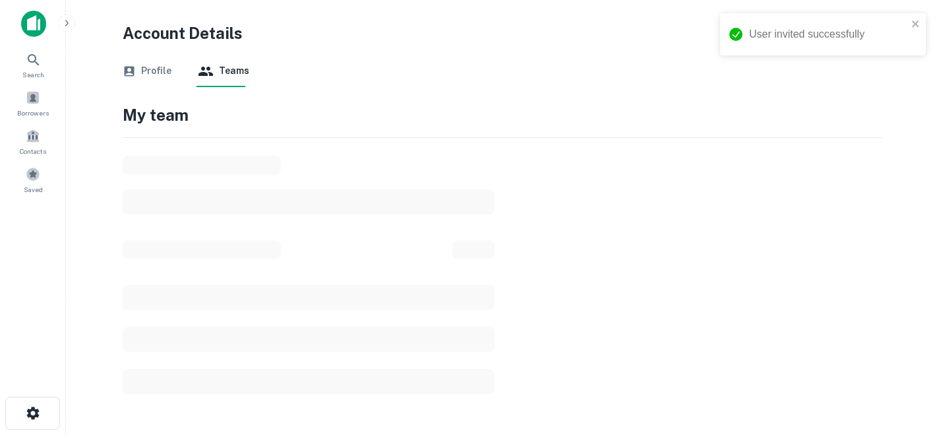
click at [687, 434] on main "Account Details Profile Teams My team" at bounding box center [502, 217] width 873 height 435
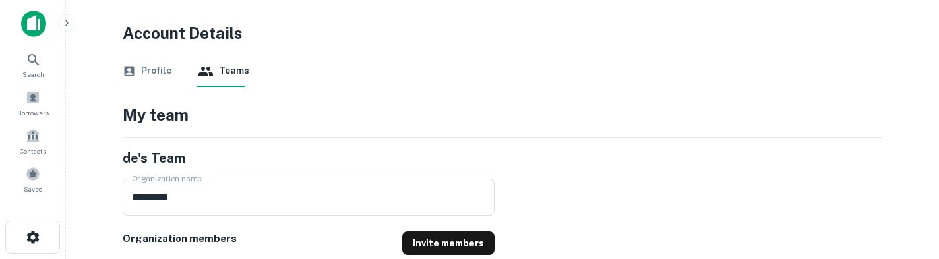
click at [167, 61] on button "Profile" at bounding box center [147, 71] width 49 height 32
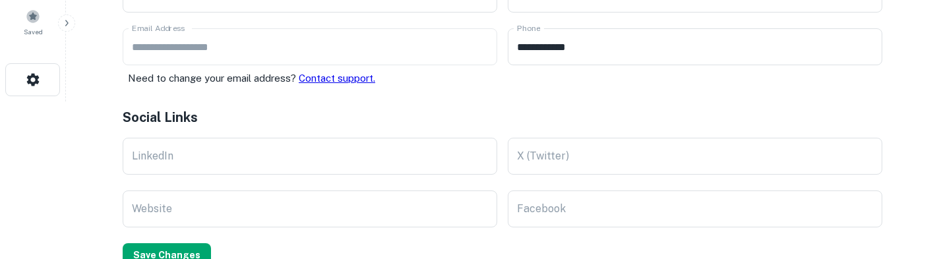
scroll to position [190, 0]
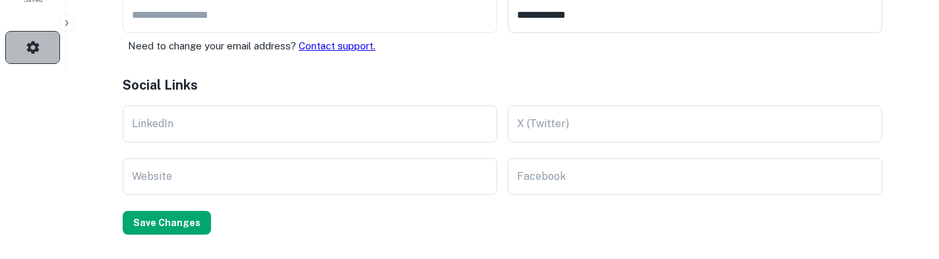
click at [49, 61] on button "button" at bounding box center [32, 47] width 55 height 33
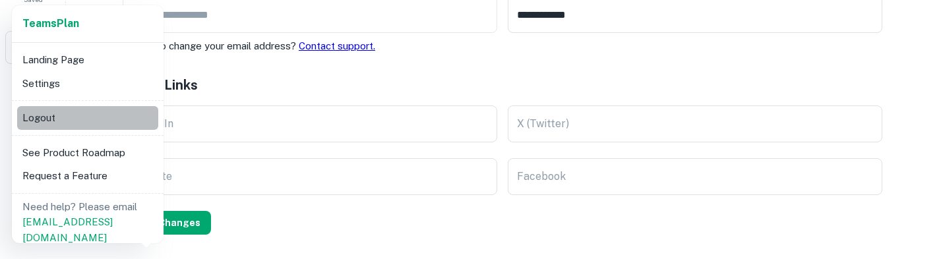
click at [98, 123] on li "Logout" at bounding box center [87, 118] width 141 height 24
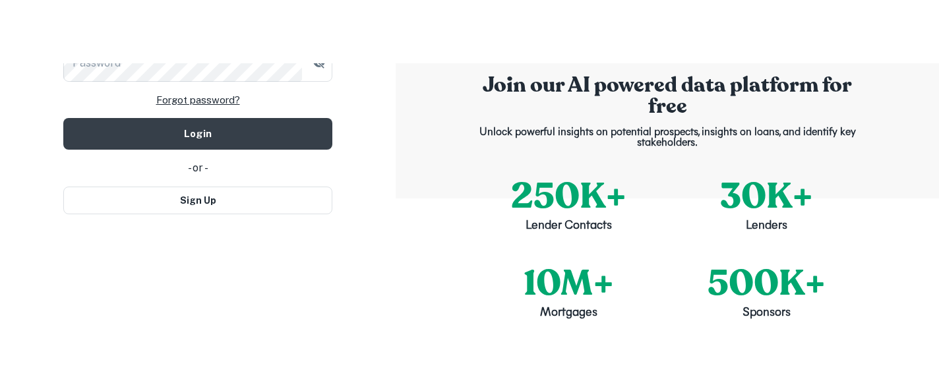
scroll to position [61, 0]
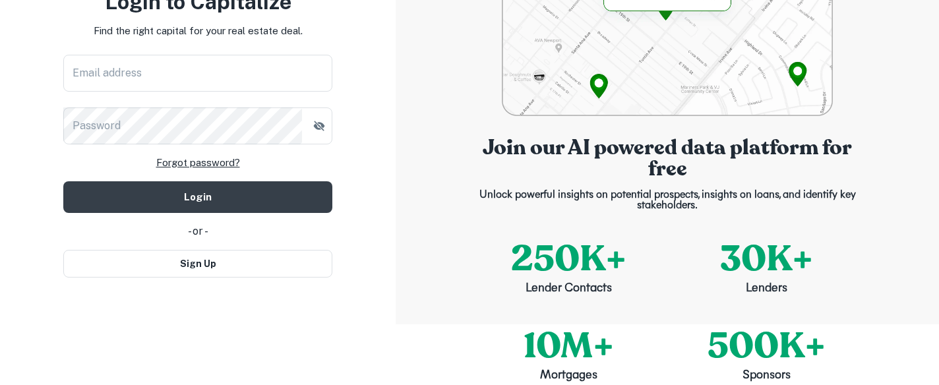
click at [215, 166] on link "Forgot password?" at bounding box center [198, 163] width 84 height 16
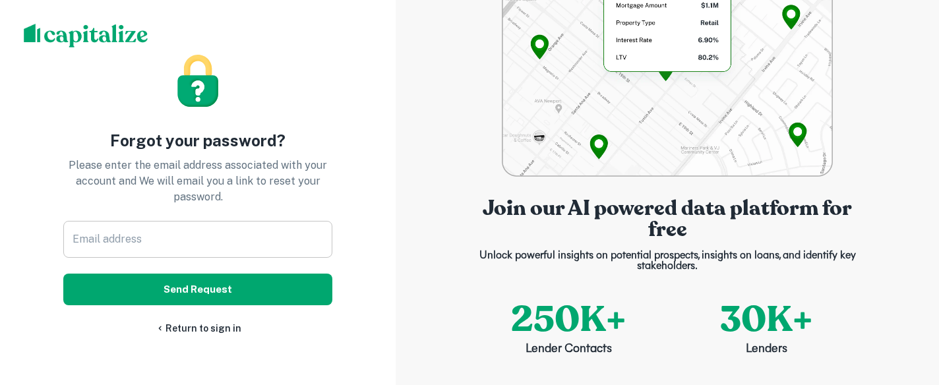
click at [192, 229] on input "Email address" at bounding box center [197, 239] width 269 height 37
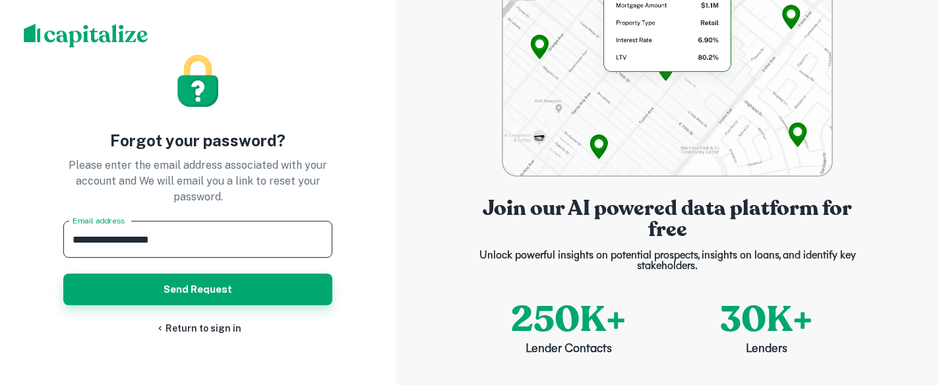
type input "**********"
click at [235, 293] on button "Send Request" at bounding box center [197, 290] width 269 height 32
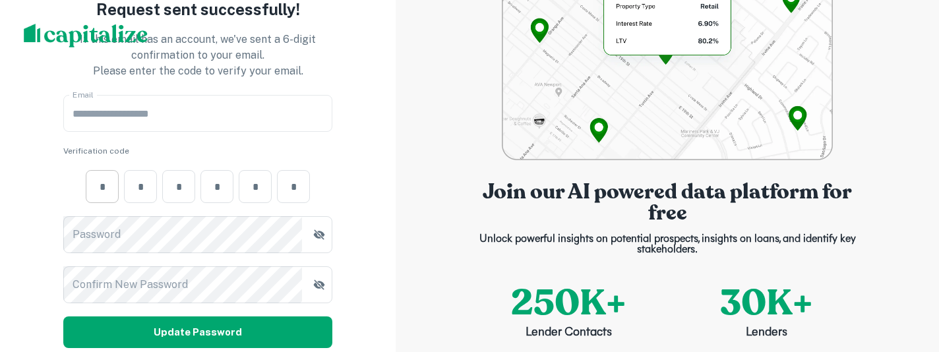
click at [115, 187] on input "number" at bounding box center [102, 186] width 33 height 15
type input "*"
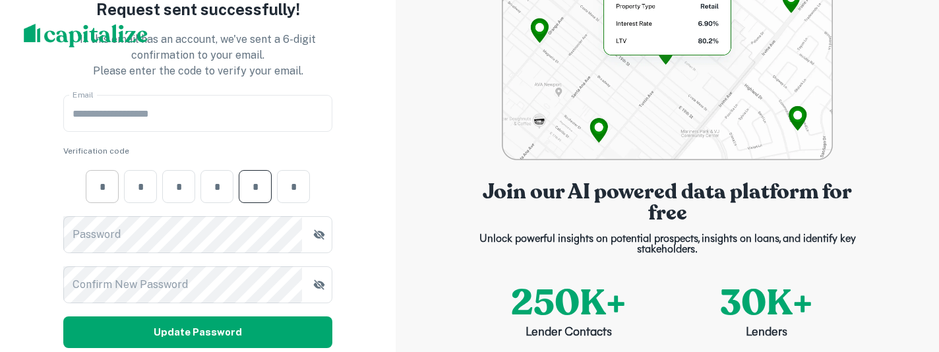
type input "*"
click at [135, 241] on div "**********" at bounding box center [197, 221] width 269 height 253
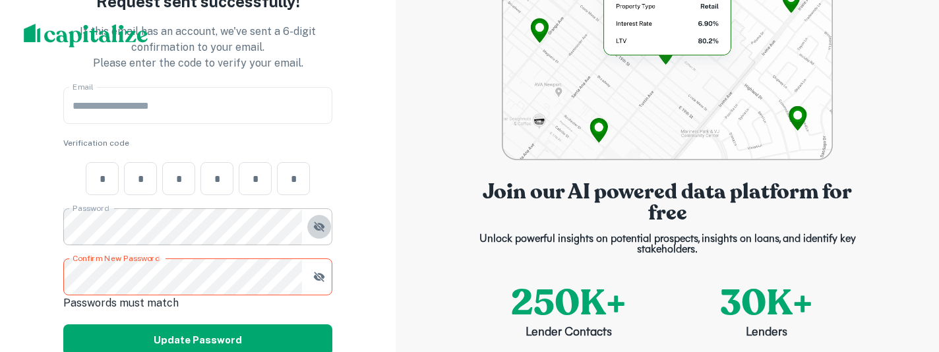
click at [313, 230] on icon "button" at bounding box center [319, 226] width 13 height 13
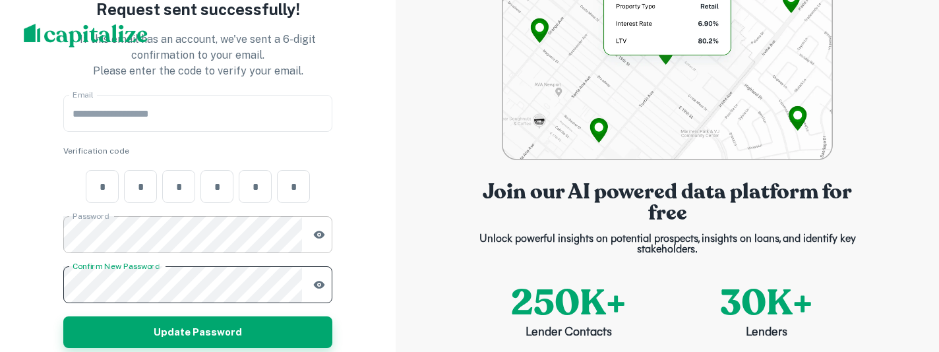
click at [213, 328] on button "Update Password" at bounding box center [197, 333] width 269 height 32
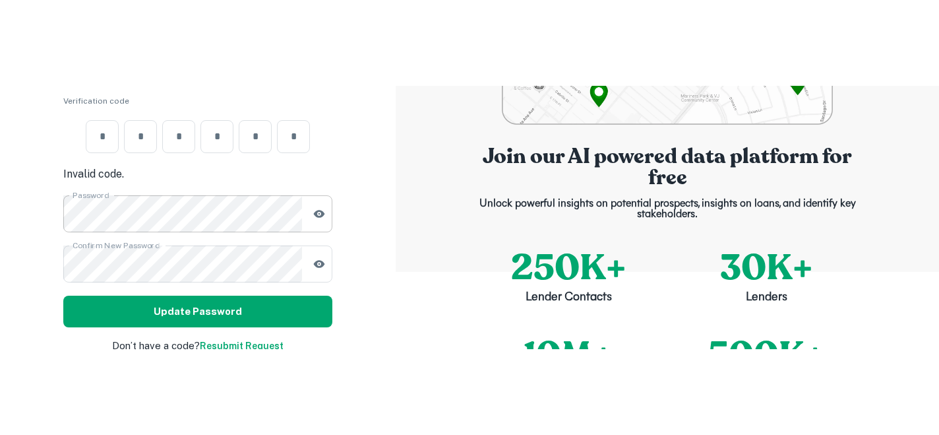
scroll to position [36, 0]
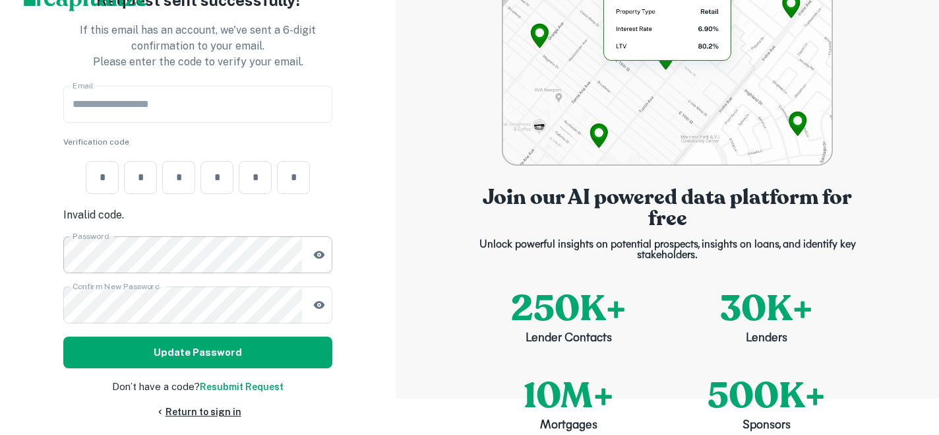
click at [230, 408] on link "Return to sign in" at bounding box center [198, 411] width 86 height 15
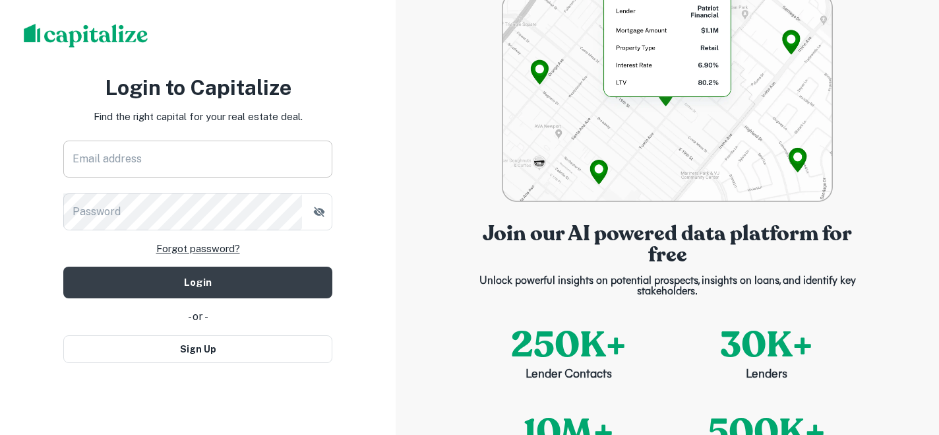
click at [268, 160] on input "Email address" at bounding box center [197, 159] width 269 height 37
type input "**********"
click at [63, 266] on button "Login" at bounding box center [197, 282] width 269 height 32
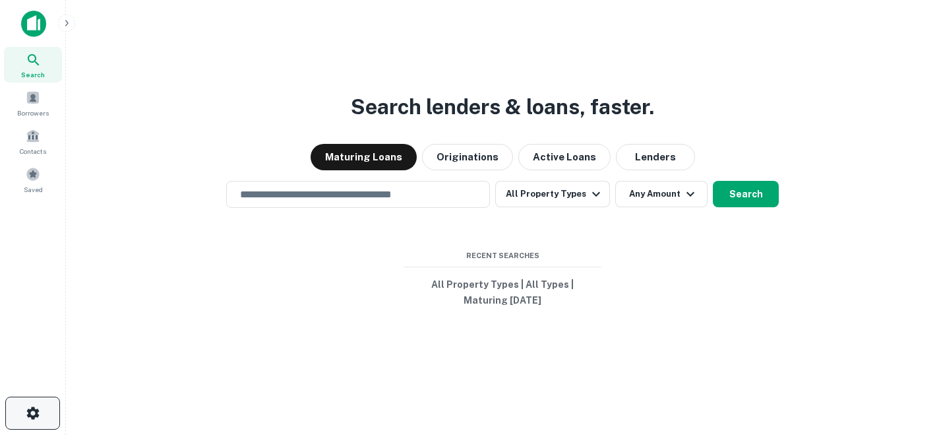
click at [38, 410] on icon "button" at bounding box center [32, 412] width 13 height 13
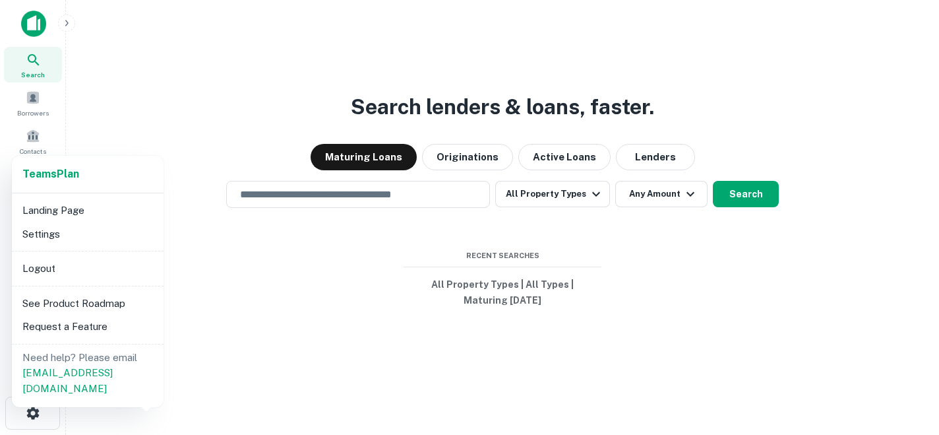
click at [98, 235] on li "Settings" at bounding box center [87, 234] width 141 height 24
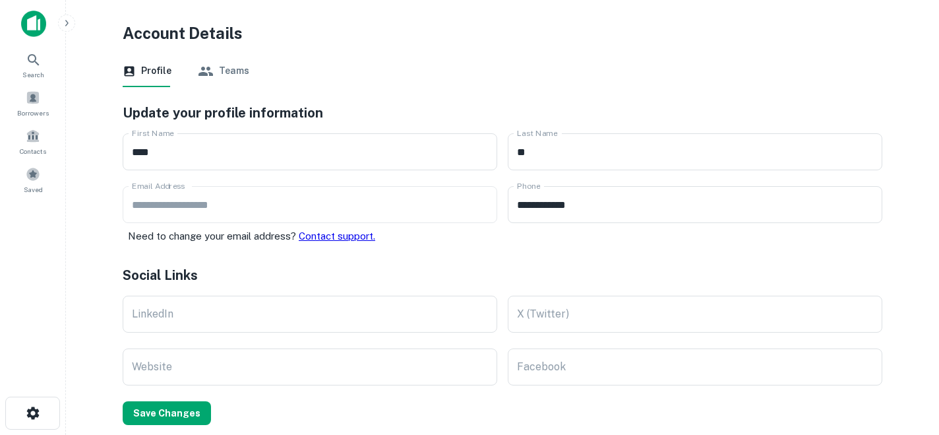
click at [226, 59] on button "Teams" at bounding box center [223, 71] width 51 height 32
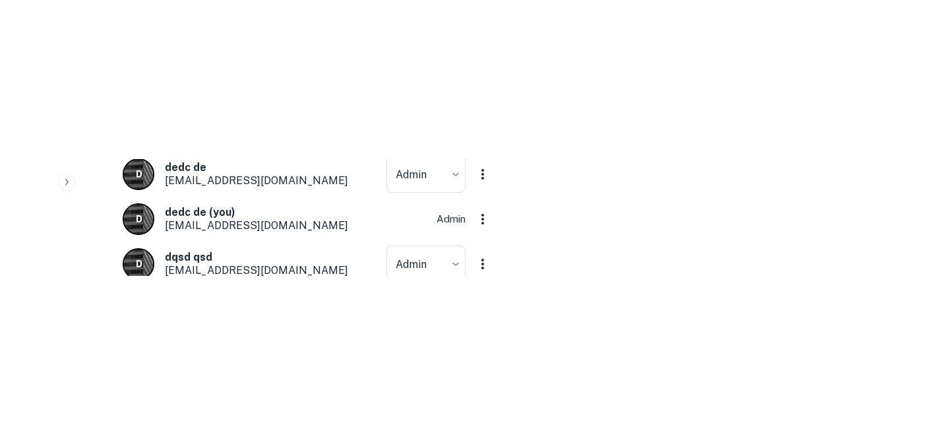
scroll to position [148, 0]
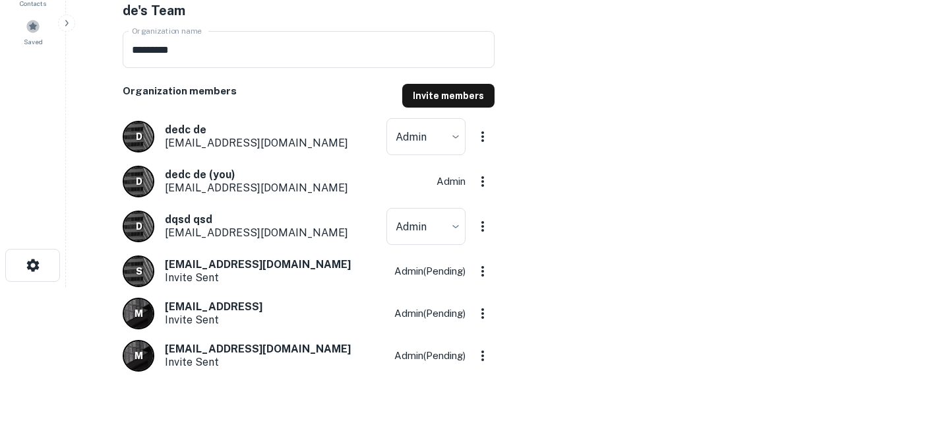
click at [759, 116] on div "de's Team Organization name ********* Organization name Organization members In…" at bounding box center [495, 178] width 776 height 387
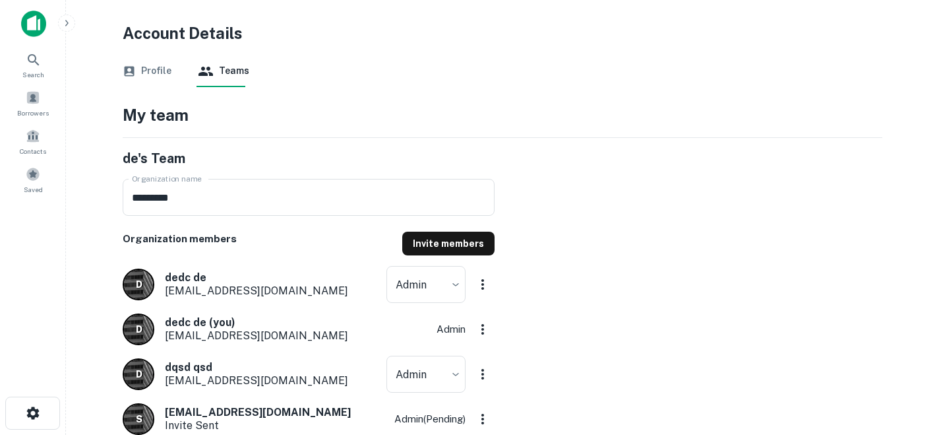
click at [180, 84] on div "Profile Teams" at bounding box center [503, 71] width 760 height 32
click at [141, 65] on button "Profile" at bounding box center [147, 71] width 49 height 32
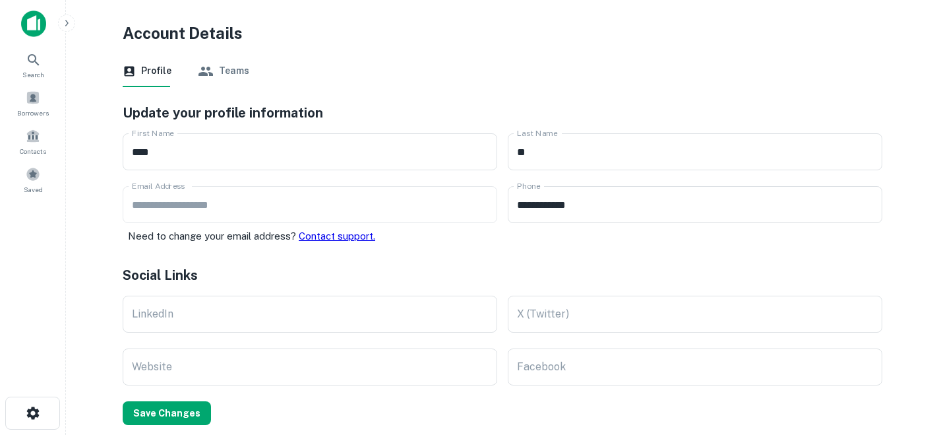
click at [193, 59] on div "Profile Teams" at bounding box center [503, 71] width 760 height 32
click at [216, 71] on button "Teams" at bounding box center [223, 71] width 51 height 32
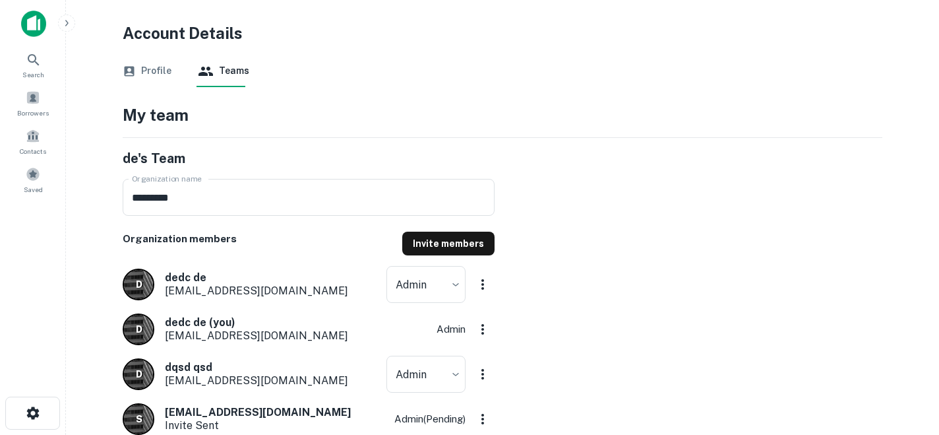
scroll to position [148, 0]
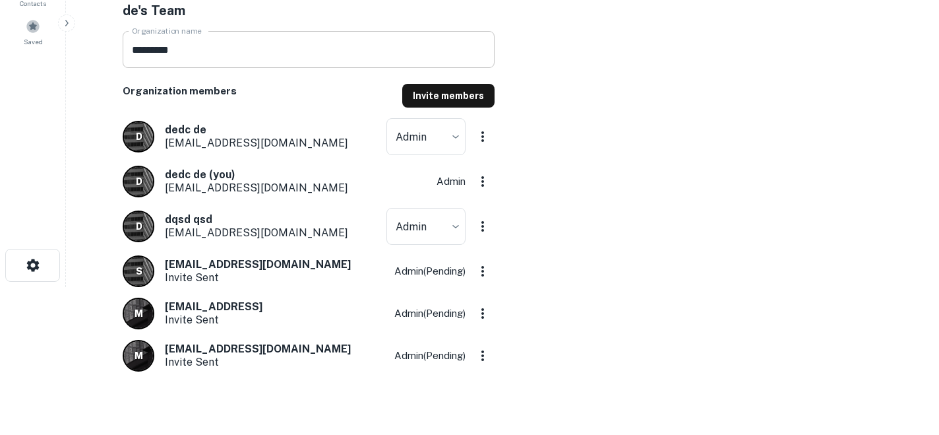
click at [170, 49] on input "*********" at bounding box center [309, 49] width 372 height 37
click at [28, 116] on button "button" at bounding box center [32, 265] width 55 height 33
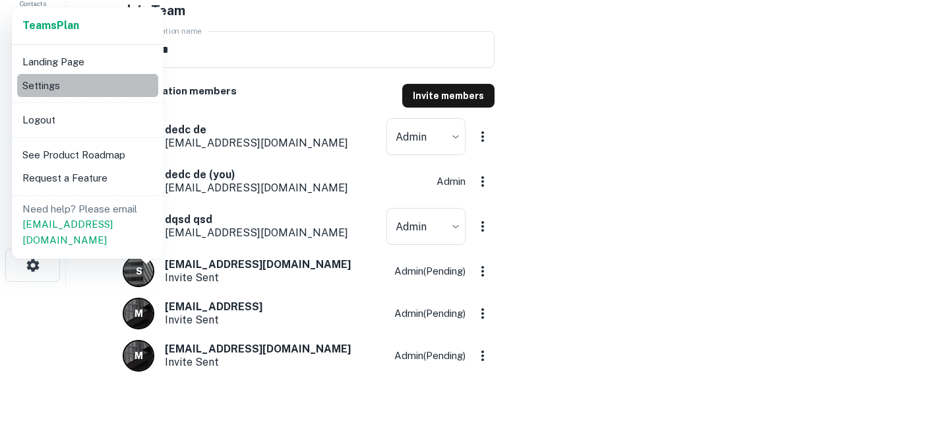
click at [109, 88] on li "Settings" at bounding box center [87, 86] width 141 height 24
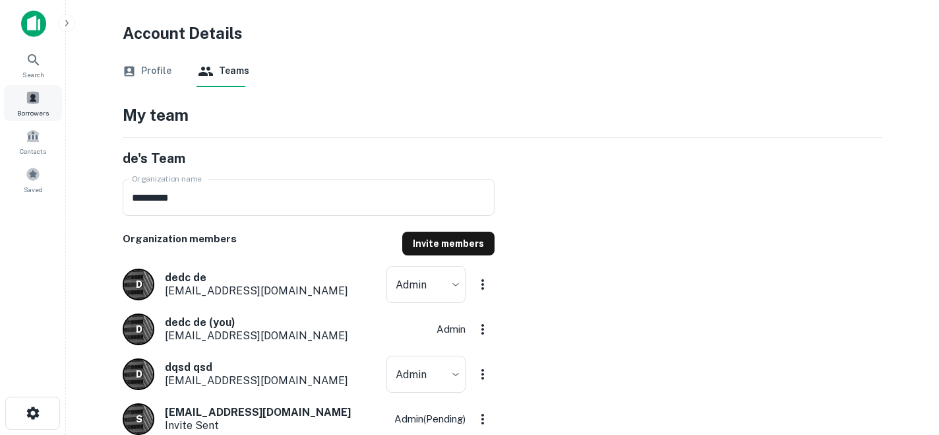
click at [40, 111] on span "Borrowers" at bounding box center [33, 113] width 32 height 11
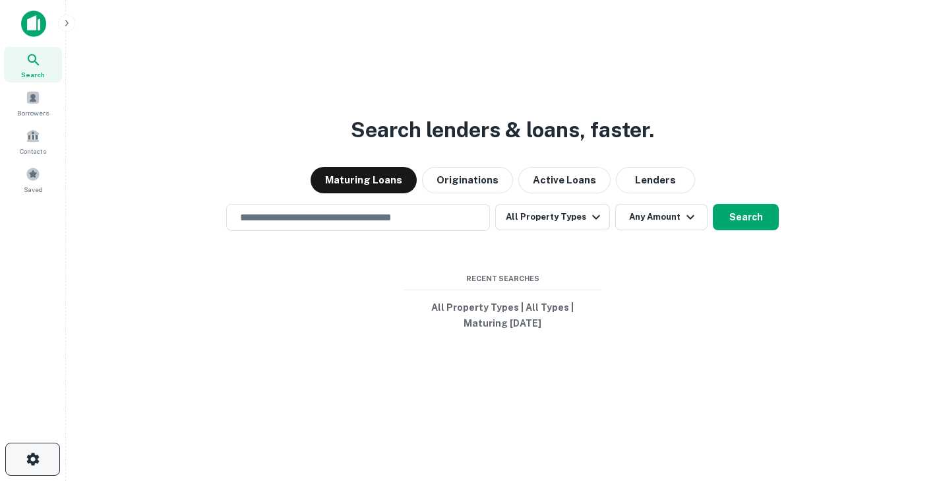
click at [18, 456] on button "button" at bounding box center [32, 459] width 55 height 33
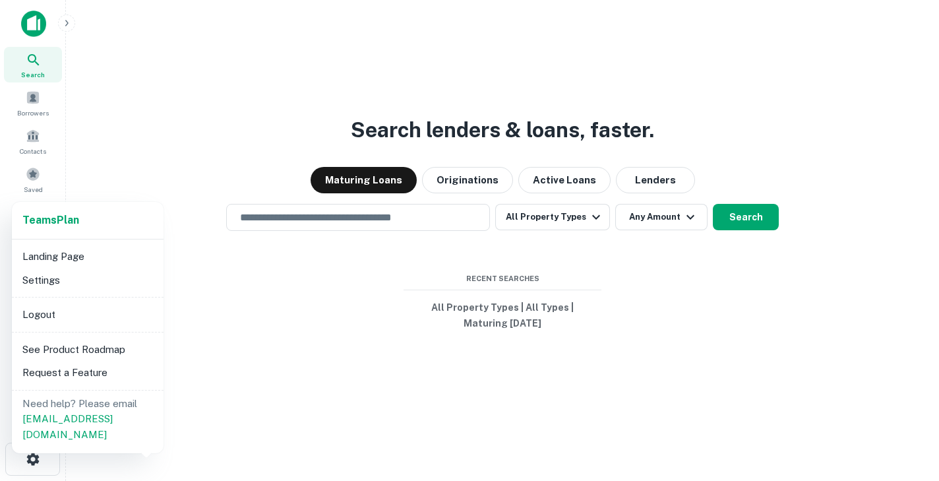
click at [87, 284] on li "Settings" at bounding box center [87, 280] width 141 height 24
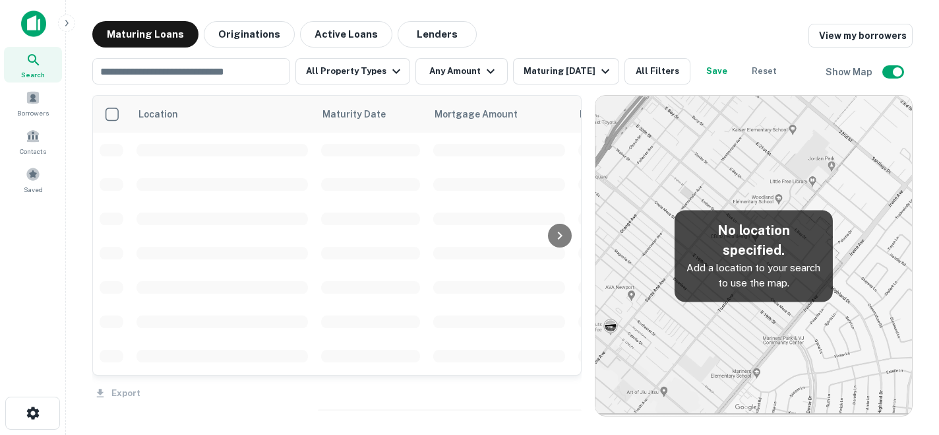
scroll to position [123, 0]
click at [887, 36] on link "View my borrowers" at bounding box center [861, 36] width 104 height 24
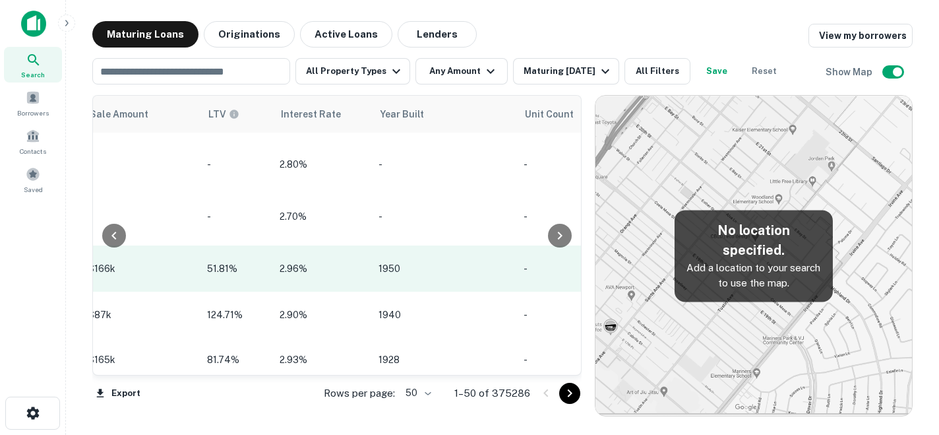
scroll to position [125, 1296]
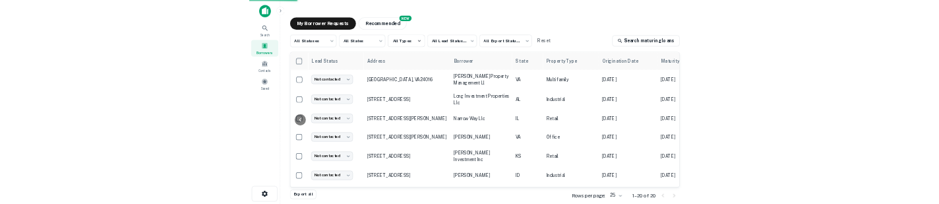
scroll to position [629, 582]
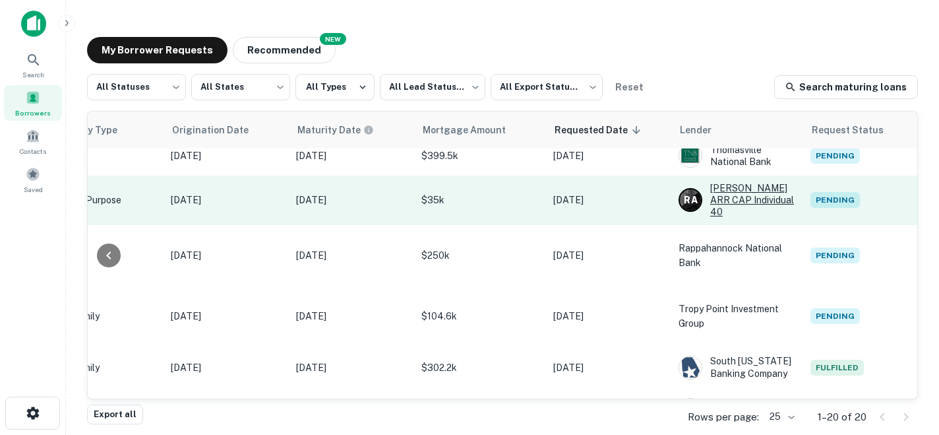
click at [752, 182] on div "R A Rehfeldt ARR CAP Individual 40" at bounding box center [738, 200] width 119 height 36
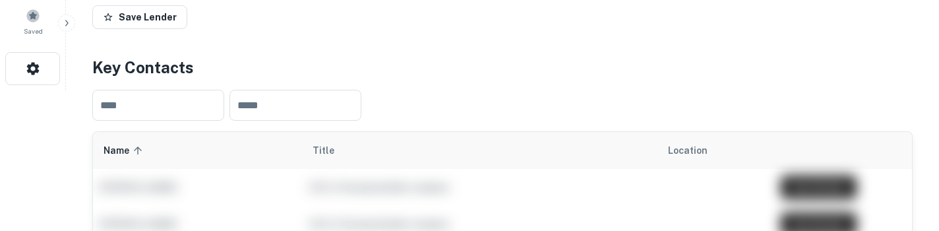
scroll to position [130, 0]
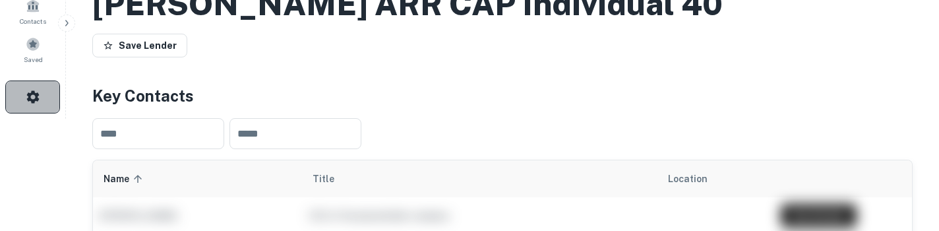
click at [49, 96] on button "button" at bounding box center [32, 96] width 55 height 33
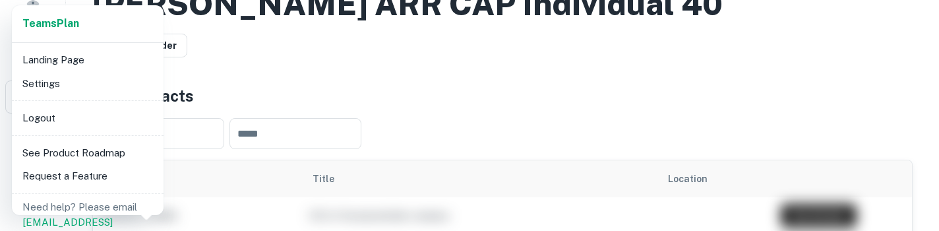
click at [92, 87] on li "Settings" at bounding box center [87, 84] width 141 height 24
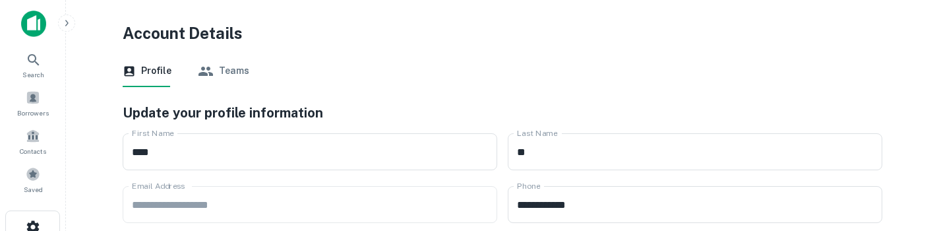
click at [222, 65] on button "Teams" at bounding box center [223, 71] width 51 height 32
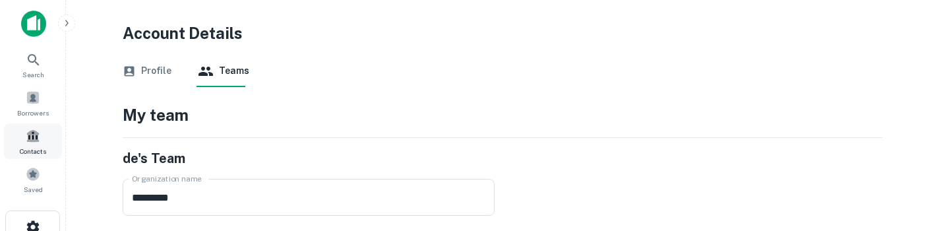
click at [42, 146] on span "Contacts" at bounding box center [33, 151] width 26 height 11
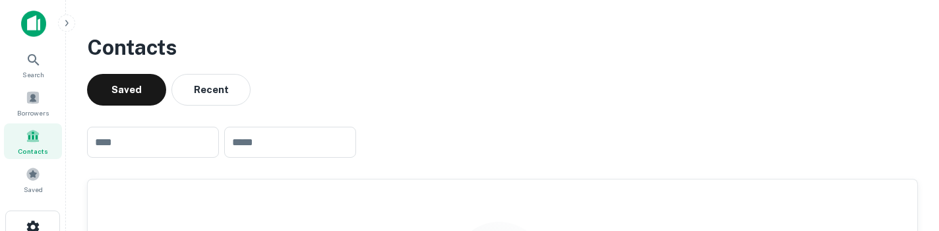
click at [16, 201] on div "Search Borrowers Contacts Saved" at bounding box center [33, 104] width 66 height 208
click at [31, 173] on span at bounding box center [33, 174] width 15 height 15
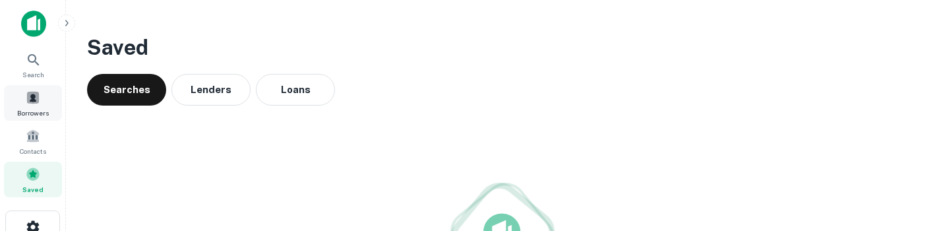
click at [34, 109] on span "Borrowers" at bounding box center [33, 113] width 32 height 11
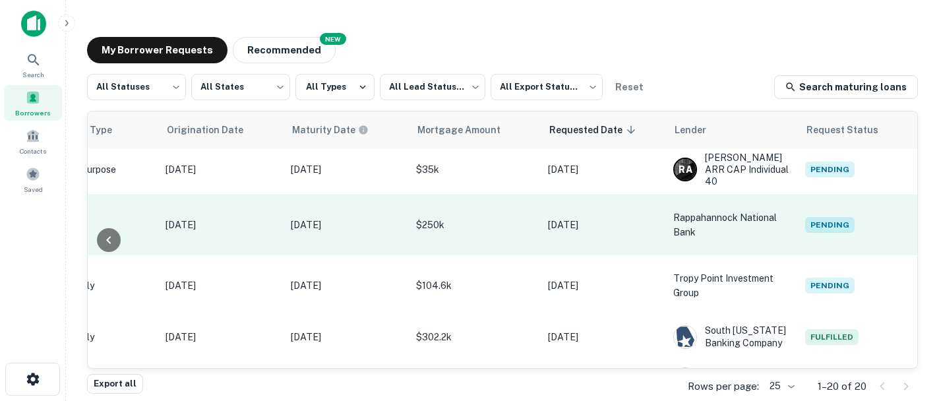
scroll to position [3, 0]
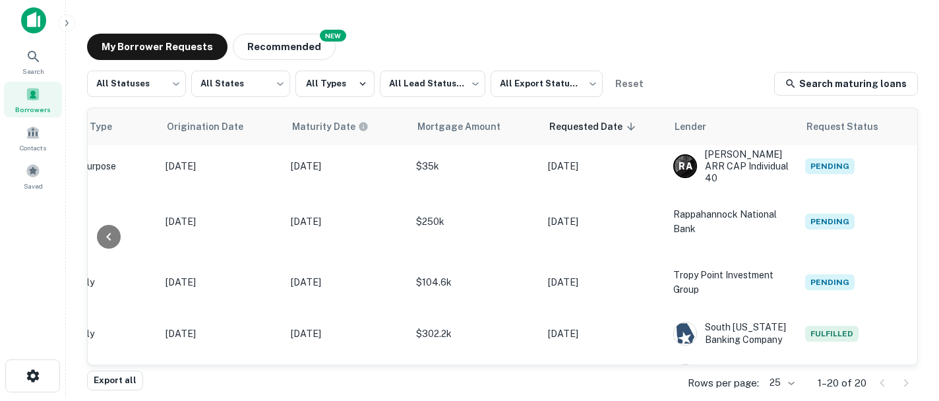
click at [906, 230] on div at bounding box center [894, 383] width 45 height 21
click at [795, 85] on icon at bounding box center [790, 83] width 9 height 9
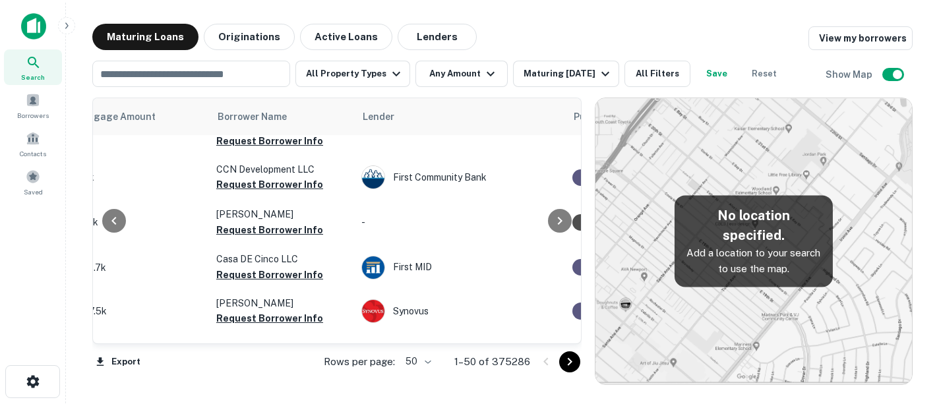
scroll to position [2080, 362]
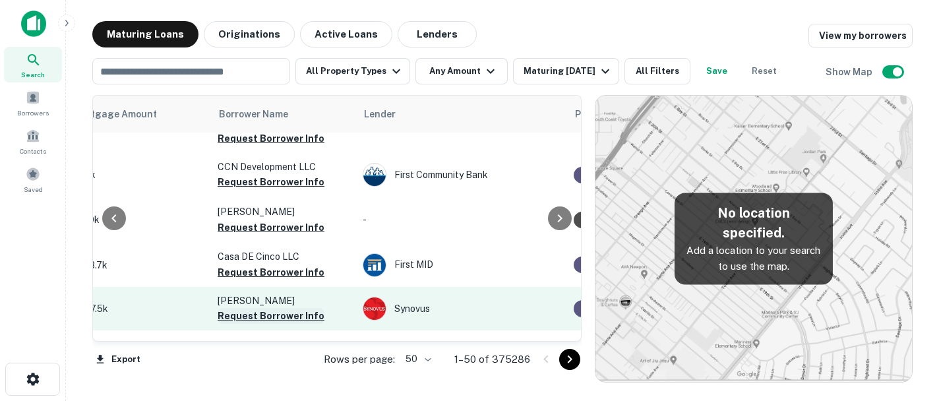
click at [278, 308] on button "Request Borrower Info" at bounding box center [271, 316] width 107 height 16
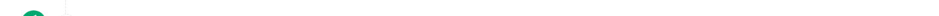
click at [774, 13] on main "Maturing Loans Originations Active Loans Lenders View my borrowers ​ All Proper…" at bounding box center [502, 16] width 873 height 32
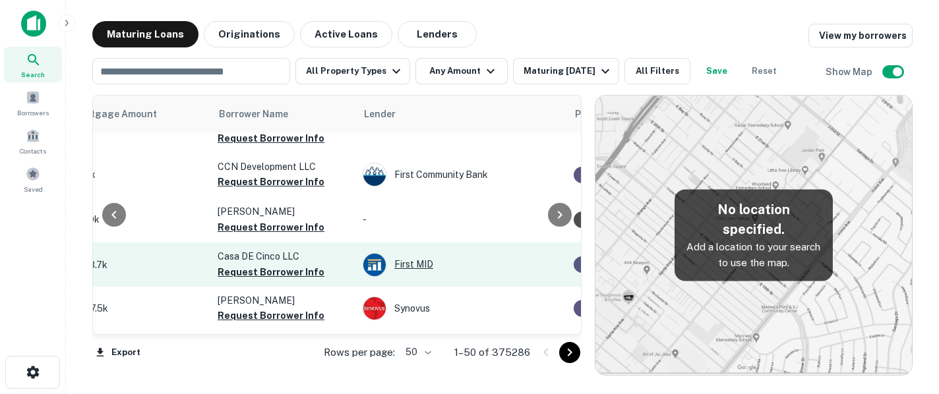
click at [406, 253] on div "First MID" at bounding box center [462, 265] width 198 height 24
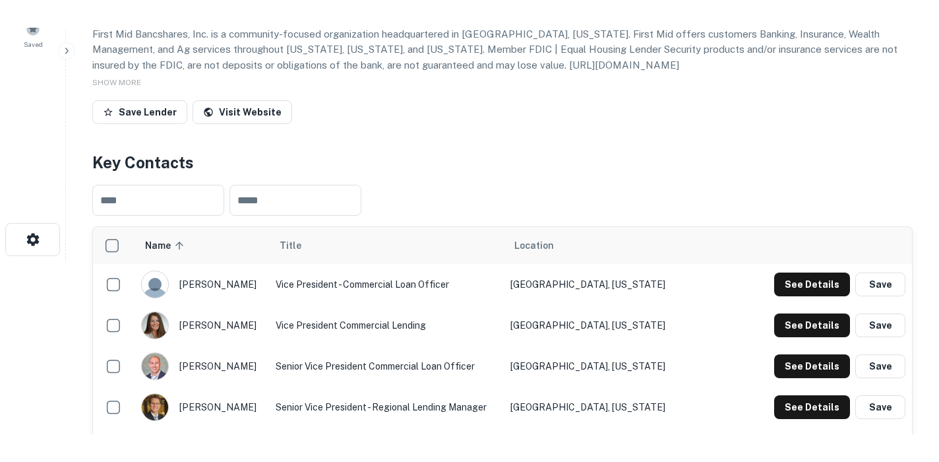
scroll to position [199, 0]
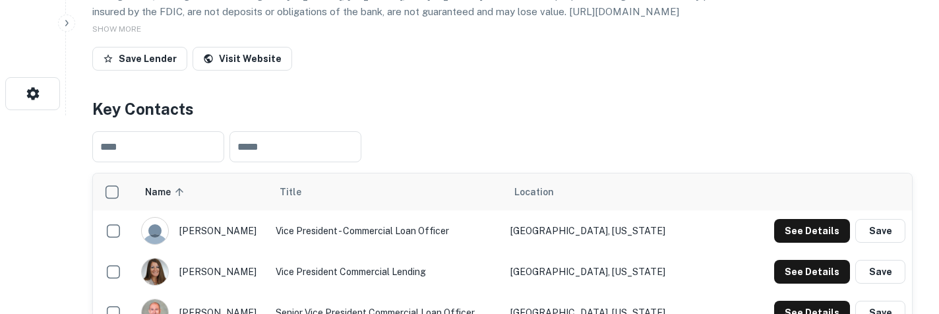
click at [220, 266] on div "[PERSON_NAME]" at bounding box center [201, 272] width 121 height 28
click at [218, 273] on div "[PERSON_NAME]" at bounding box center [201, 272] width 121 height 28
click at [361, 276] on td "Vice President Commercial Lending" at bounding box center [386, 271] width 235 height 41
click at [813, 276] on button "See Details" at bounding box center [812, 272] width 76 height 24
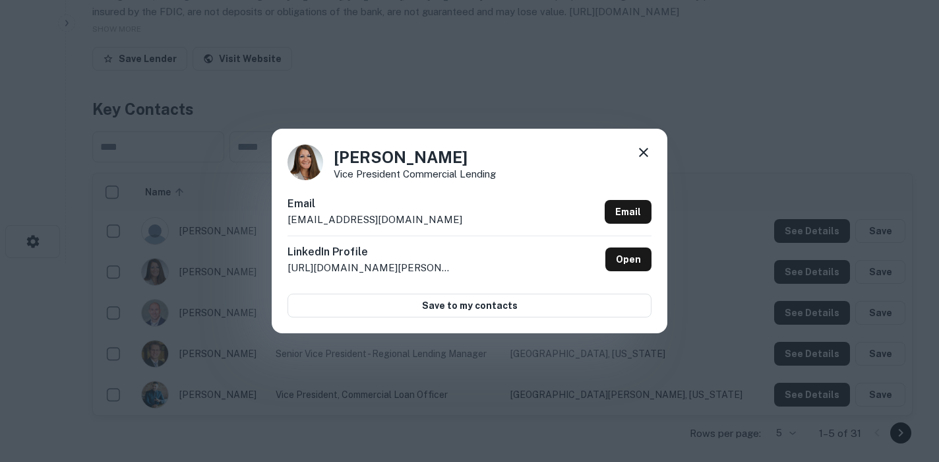
click at [646, 152] on icon at bounding box center [644, 152] width 16 height 16
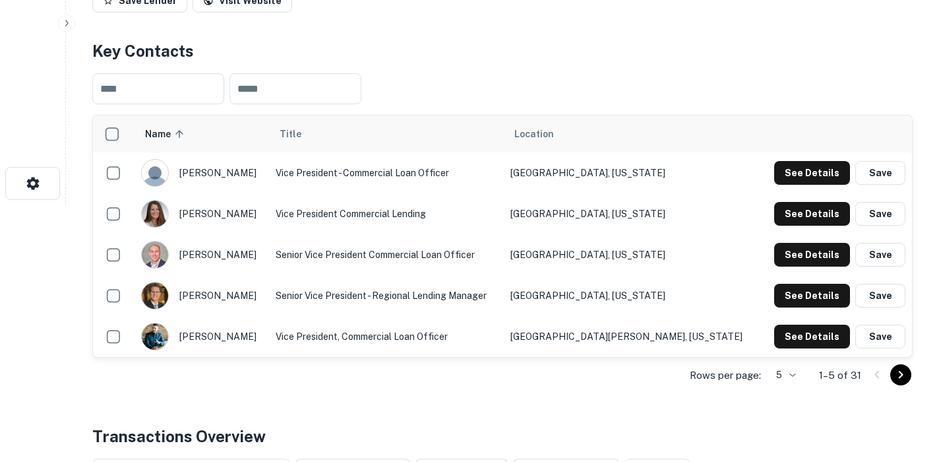
scroll to position [255, 0]
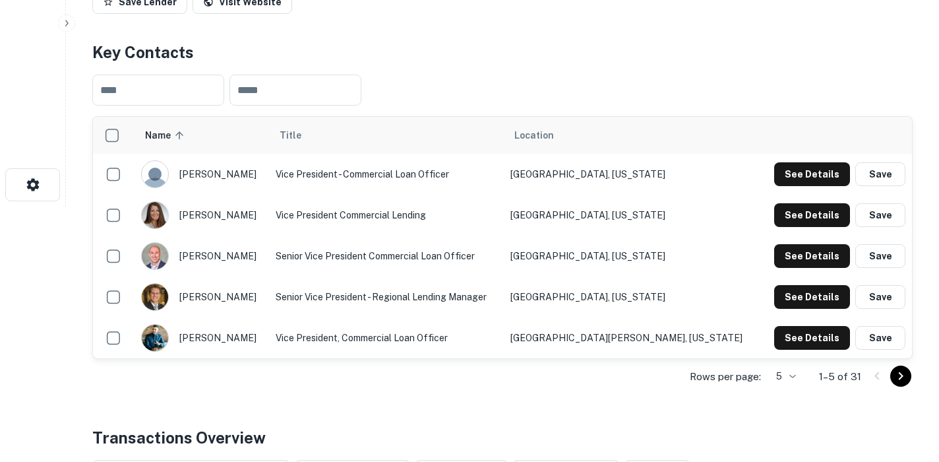
click at [420, 213] on td "Vice President Commercial Lending" at bounding box center [386, 215] width 235 height 41
click at [789, 216] on button "See Details" at bounding box center [812, 215] width 76 height 24
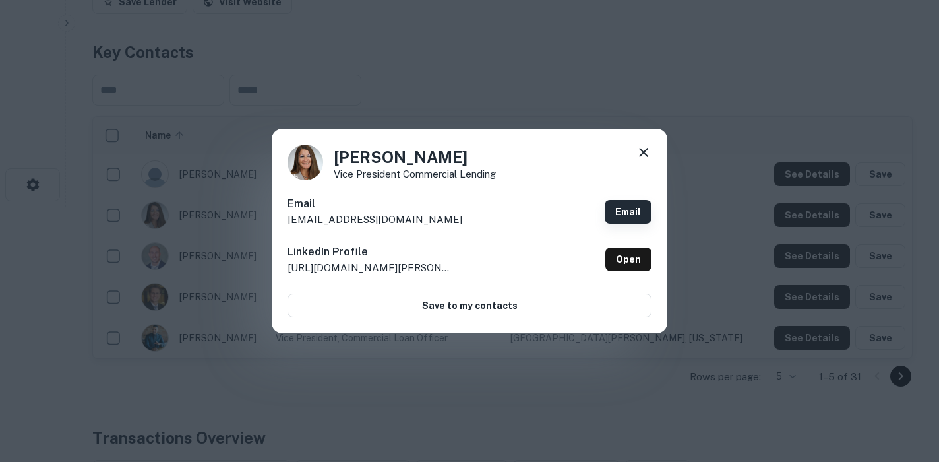
click at [625, 212] on link "Email" at bounding box center [628, 212] width 47 height 24
click at [649, 148] on icon at bounding box center [644, 152] width 16 height 16
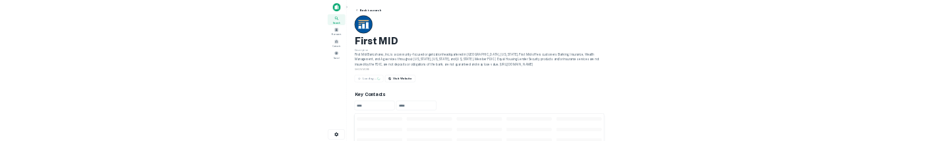
scroll to position [235, 0]
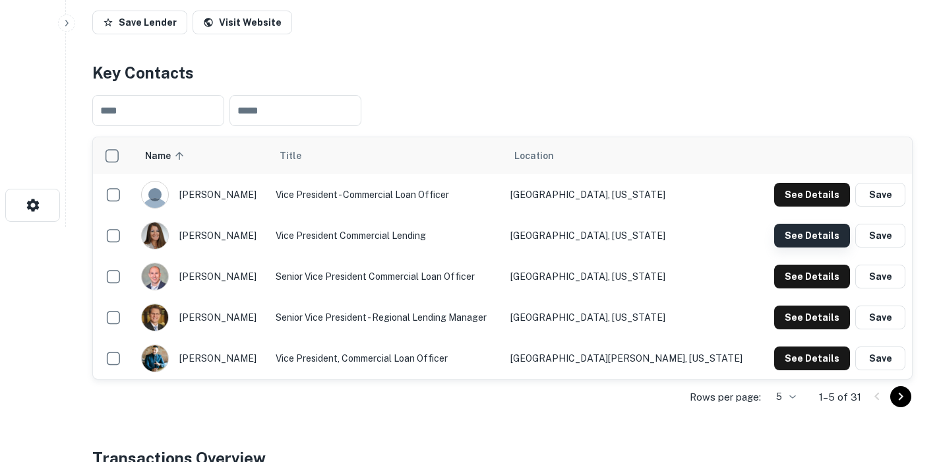
click at [823, 244] on button "See Details" at bounding box center [812, 236] width 76 height 24
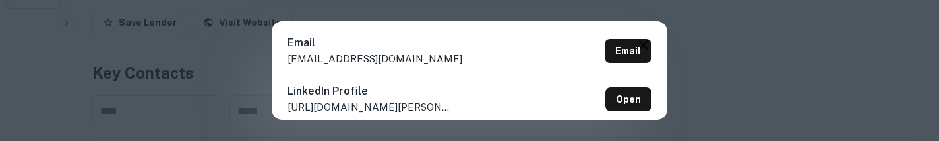
click at [770, 135] on div "Amy Doan Vice President Commercial Lending Email adoan@firstmid.com Email Linke…" at bounding box center [469, 70] width 939 height 141
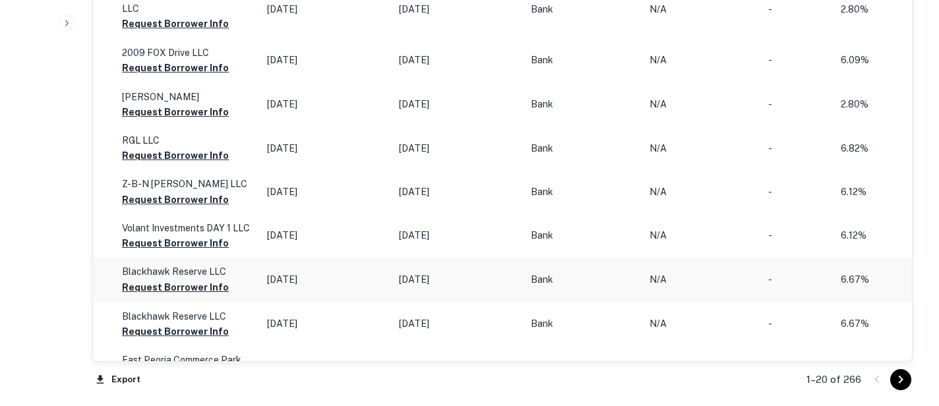
scroll to position [1442, 0]
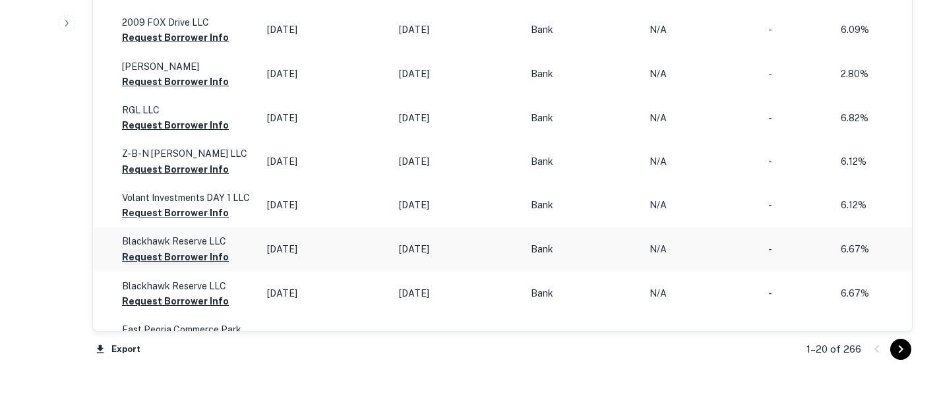
click at [162, 249] on button "Request Borrower Info" at bounding box center [175, 257] width 107 height 16
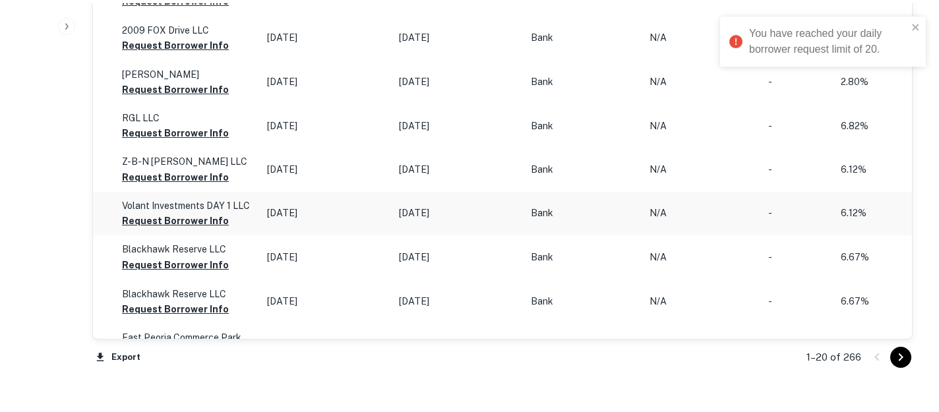
scroll to position [1433, 0]
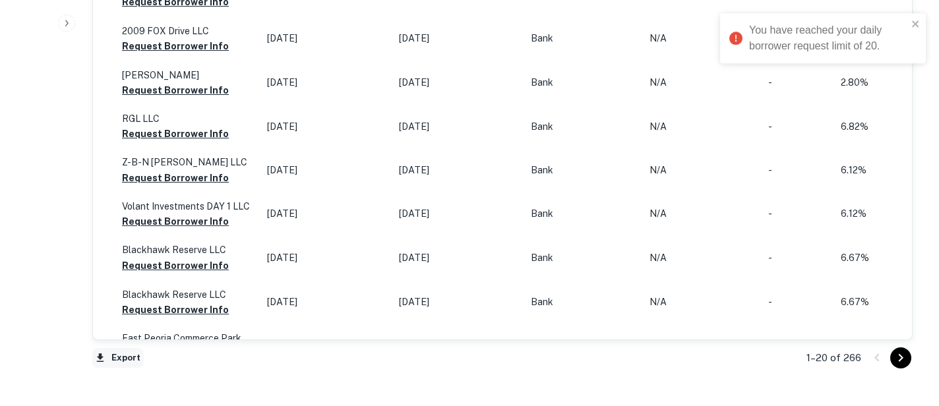
click at [117, 360] on button "Export" at bounding box center [117, 358] width 51 height 20
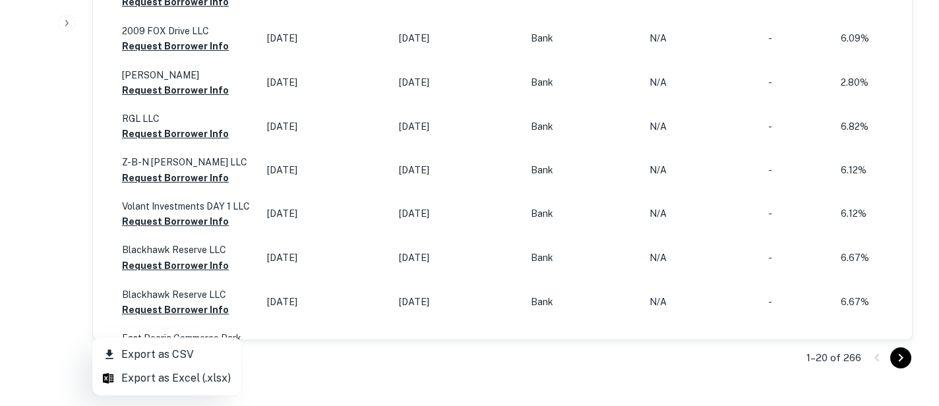
click at [223, 355] on li "Export as CSV" at bounding box center [166, 355] width 149 height 24
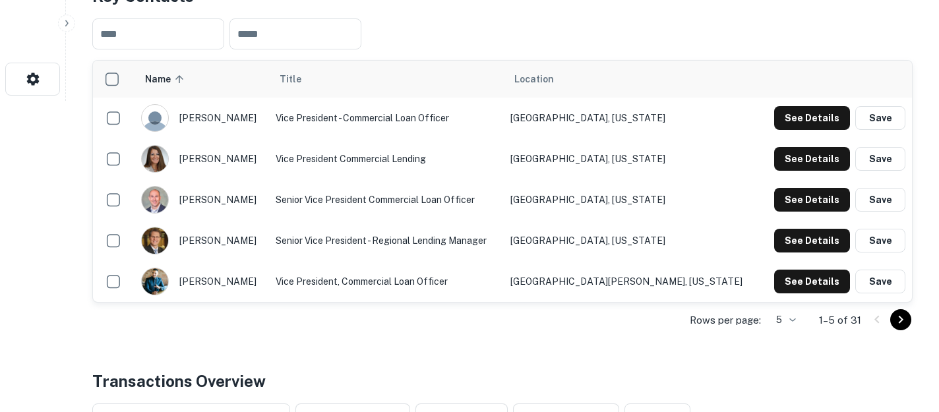
scroll to position [325, 0]
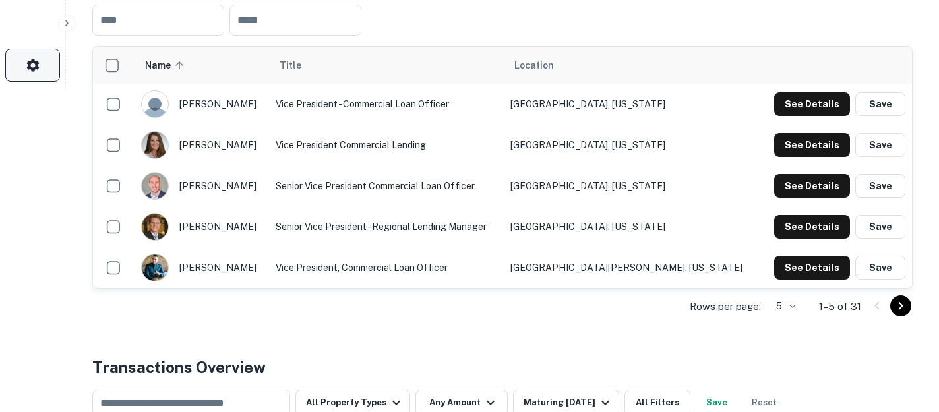
click at [30, 71] on icon "button" at bounding box center [33, 65] width 16 height 16
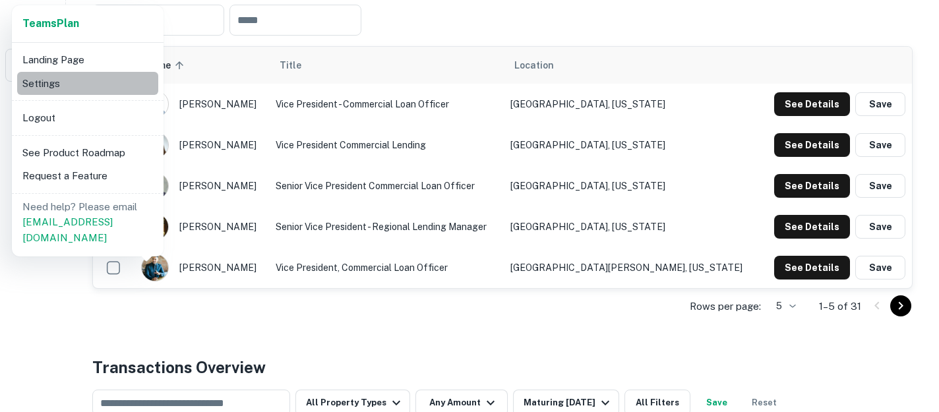
click at [67, 89] on li "Settings" at bounding box center [87, 84] width 141 height 24
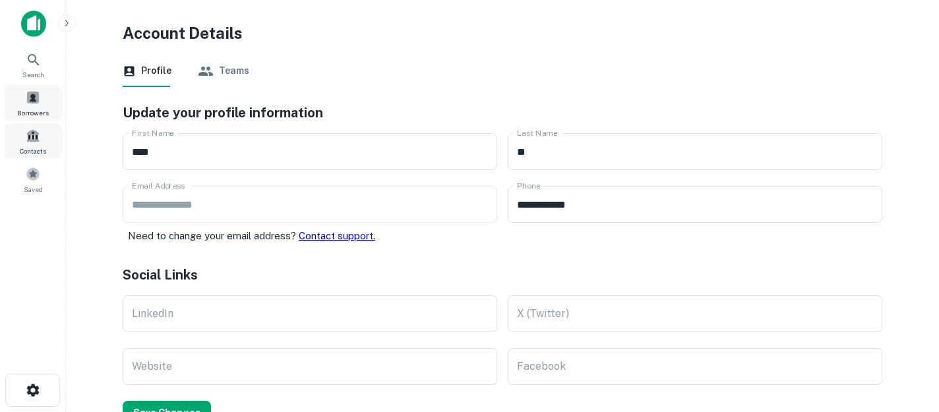
click at [37, 112] on span "Borrowers" at bounding box center [33, 113] width 32 height 11
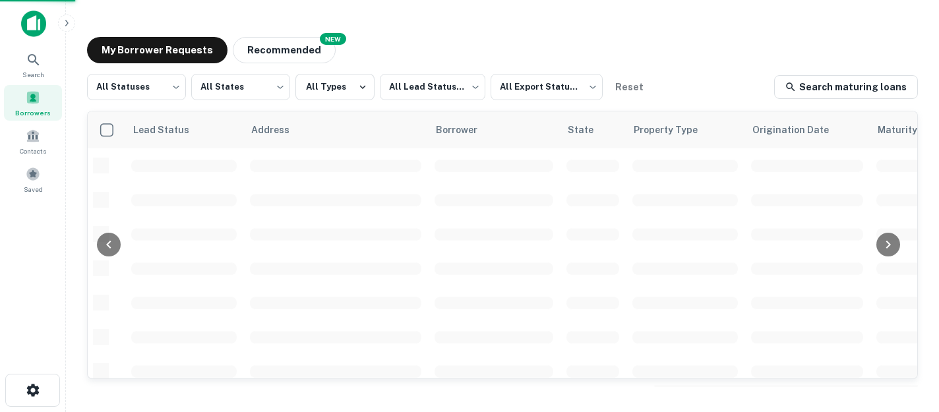
scroll to position [571, 0]
drag, startPoint x: 671, startPoint y: 410, endPoint x: 712, endPoint y: 185, distance: 228.6
click at [716, 136] on main "My Borrower Requests NEW Recommended All Statuses *** ​ All States *** ​ All Ty…" at bounding box center [502, 206] width 873 height 412
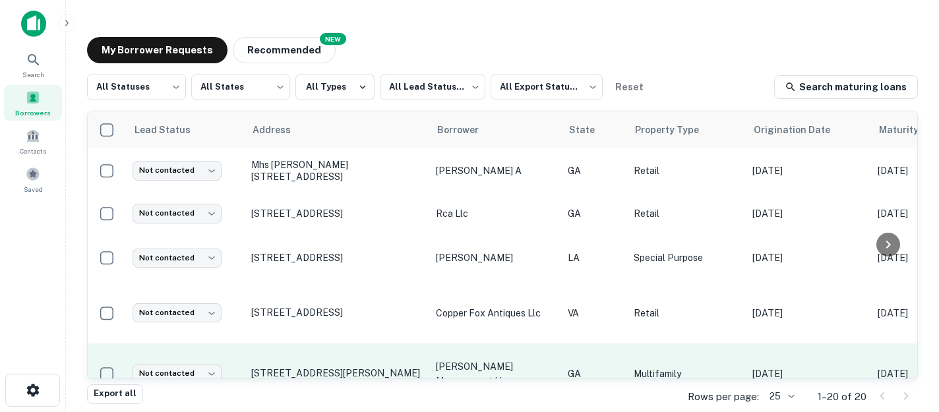
click at [619, 369] on td "GA" at bounding box center [594, 374] width 66 height 61
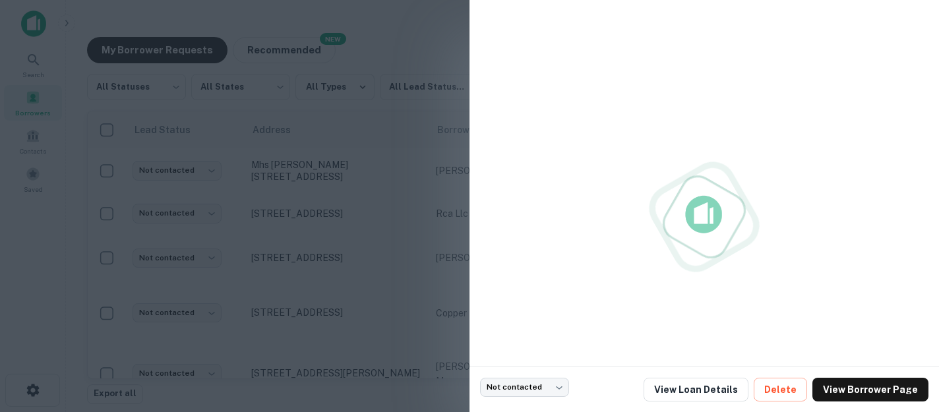
click at [352, 290] on div at bounding box center [469, 206] width 939 height 412
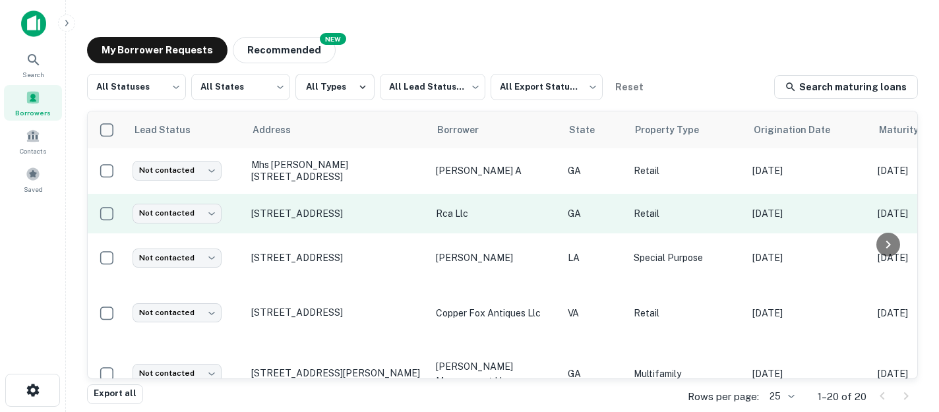
scroll to position [649, 0]
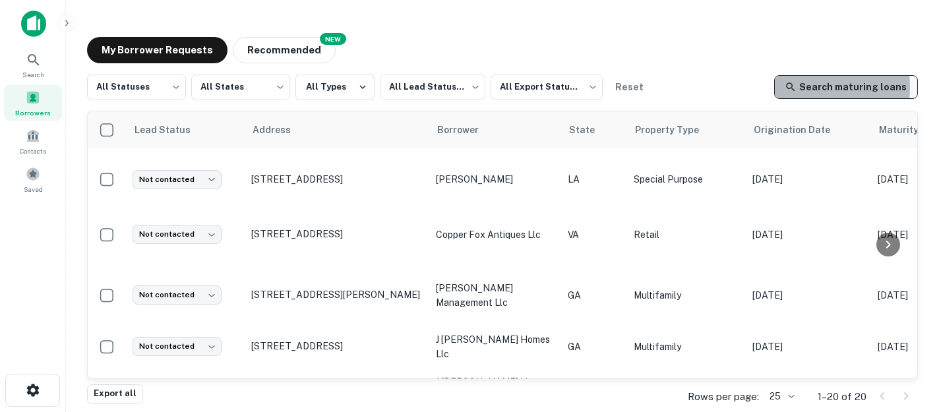
click at [811, 88] on link "Search maturing loans" at bounding box center [846, 87] width 144 height 24
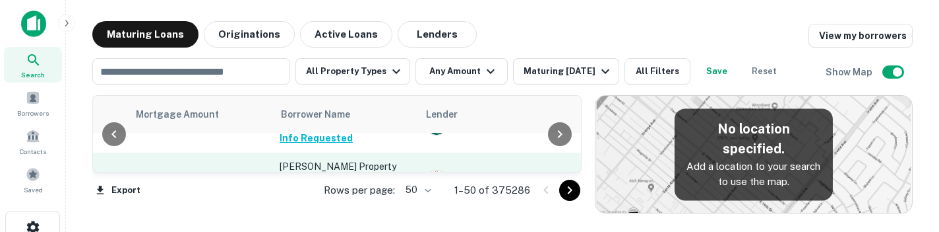
scroll to position [885, 300]
click at [330, 187] on button "View Details" at bounding box center [309, 195] width 59 height 16
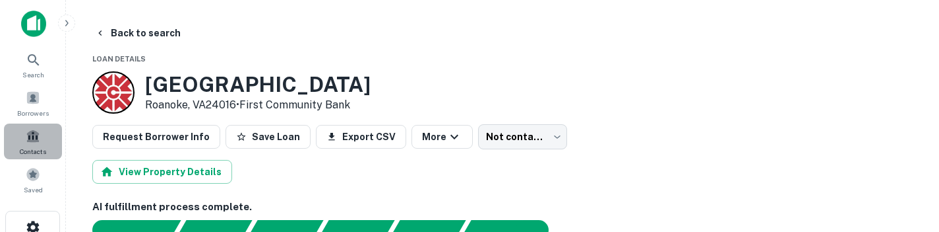
click at [38, 135] on span at bounding box center [33, 136] width 15 height 15
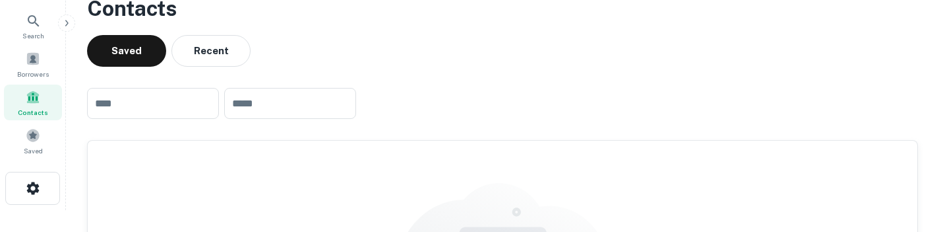
scroll to position [23, 0]
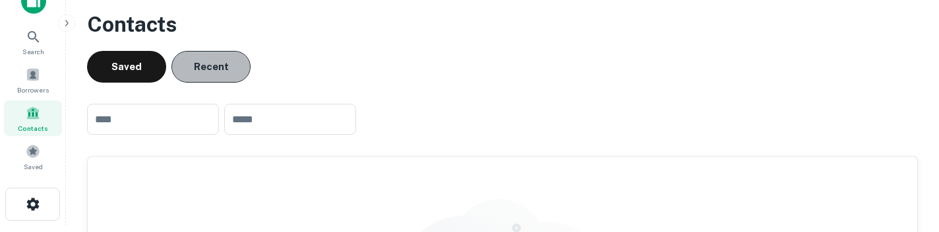
click at [220, 69] on button "Recent" at bounding box center [211, 67] width 79 height 32
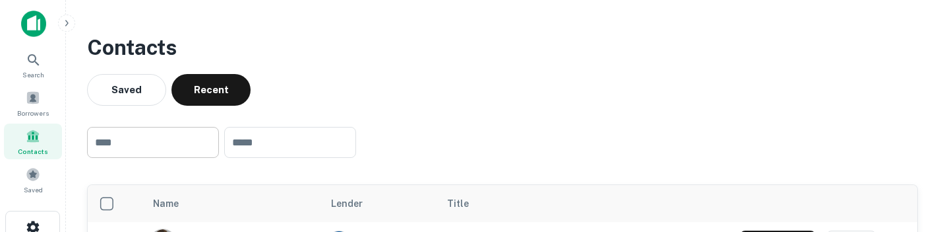
scroll to position [78, 0]
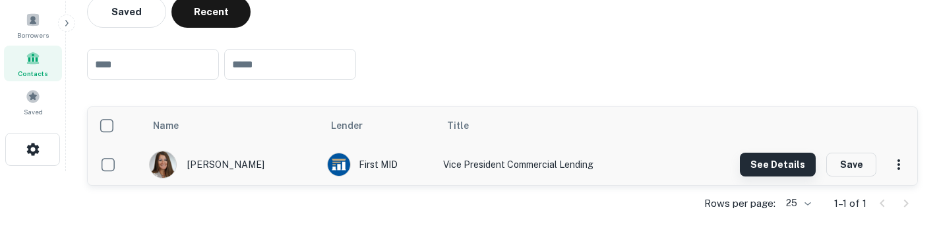
click at [777, 164] on button "See Details" at bounding box center [778, 164] width 76 height 24
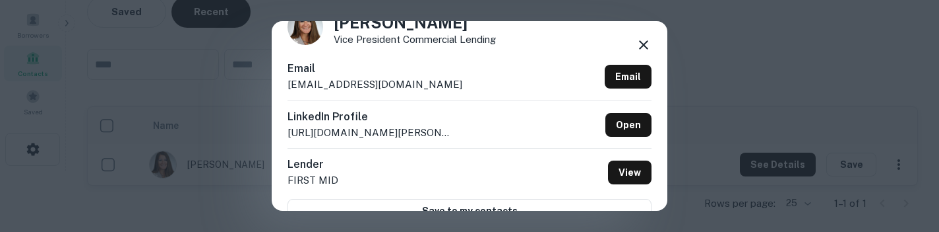
scroll to position [28, 0]
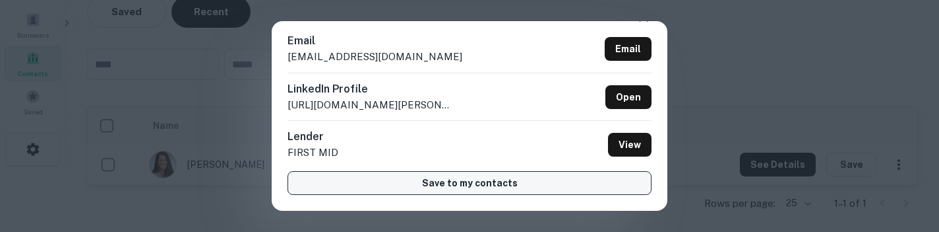
click at [563, 186] on button "Save to my contacts" at bounding box center [470, 183] width 364 height 24
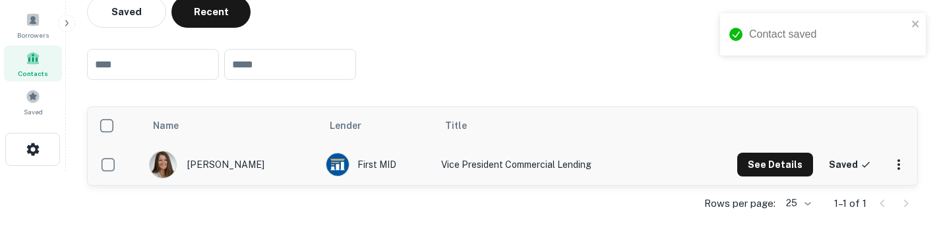
click at [820, 164] on div "See Details Saved" at bounding box center [789, 164] width 244 height 24
click at [337, 161] on div "First MID" at bounding box center [377, 164] width 102 height 24
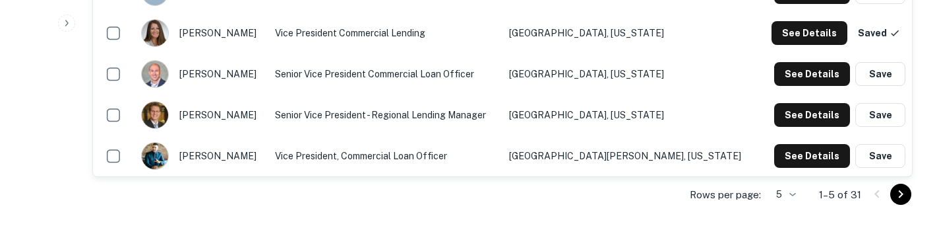
scroll to position [431, 0]
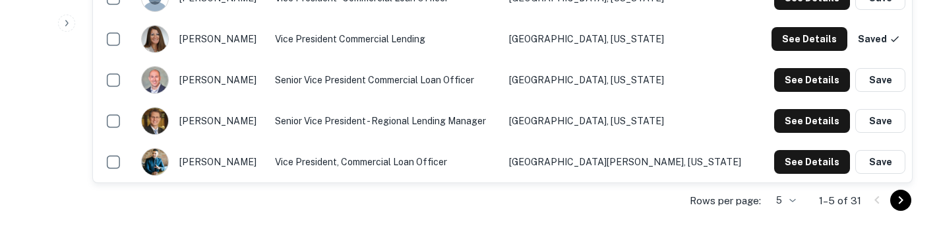
click at [243, 116] on div "[PERSON_NAME]" at bounding box center [201, 121] width 121 height 28
click at [819, 123] on button "See Details" at bounding box center [812, 121] width 76 height 24
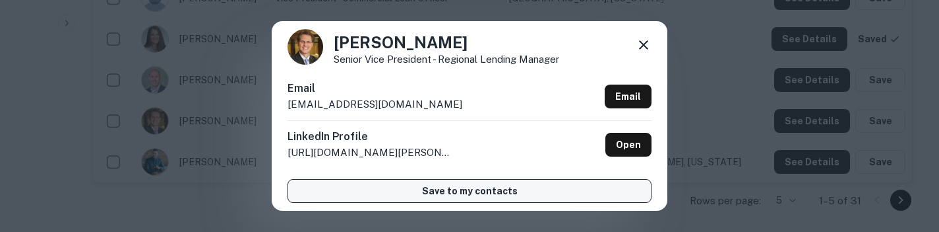
click at [491, 179] on button "Save to my contacts" at bounding box center [470, 191] width 364 height 24
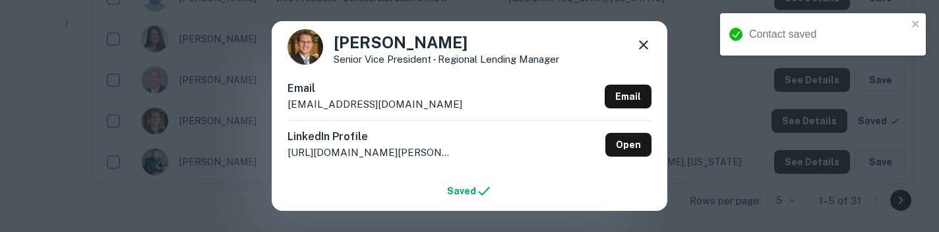
click at [285, 154] on div "[PERSON_NAME] Senior Vice President - Regional Lending Manager Email [EMAIL_ADD…" at bounding box center [470, 115] width 396 height 204
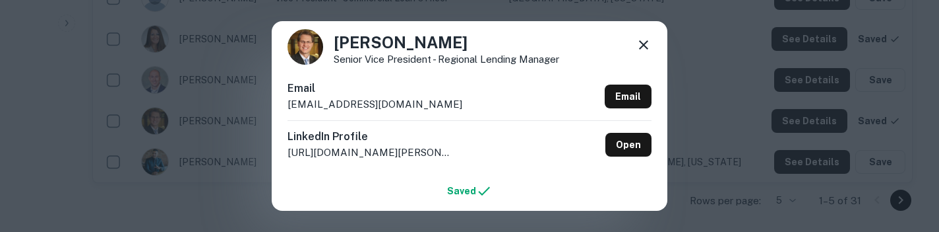
click at [652, 44] on div "Chad Abernathy Senior Vice President - Regional Lending Manager Email cabernath…" at bounding box center [470, 115] width 396 height 204
click at [640, 42] on icon at bounding box center [644, 45] width 16 height 16
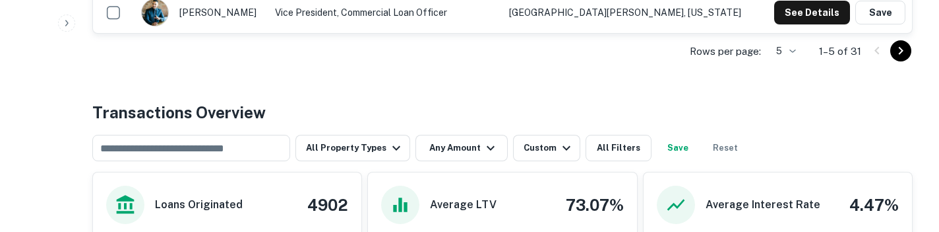
scroll to position [0, 0]
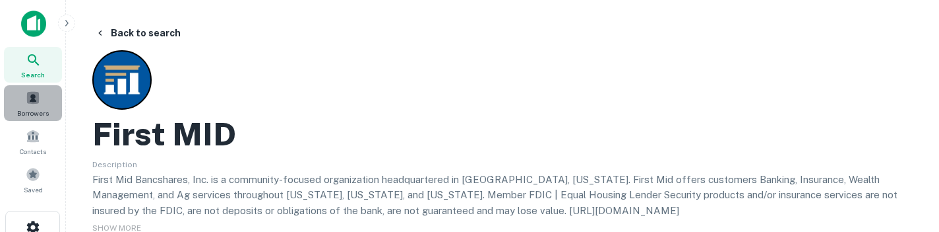
click at [35, 98] on span at bounding box center [33, 97] width 15 height 15
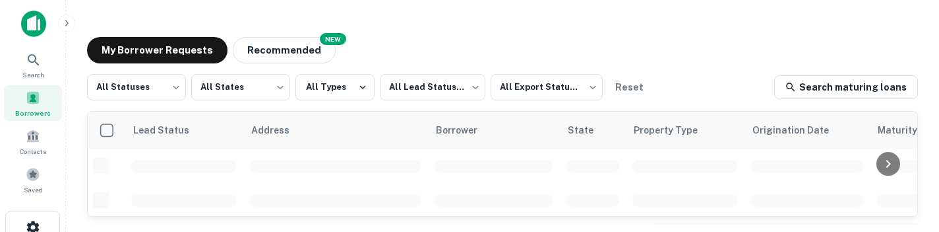
scroll to position [771, 0]
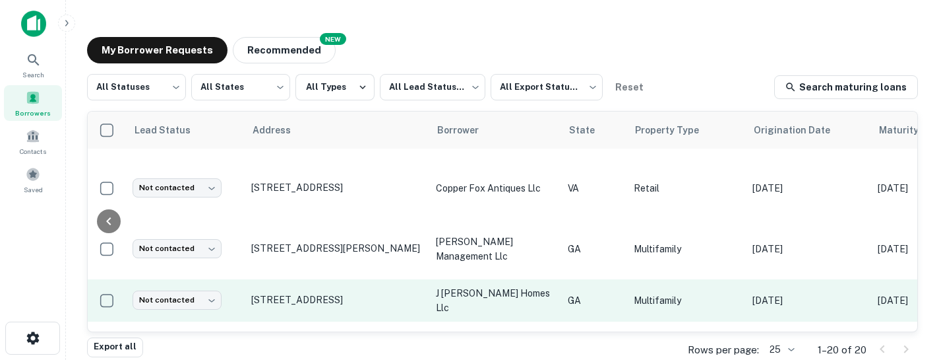
scroll to position [696, 587]
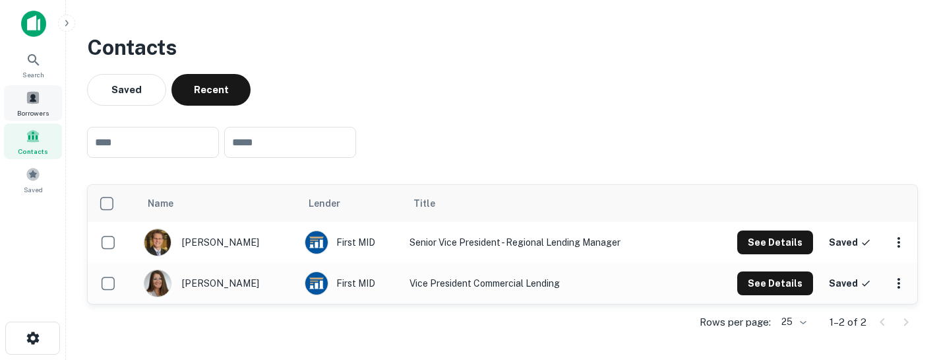
click at [28, 97] on span at bounding box center [33, 97] width 15 height 15
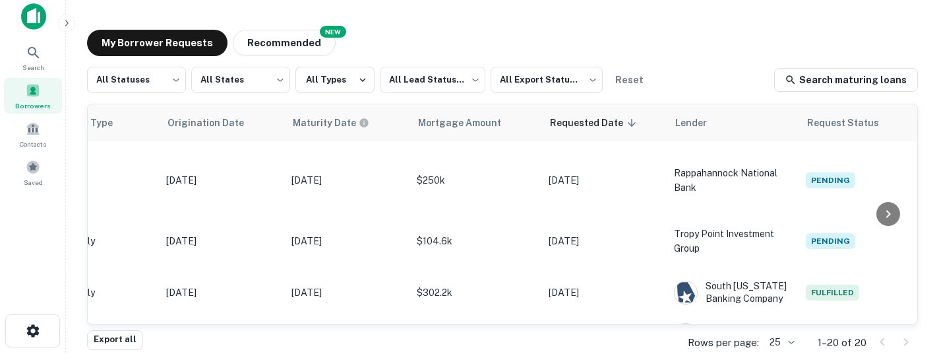
scroll to position [697, 0]
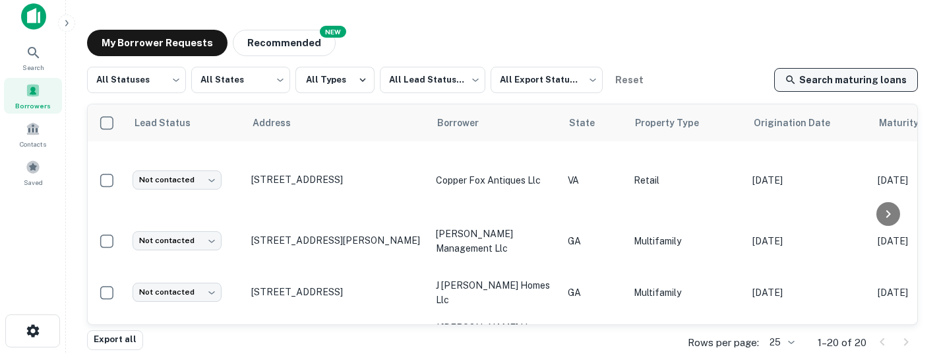
click at [827, 83] on link "Search maturing loans" at bounding box center [846, 80] width 144 height 24
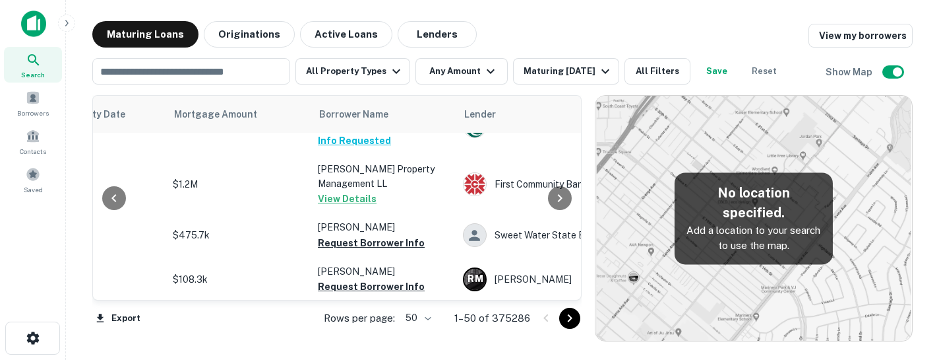
scroll to position [1245, 262]
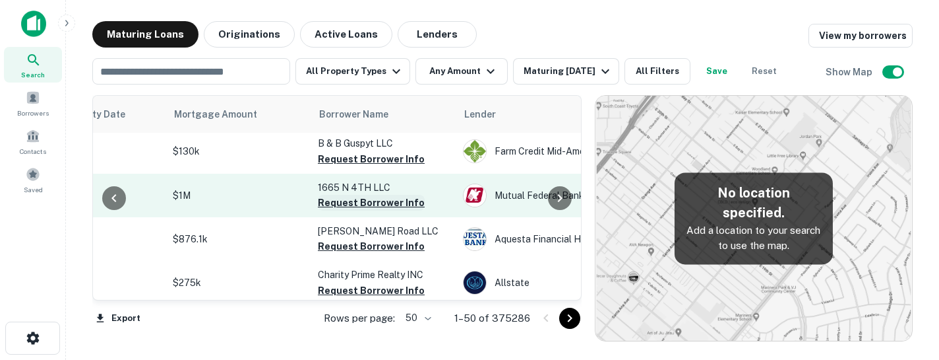
click at [386, 195] on button "Request Borrower Info" at bounding box center [371, 203] width 107 height 16
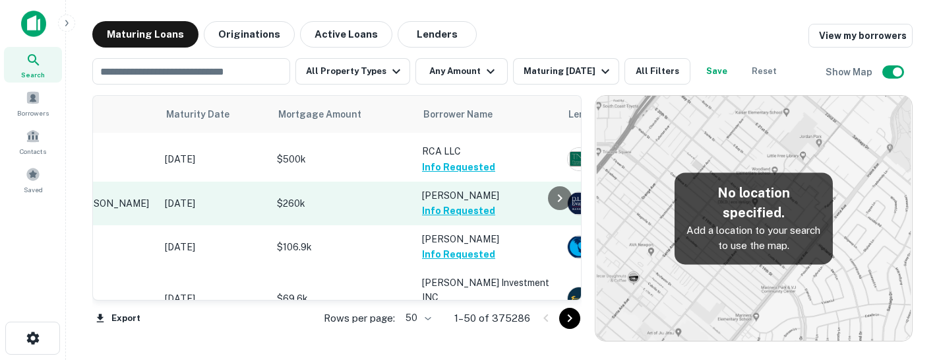
scroll to position [564, 0]
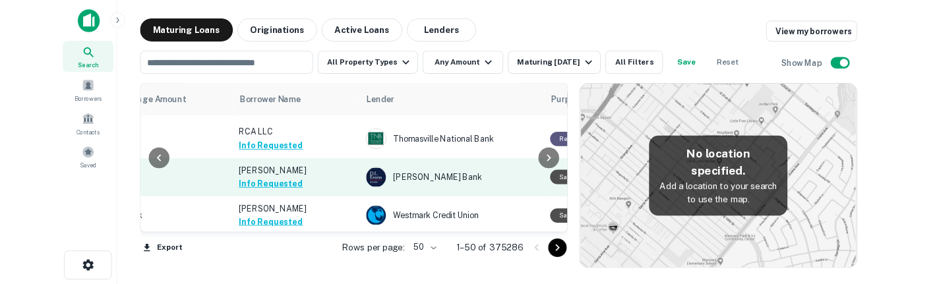
scroll to position [563, 370]
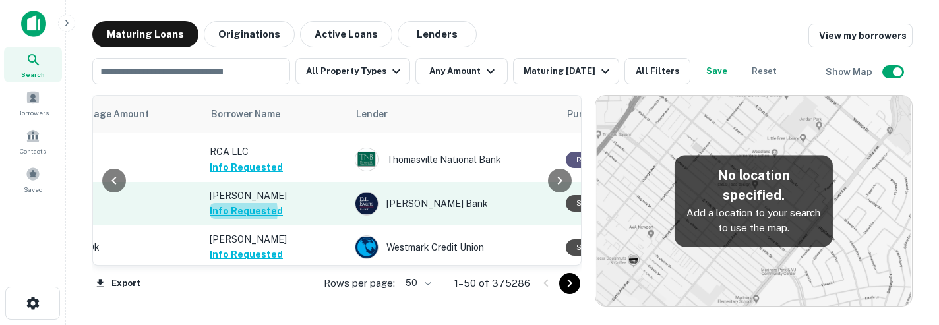
click at [230, 16] on button "Info Requested" at bounding box center [246, 211] width 73 height 16
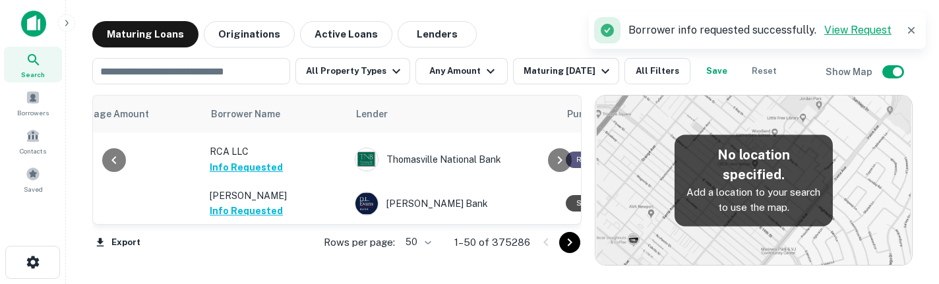
click at [853, 16] on link "View Request" at bounding box center [858, 30] width 67 height 13
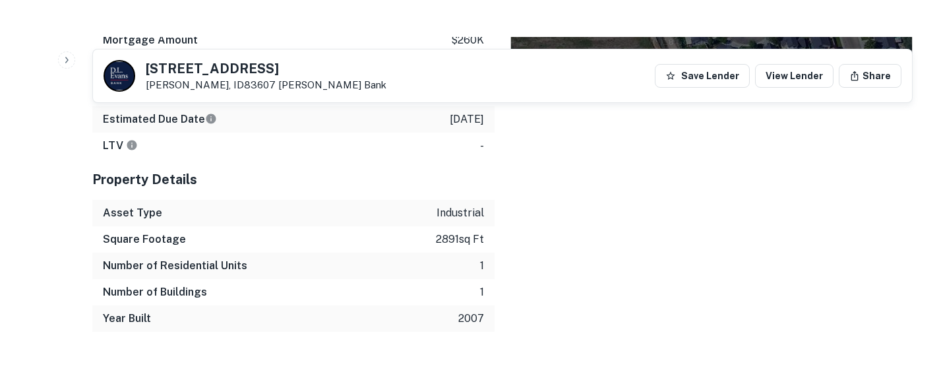
scroll to position [1168, 0]
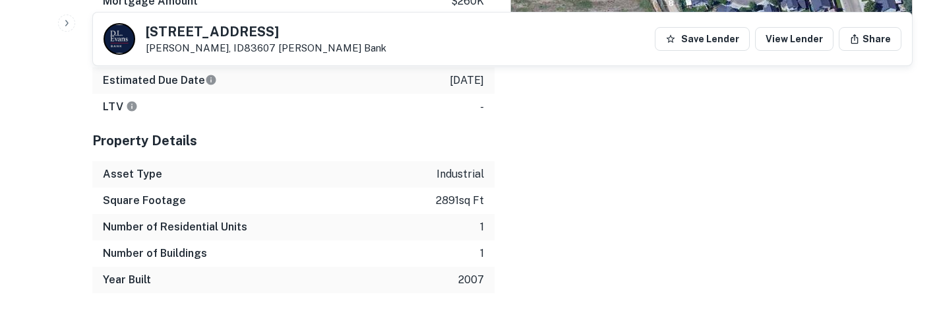
drag, startPoint x: 733, startPoint y: 308, endPoint x: 737, endPoint y: 288, distance: 20.3
drag, startPoint x: 741, startPoint y: 307, endPoint x: 741, endPoint y: 297, distance: 9.9
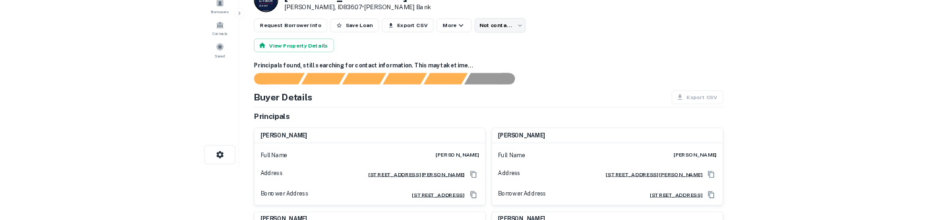
scroll to position [0, 0]
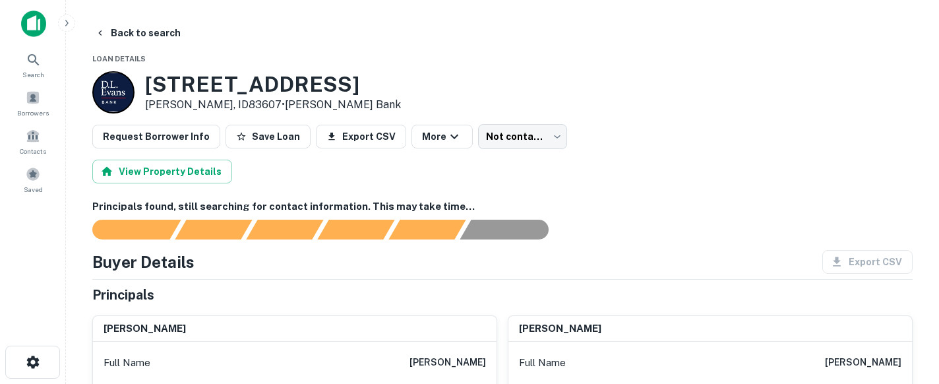
click at [161, 139] on button "Request Borrower Info" at bounding box center [156, 137] width 128 height 24
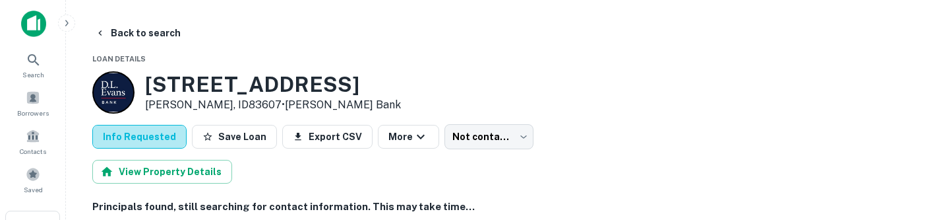
click at [144, 138] on button "Info Requested" at bounding box center [139, 137] width 94 height 24
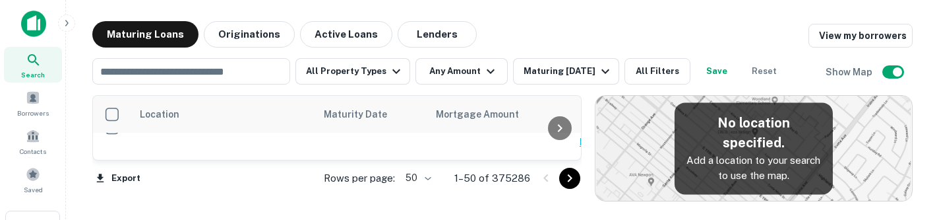
scroll to position [435, 0]
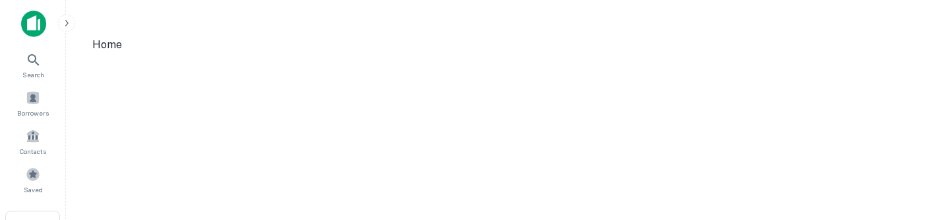
scroll to position [29, 0]
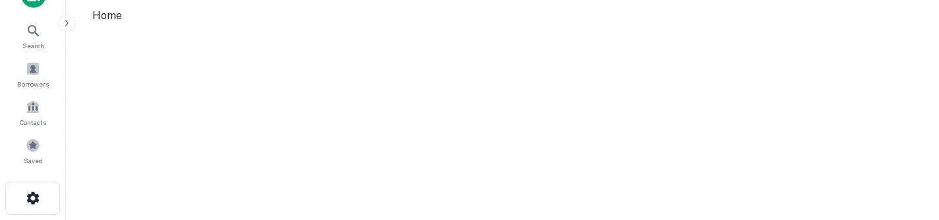
click at [172, 216] on div "Search Borrowers Contacts Saved Home" at bounding box center [469, 95] width 939 height 249
